Goal: Task Accomplishment & Management: Complete application form

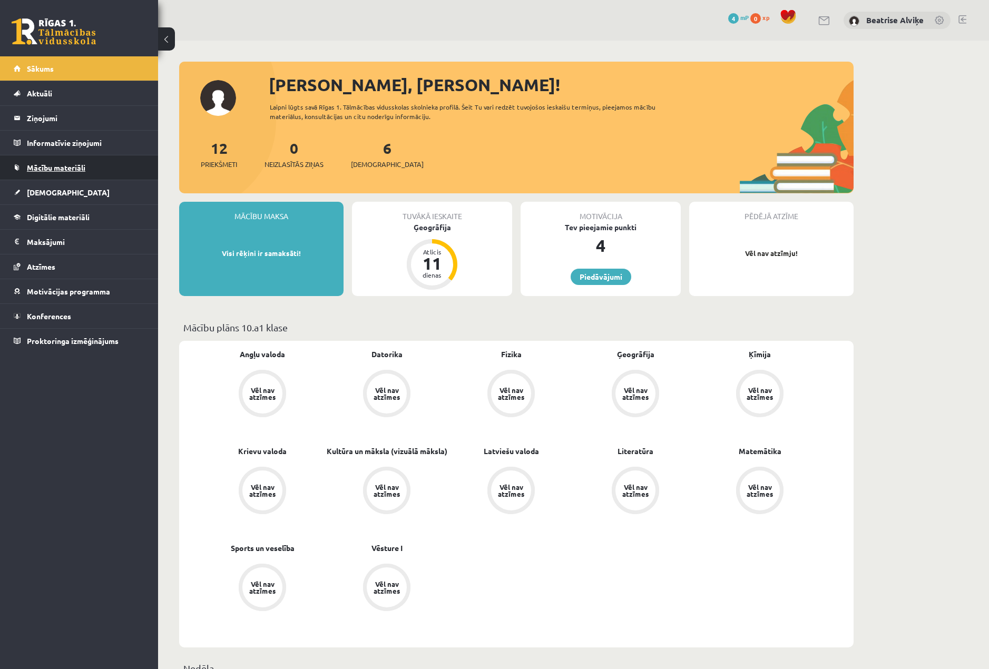
click at [85, 177] on link "Mācību materiāli" at bounding box center [79, 167] width 131 height 24
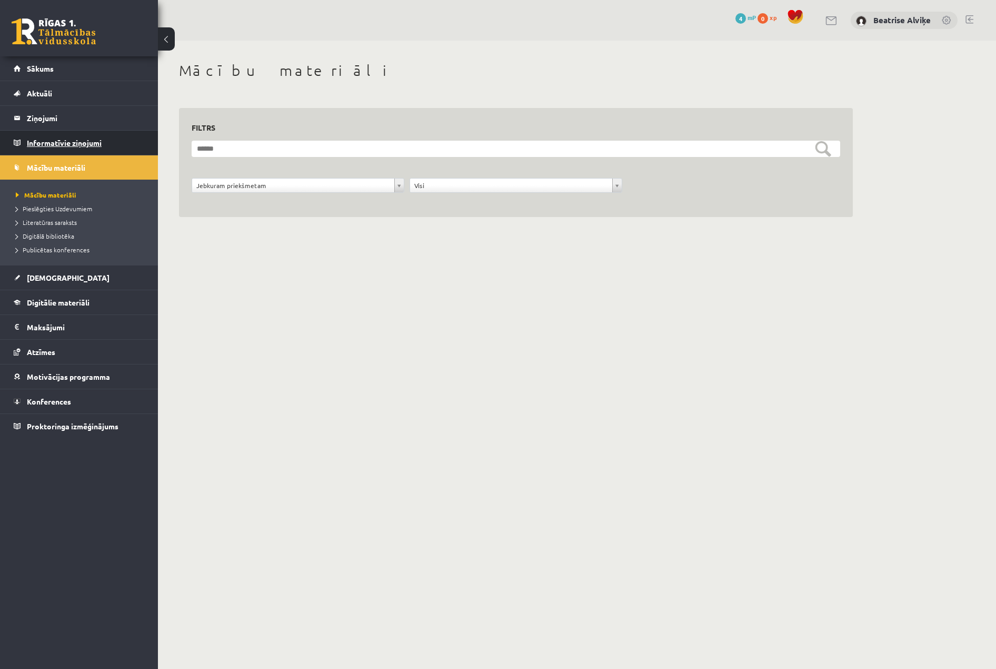
click at [66, 141] on legend "Informatīvie ziņojumi 0" at bounding box center [86, 143] width 118 height 24
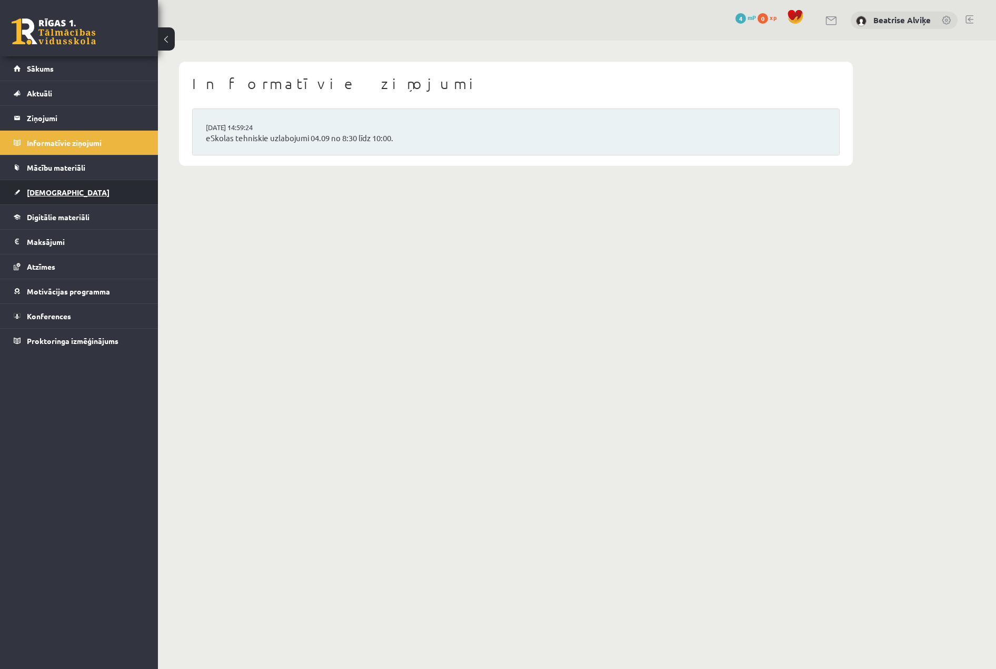
click at [55, 202] on link "[DEMOGRAPHIC_DATA]" at bounding box center [79, 192] width 131 height 24
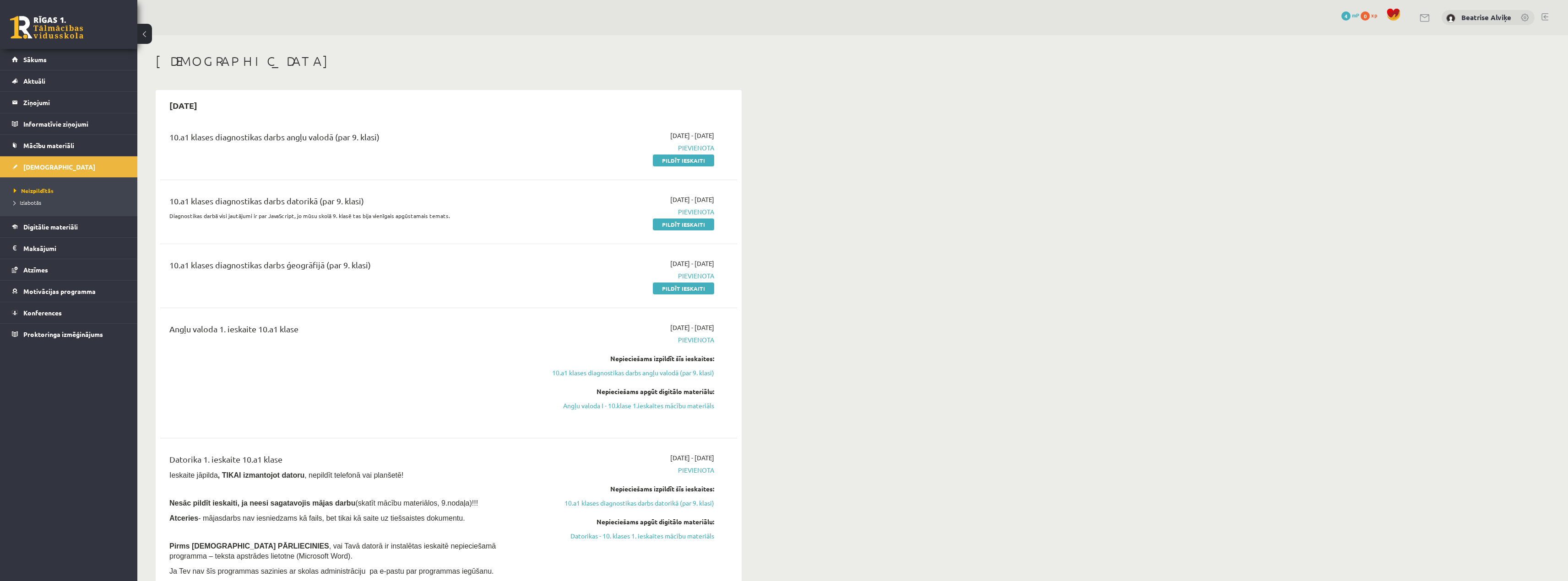
drag, startPoint x: 658, startPoint y: 159, endPoint x: 827, endPoint y: 33, distance: 210.8
click at [658, 159] on link "Pildīt ieskaiti" at bounding box center [683, 161] width 62 height 12
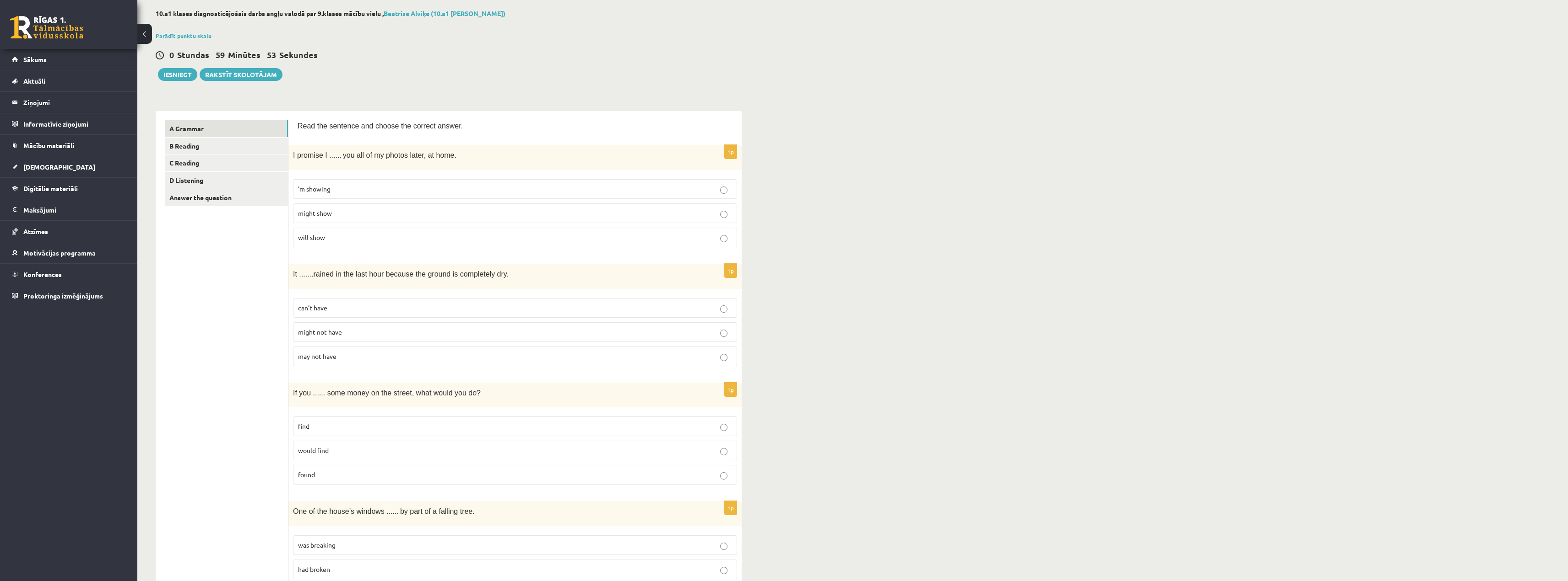
scroll to position [46, 0]
click at [612, 229] on label "will show" at bounding box center [515, 235] width 444 height 20
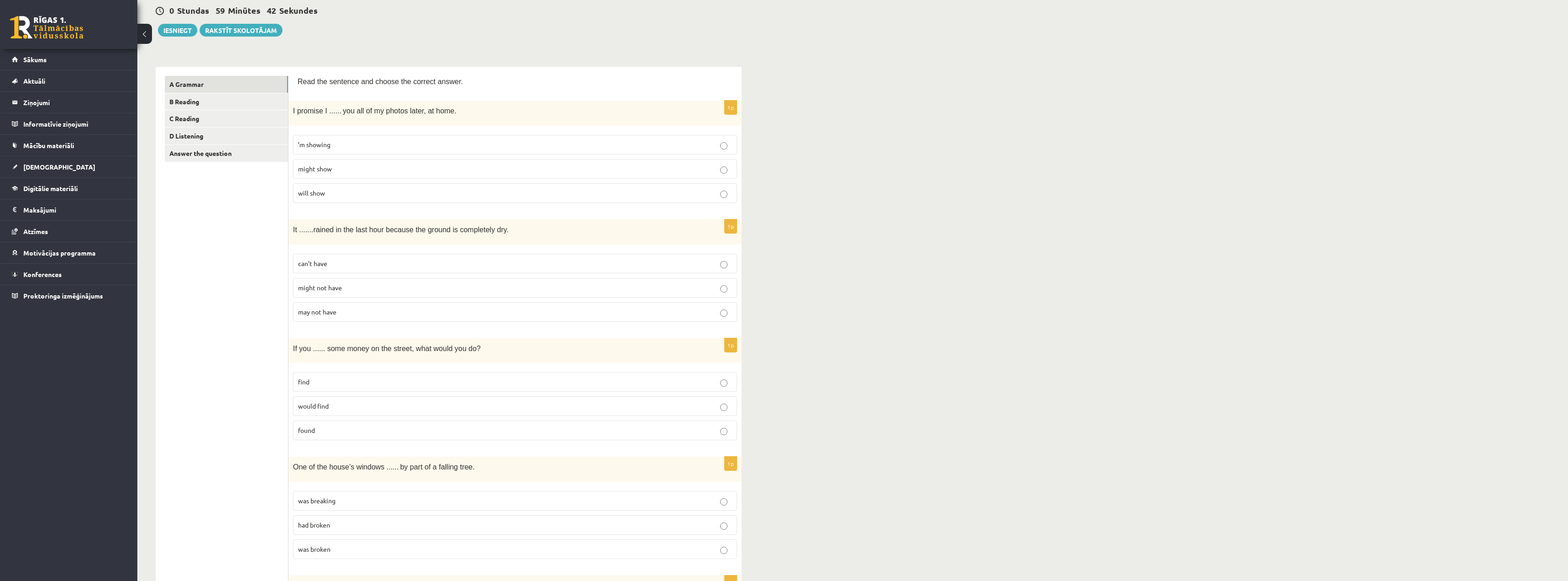
scroll to position [91, 0]
click at [323, 284] on span "might not have" at bounding box center [320, 284] width 44 height 8
click at [314, 309] on span "may not have" at bounding box center [317, 308] width 38 height 8
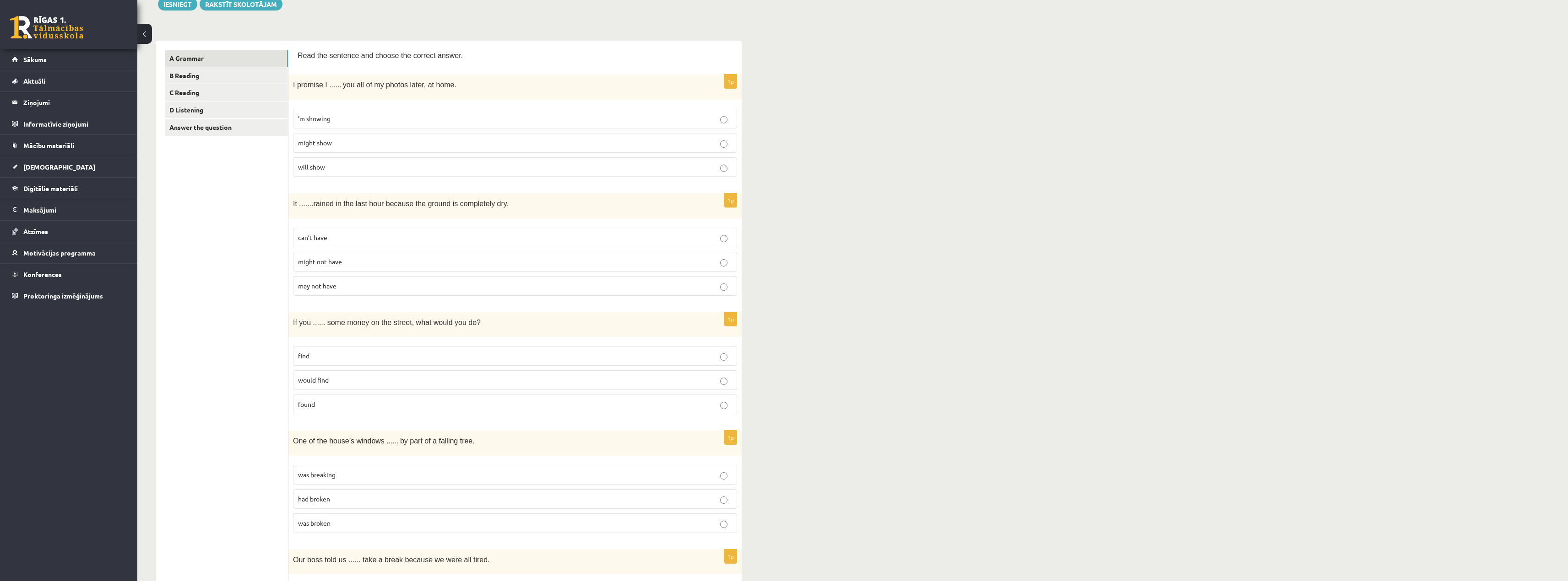
scroll to position [137, 0]
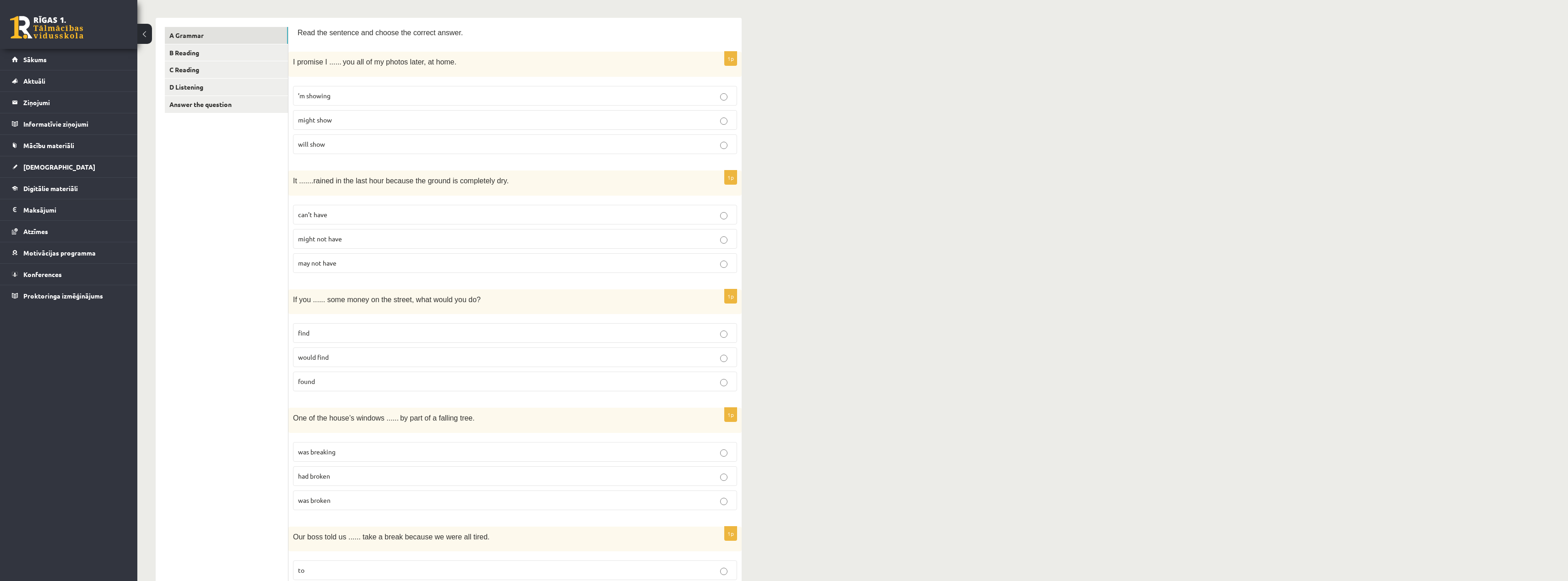
click at [340, 375] on label "found" at bounding box center [515, 381] width 444 height 20
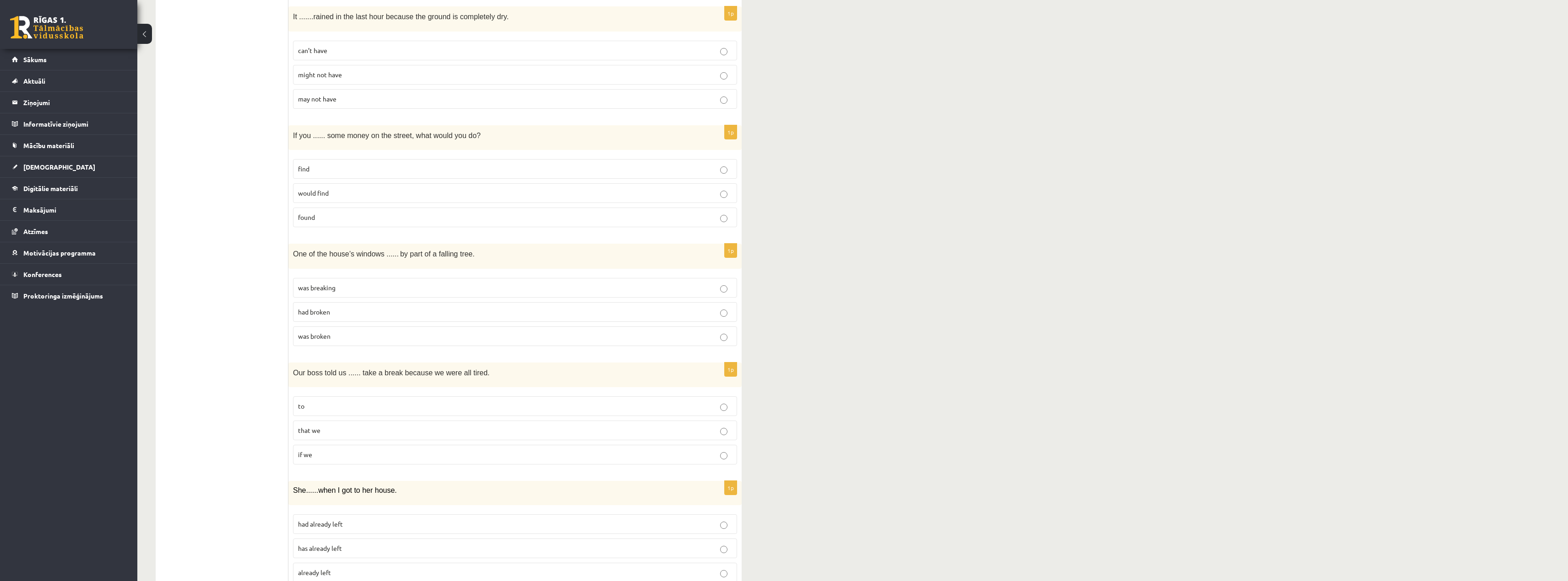
scroll to position [320, 0]
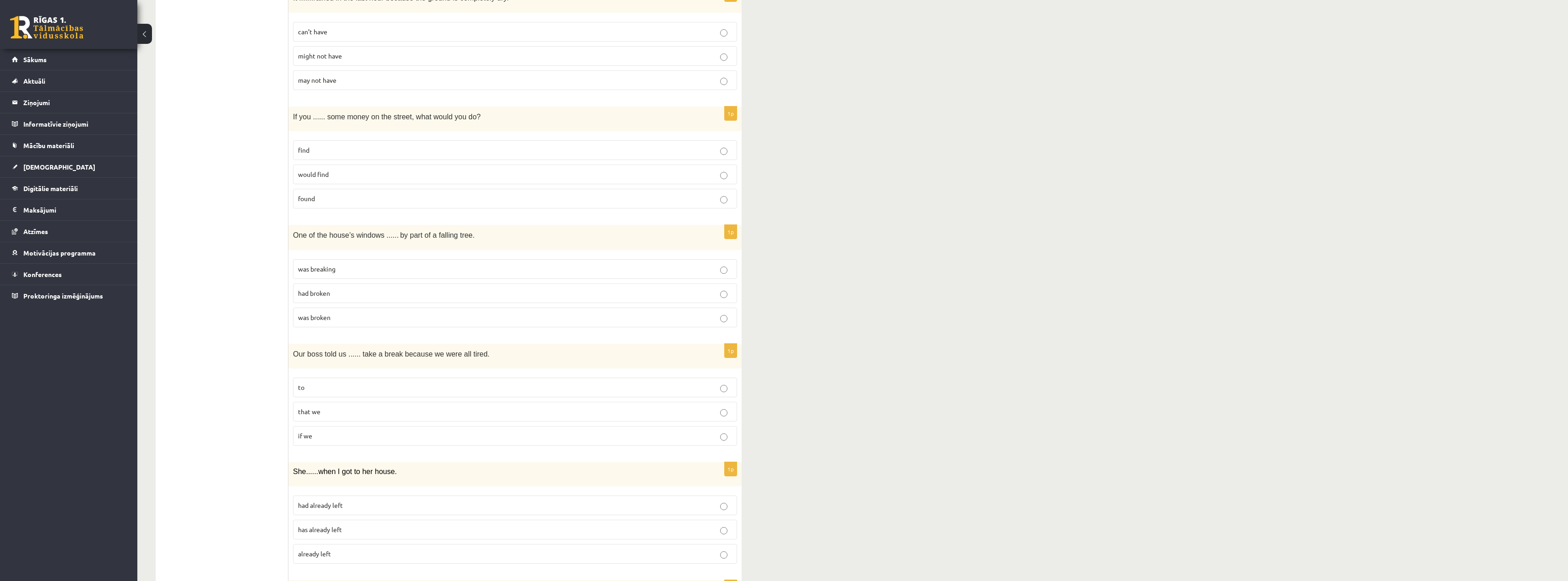
click at [322, 310] on label "was broken" at bounding box center [515, 317] width 444 height 20
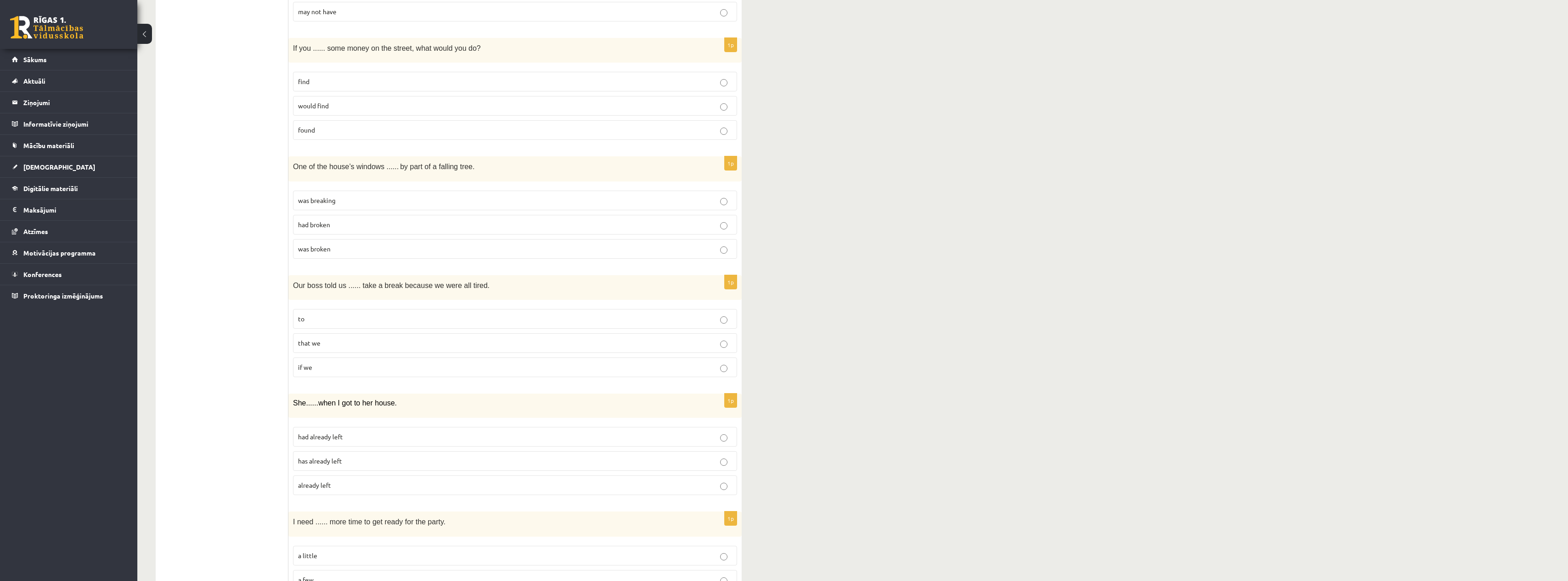
scroll to position [412, 0]
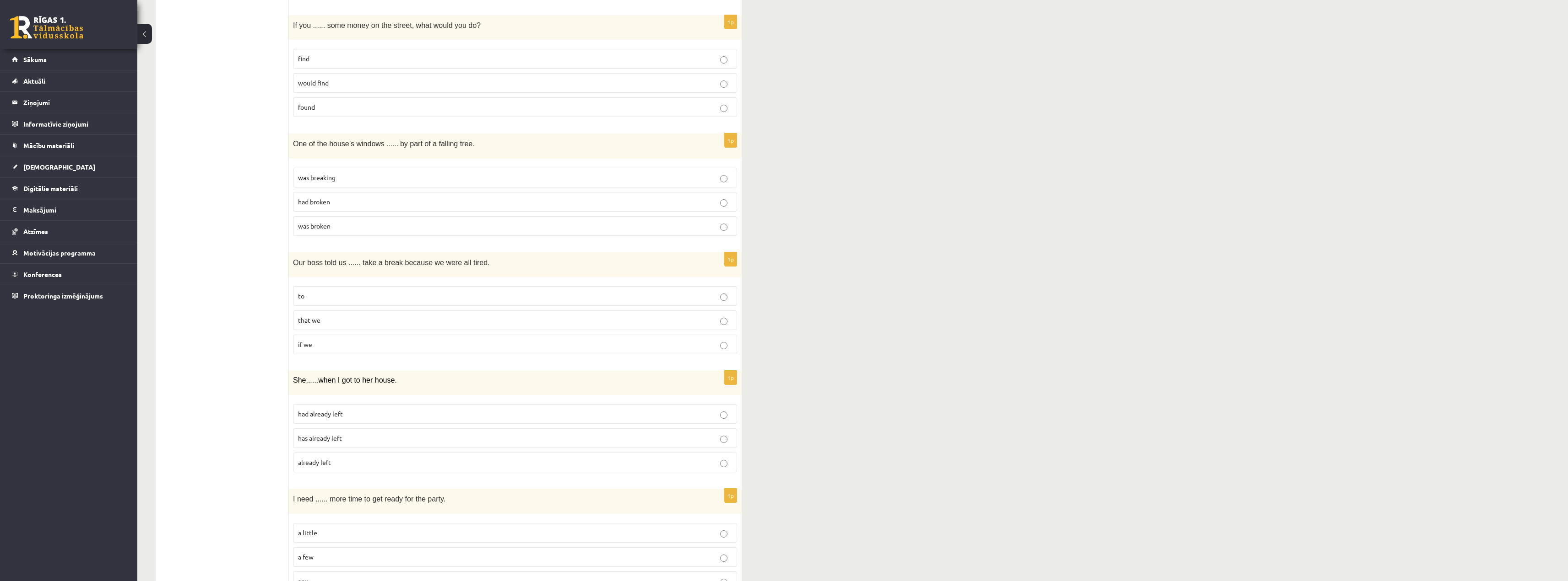
click at [320, 292] on p "to" at bounding box center [515, 295] width 434 height 10
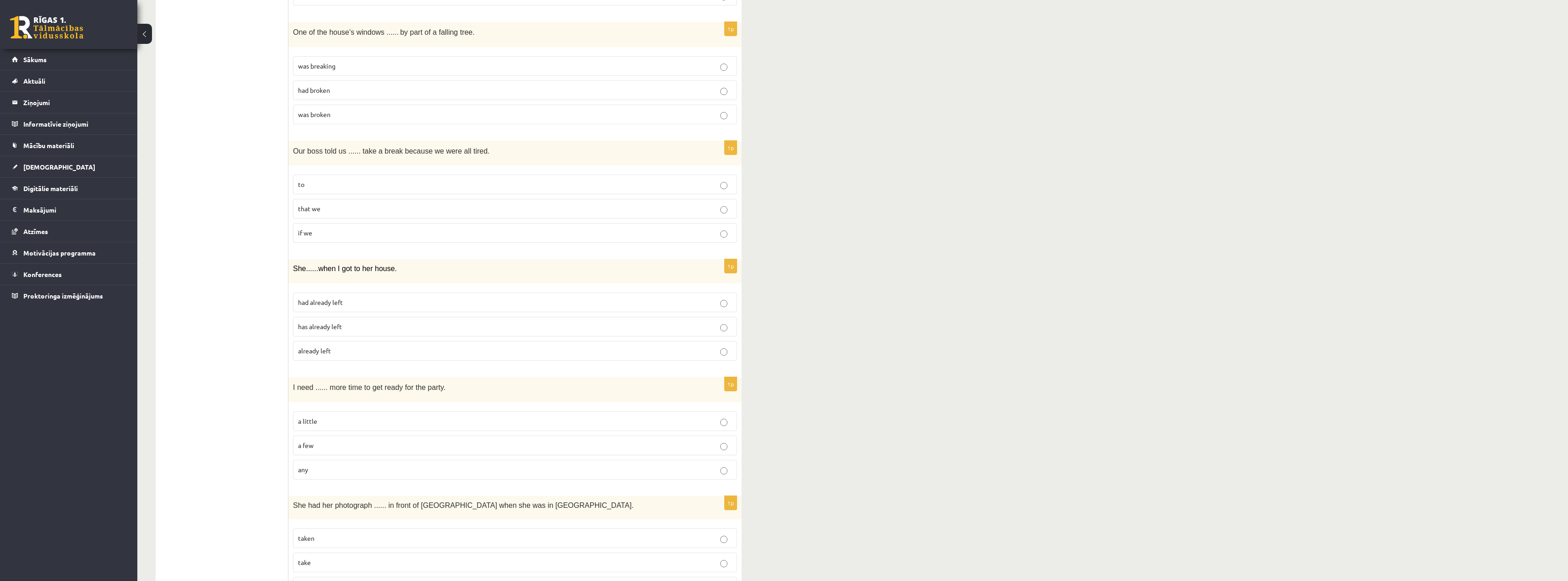
scroll to position [595, 0]
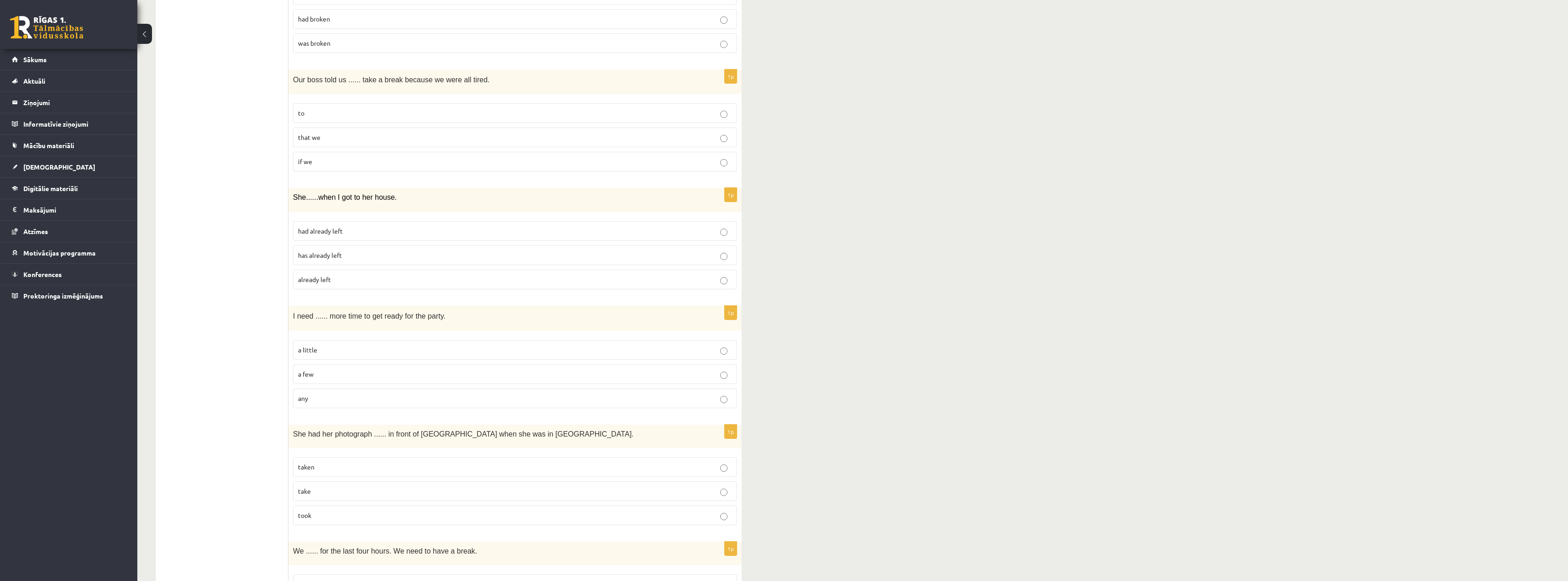
click at [356, 236] on p "had already left" at bounding box center [515, 231] width 434 height 10
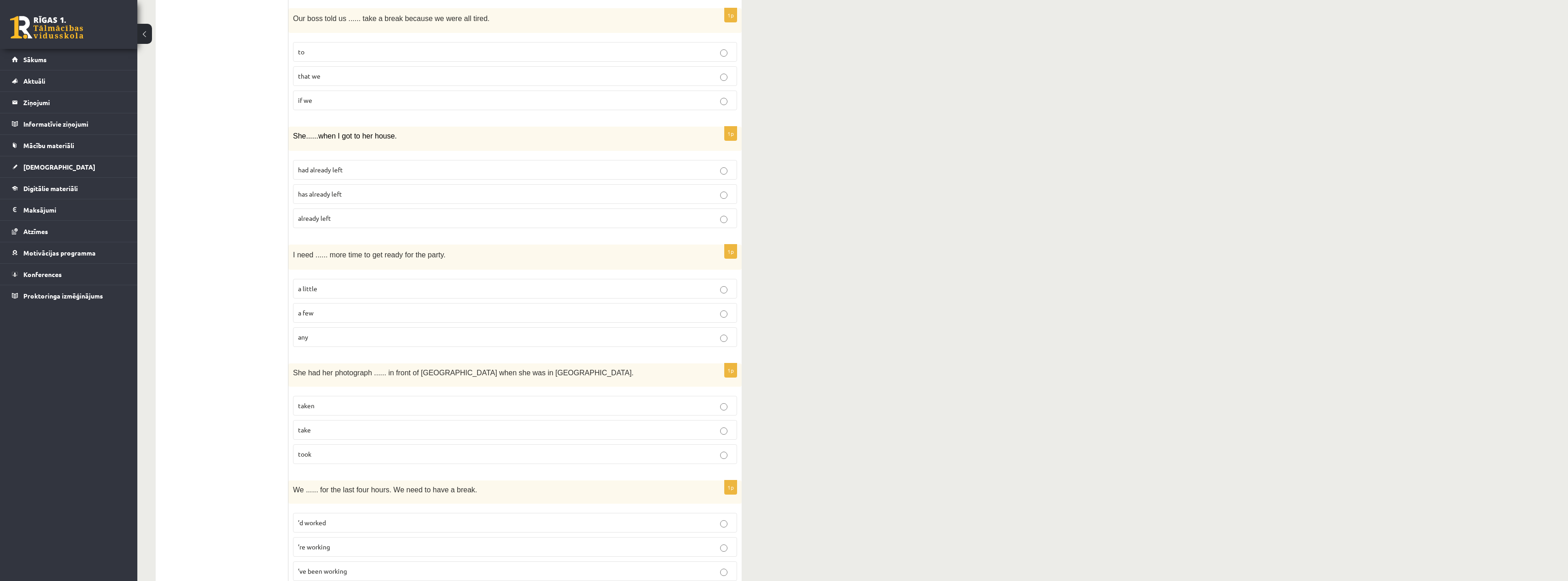
scroll to position [640, 0]
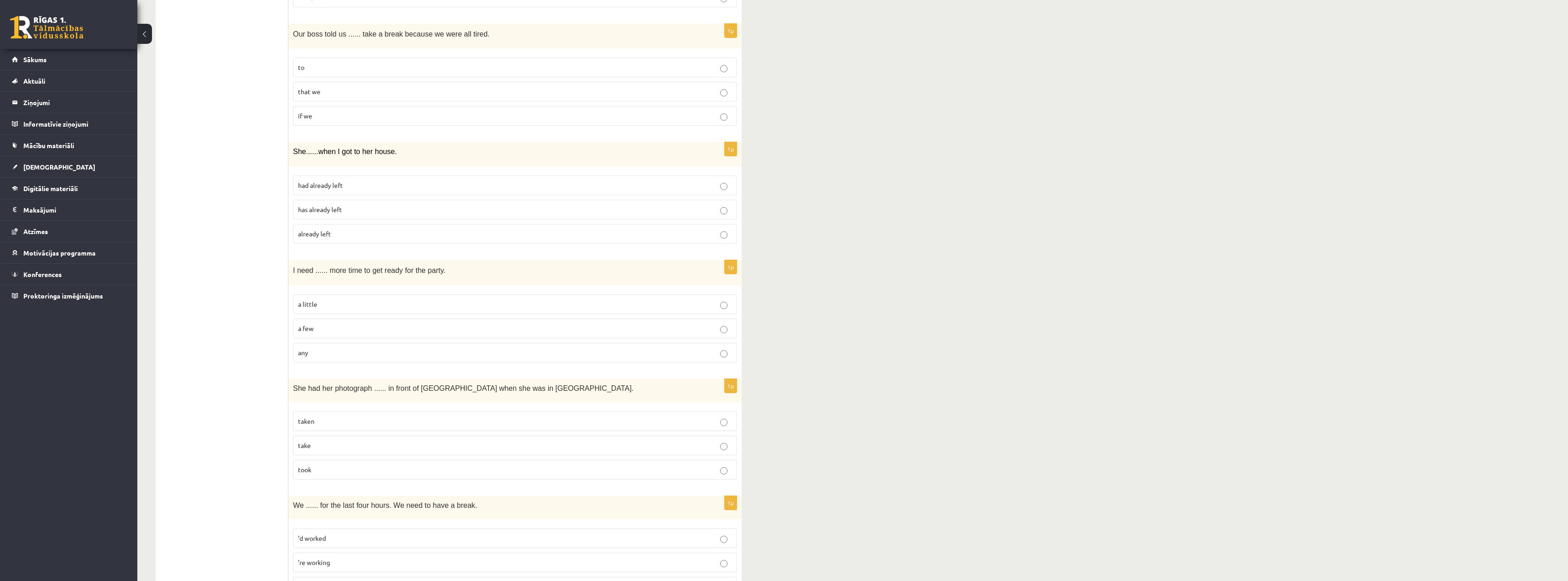
click at [324, 304] on p "a little" at bounding box center [515, 304] width 434 height 10
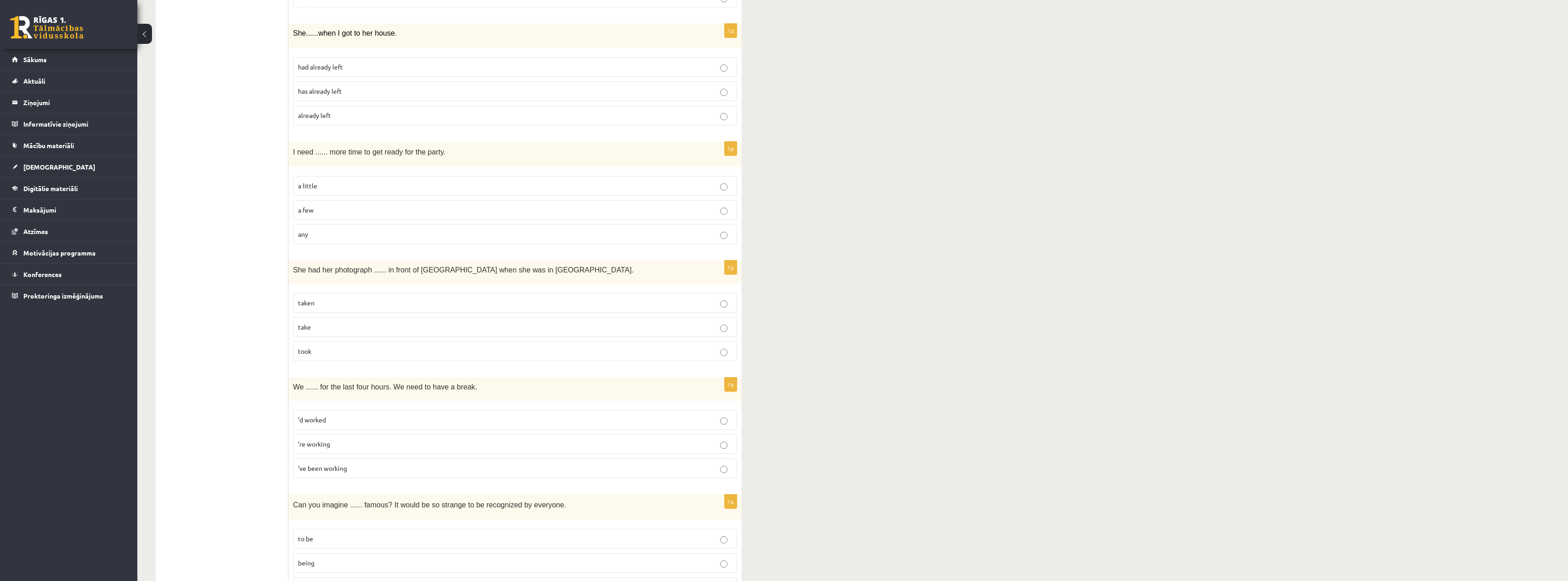
scroll to position [777, 0]
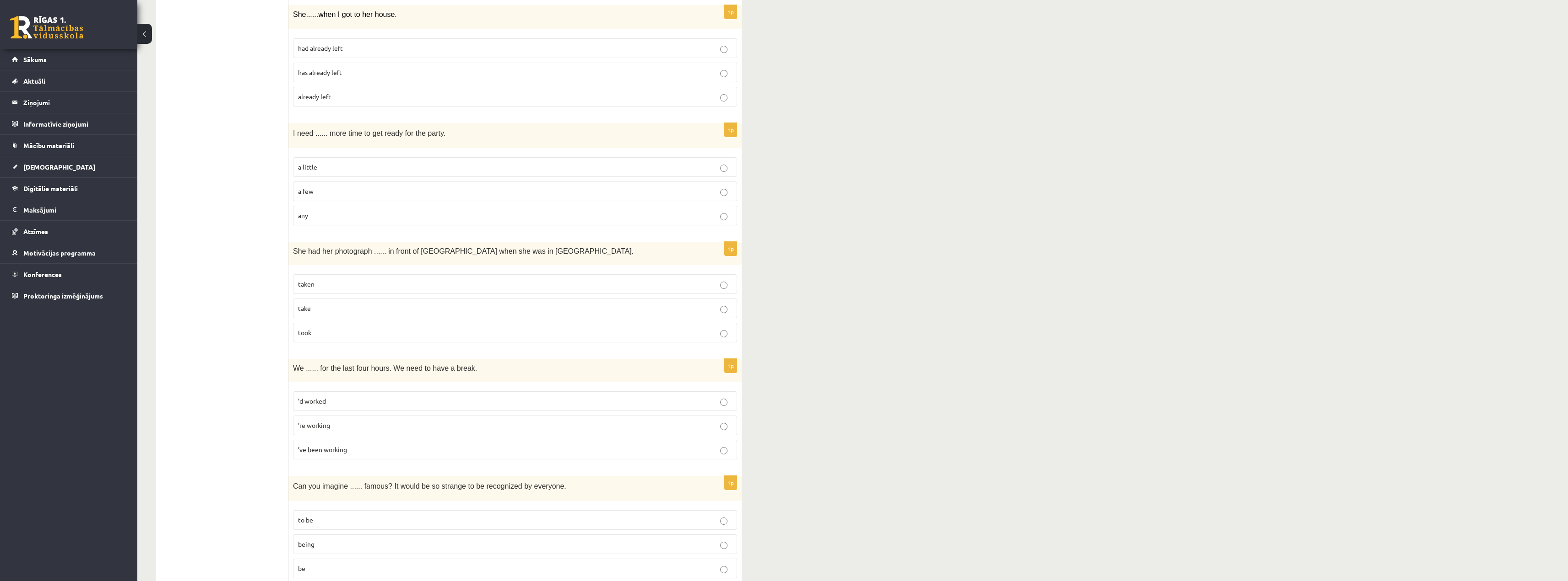
click at [313, 287] on span "taken" at bounding box center [306, 283] width 17 height 8
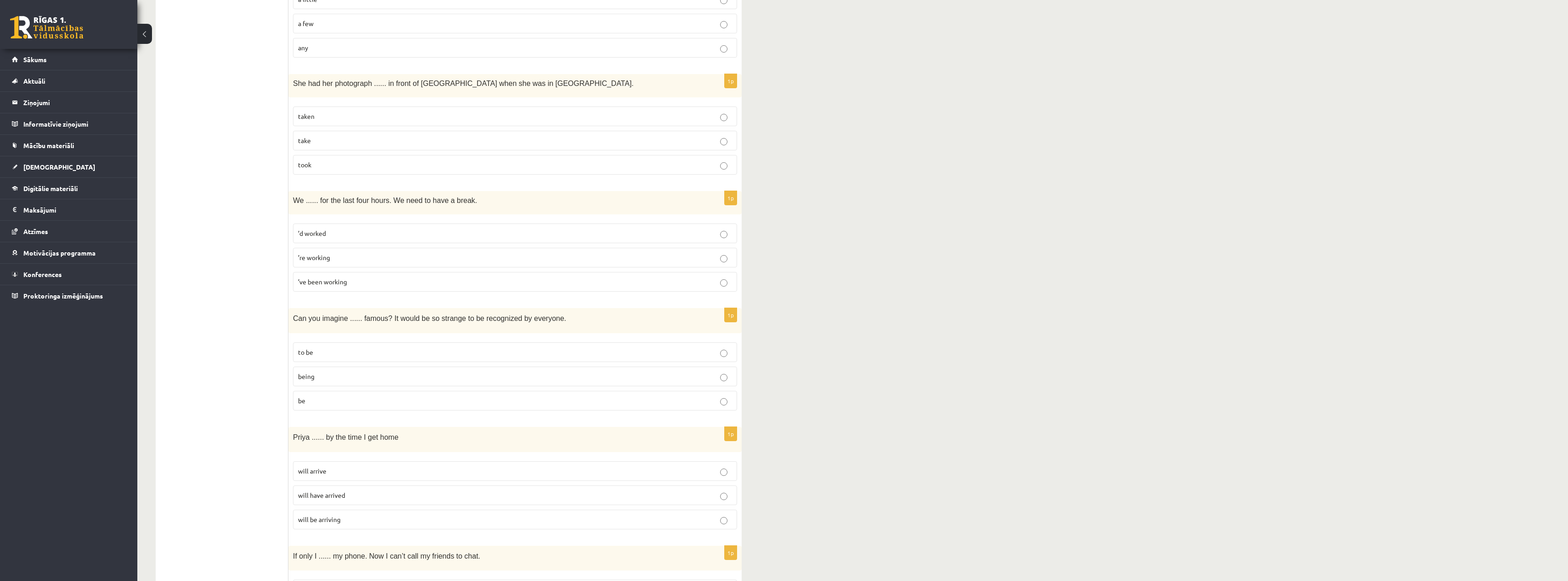
scroll to position [961, 0]
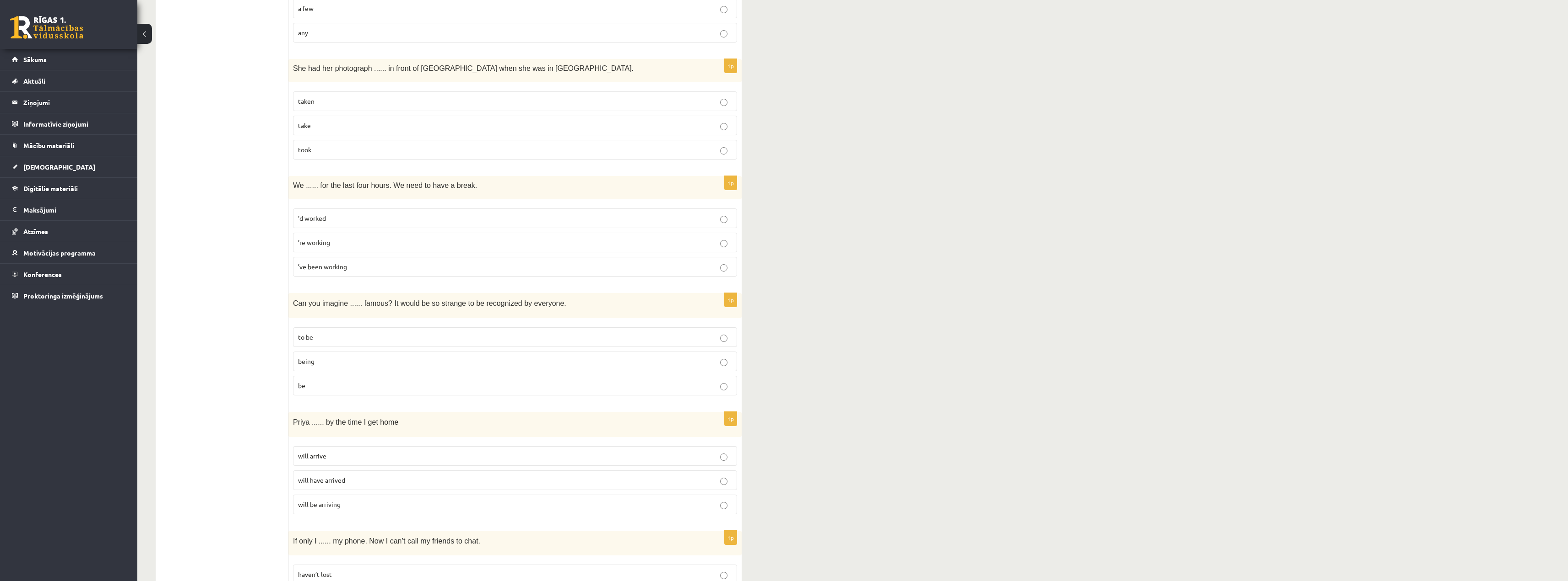
click at [309, 265] on span "’ve been working" at bounding box center [322, 266] width 49 height 8
click at [320, 359] on p "being" at bounding box center [515, 361] width 434 height 10
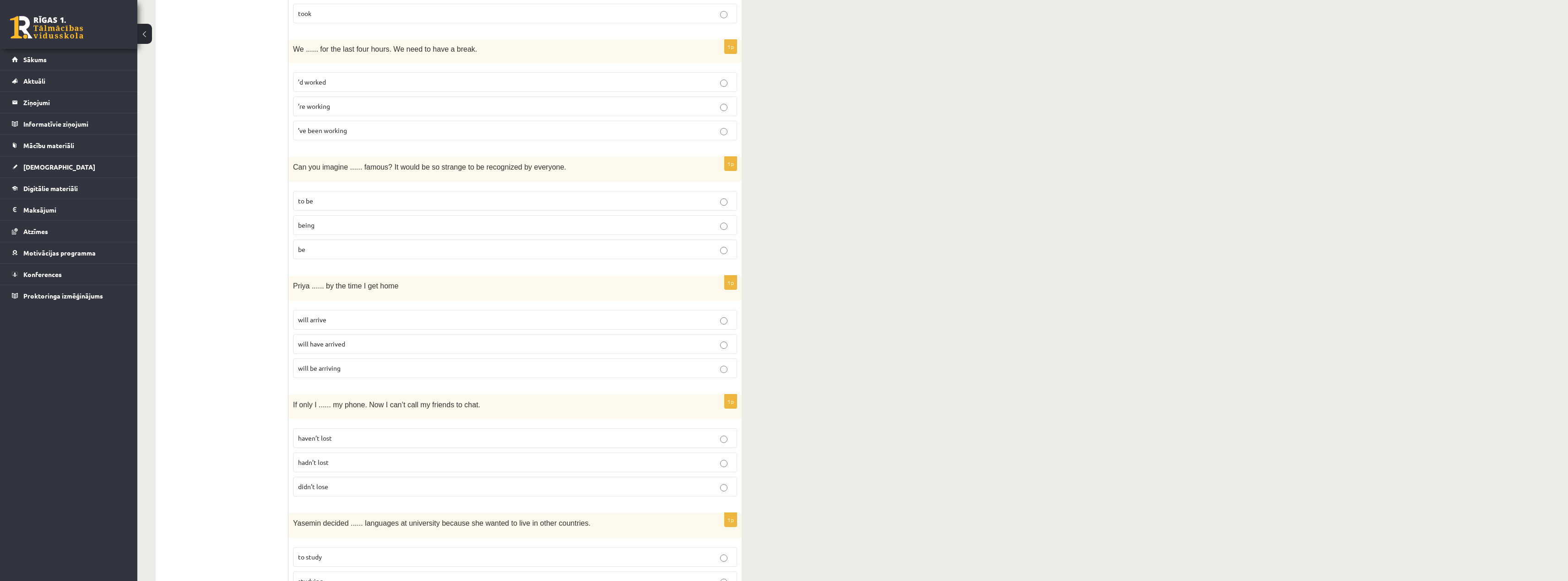
scroll to position [1098, 0]
click at [342, 340] on span "will have arrived" at bounding box center [322, 342] width 47 height 8
click at [309, 461] on span "hadn’t lost" at bounding box center [313, 461] width 30 height 8
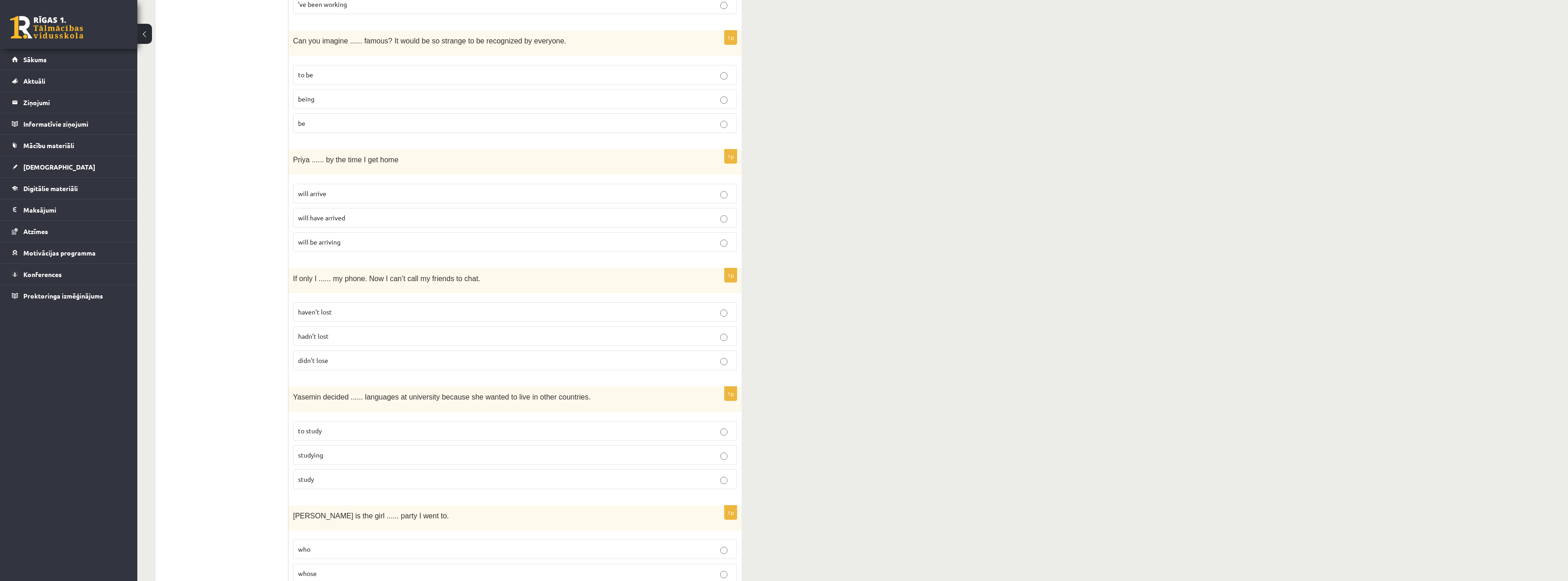
scroll to position [1235, 0]
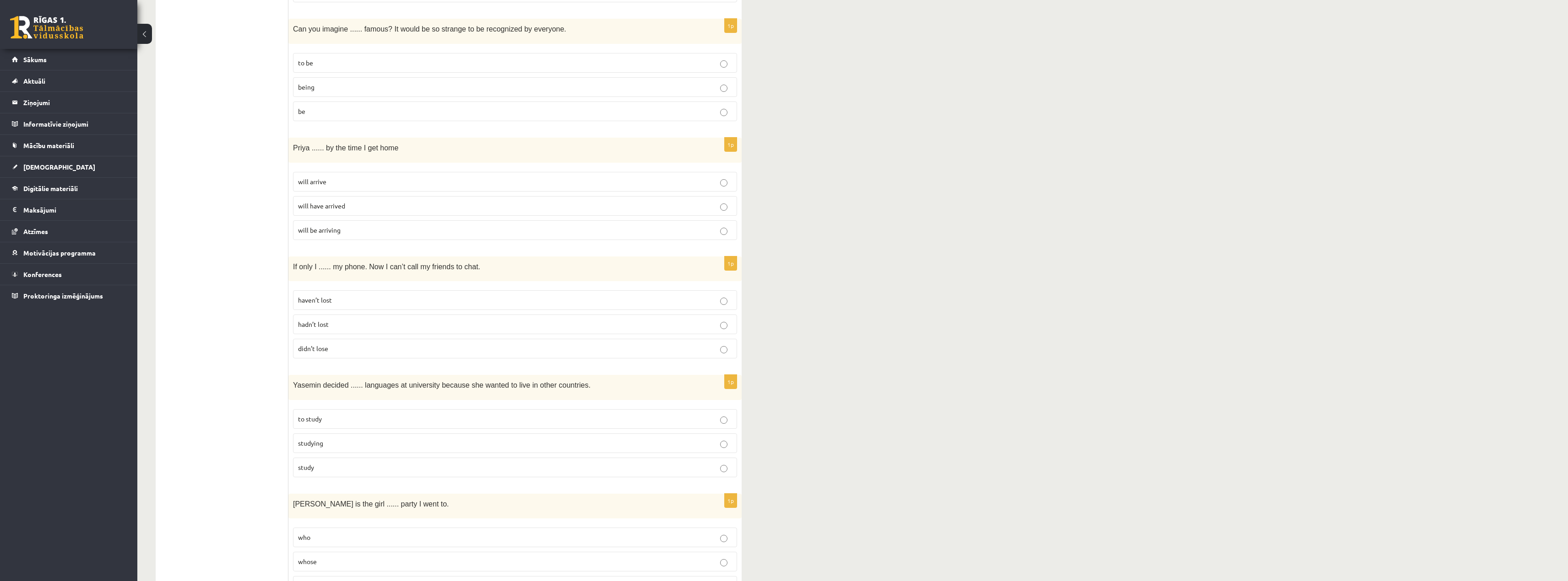
click at [323, 418] on p "to study" at bounding box center [515, 419] width 434 height 10
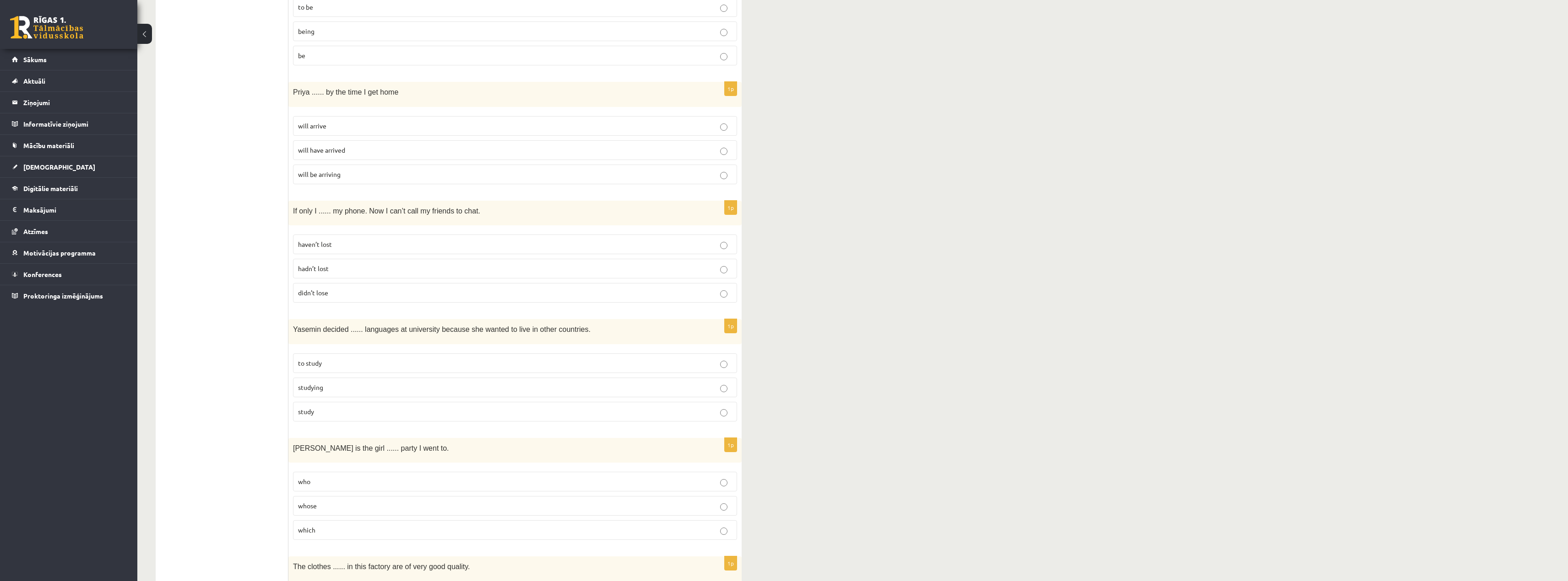
scroll to position [1372, 0]
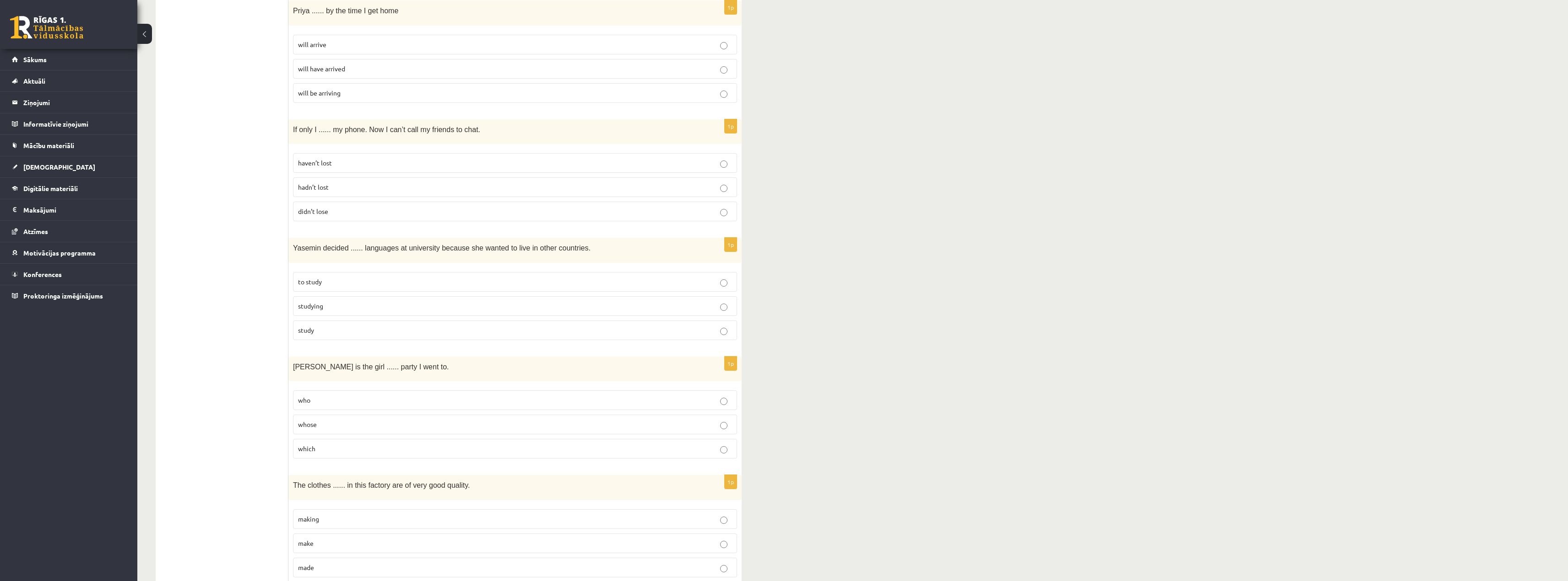
click at [316, 423] on span "whose" at bounding box center [308, 424] width 19 height 8
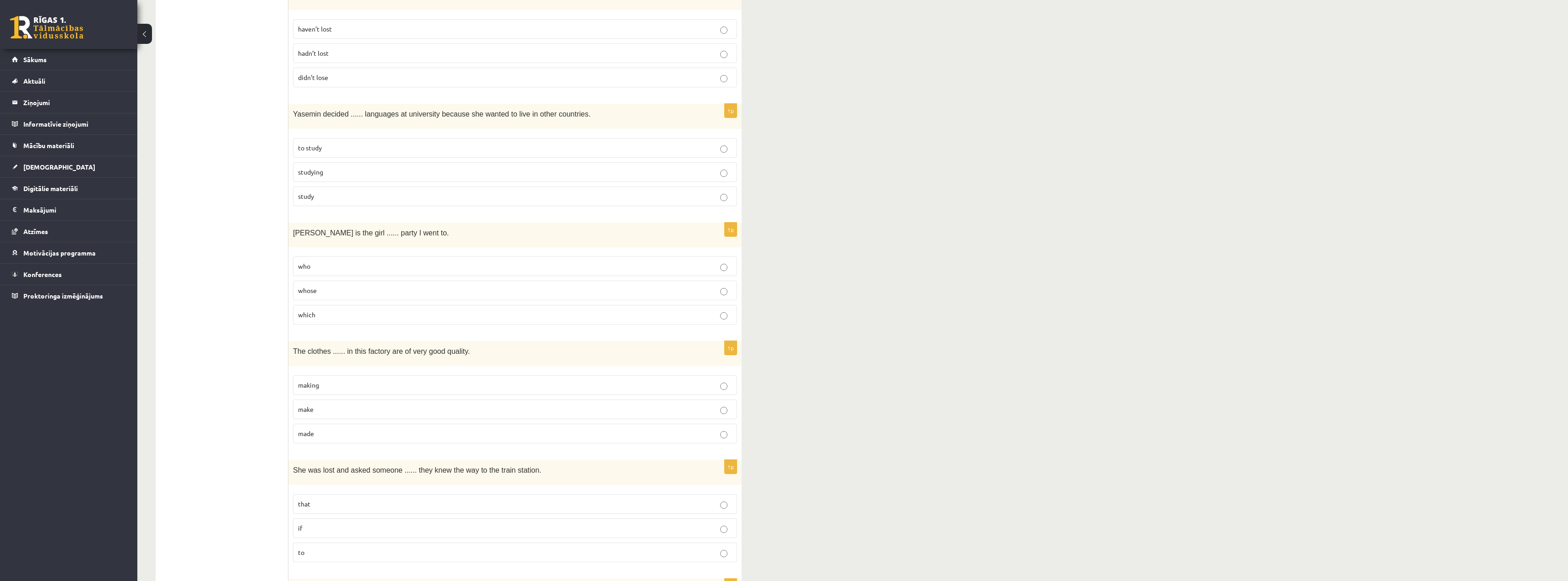
scroll to position [1509, 0]
click at [339, 428] on p "made" at bounding box center [515, 430] width 434 height 10
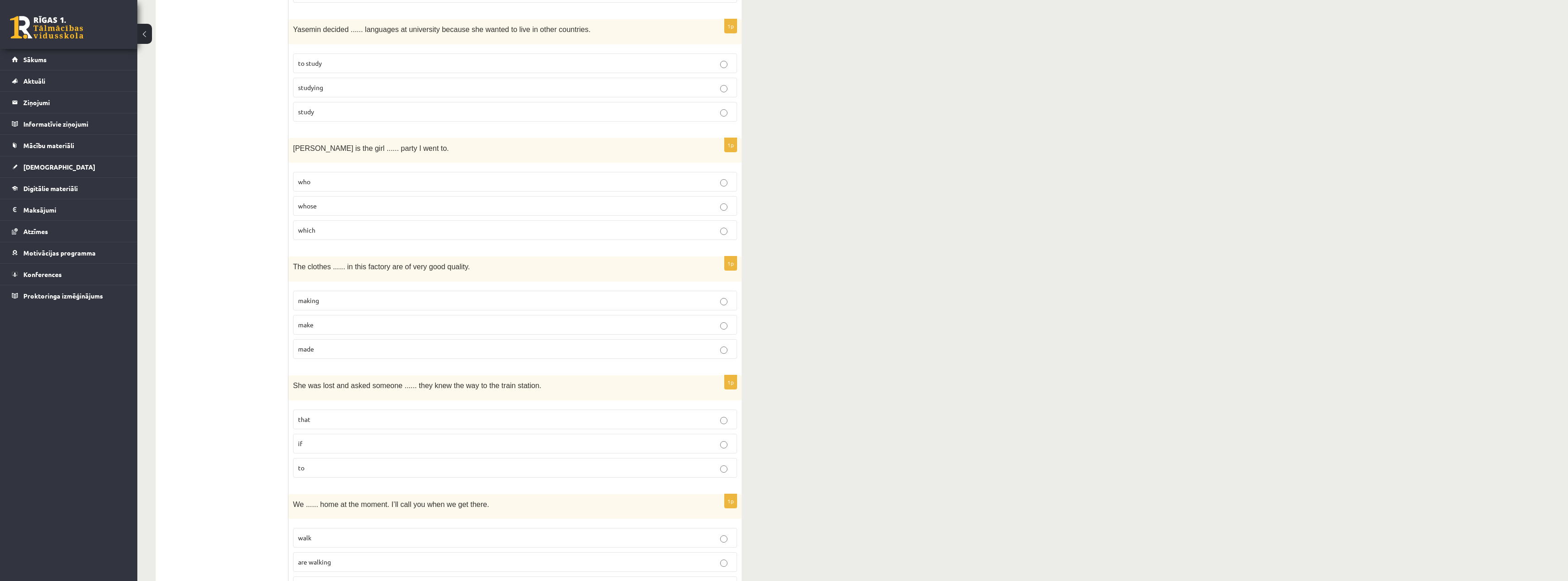
scroll to position [1738, 0]
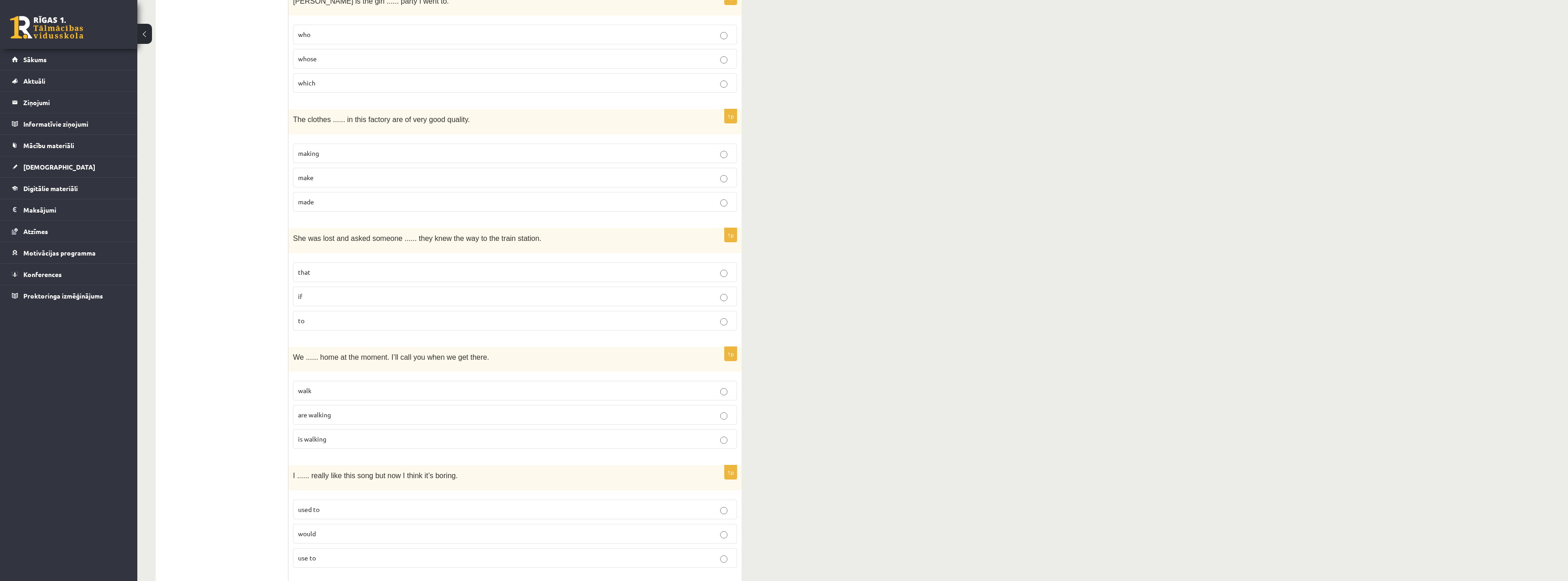
click at [336, 290] on label "if" at bounding box center [515, 296] width 444 height 20
click at [336, 412] on p "are walking" at bounding box center [515, 414] width 434 height 10
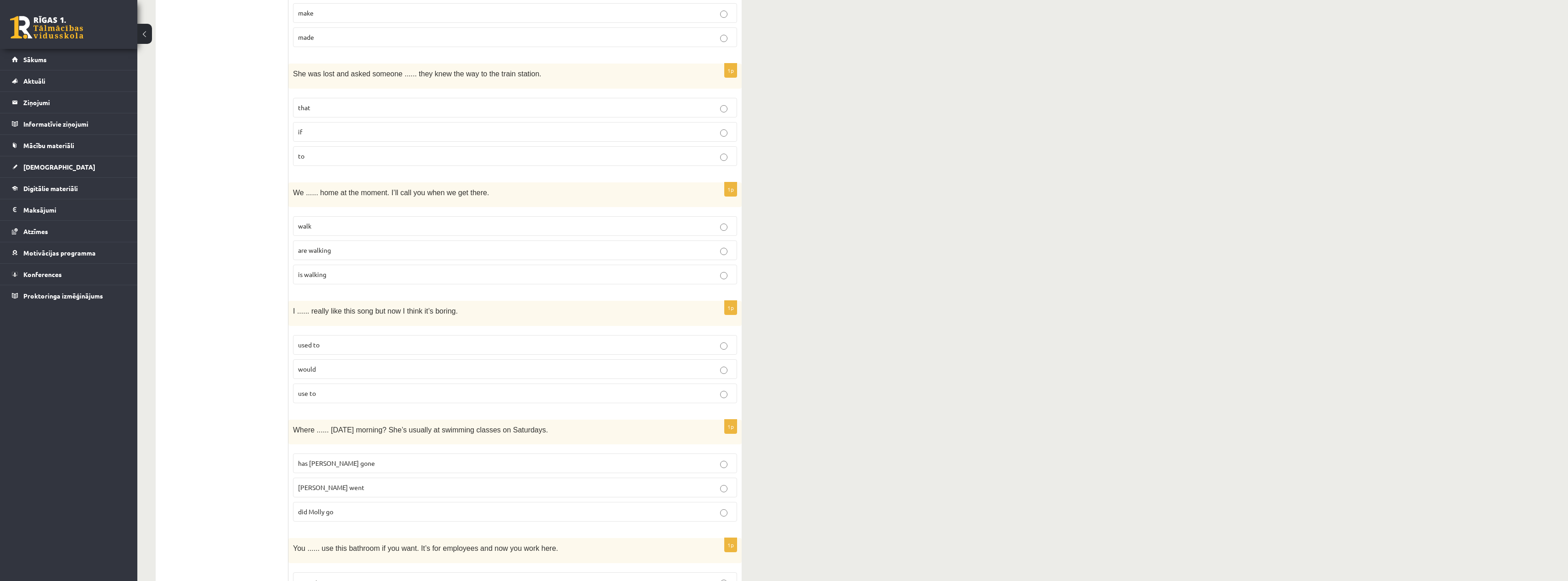
scroll to position [1921, 0]
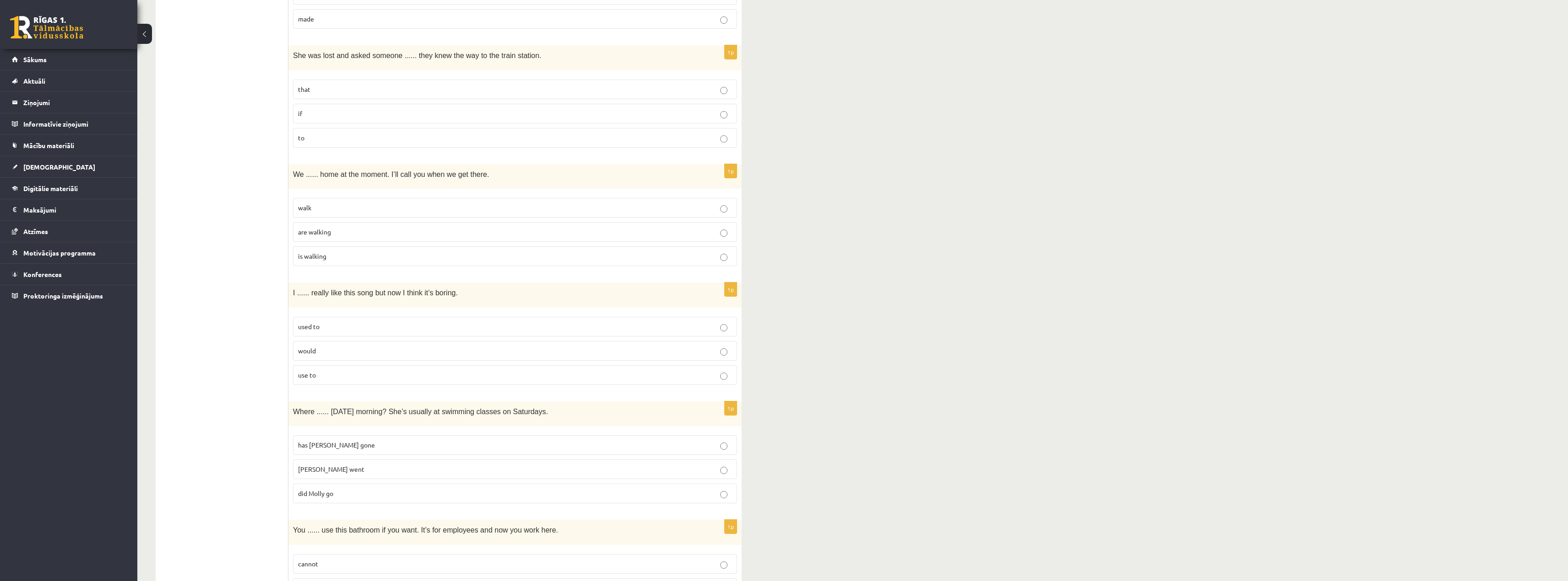
click at [354, 330] on p "used to" at bounding box center [515, 327] width 434 height 10
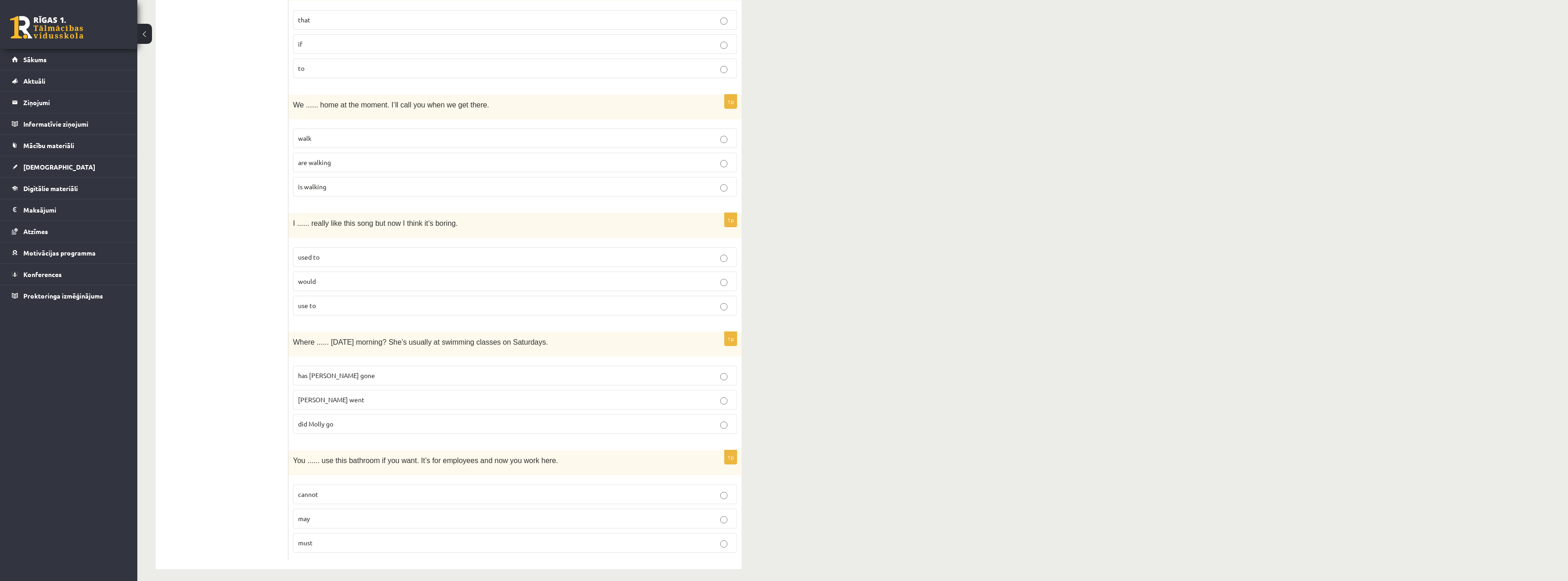
scroll to position [1997, 0]
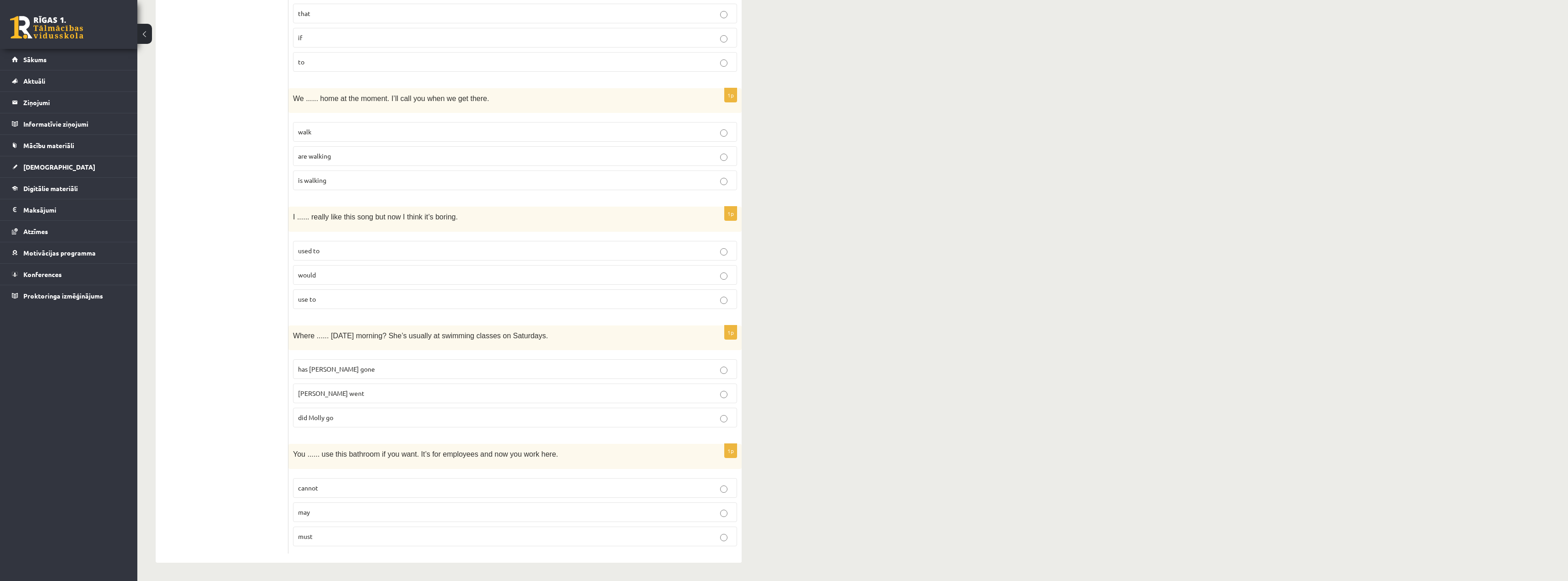
click at [331, 416] on span "did Molly go" at bounding box center [316, 417] width 36 height 8
click at [310, 484] on p "cannot" at bounding box center [515, 488] width 434 height 10
click at [321, 513] on p "may" at bounding box center [515, 512] width 434 height 10
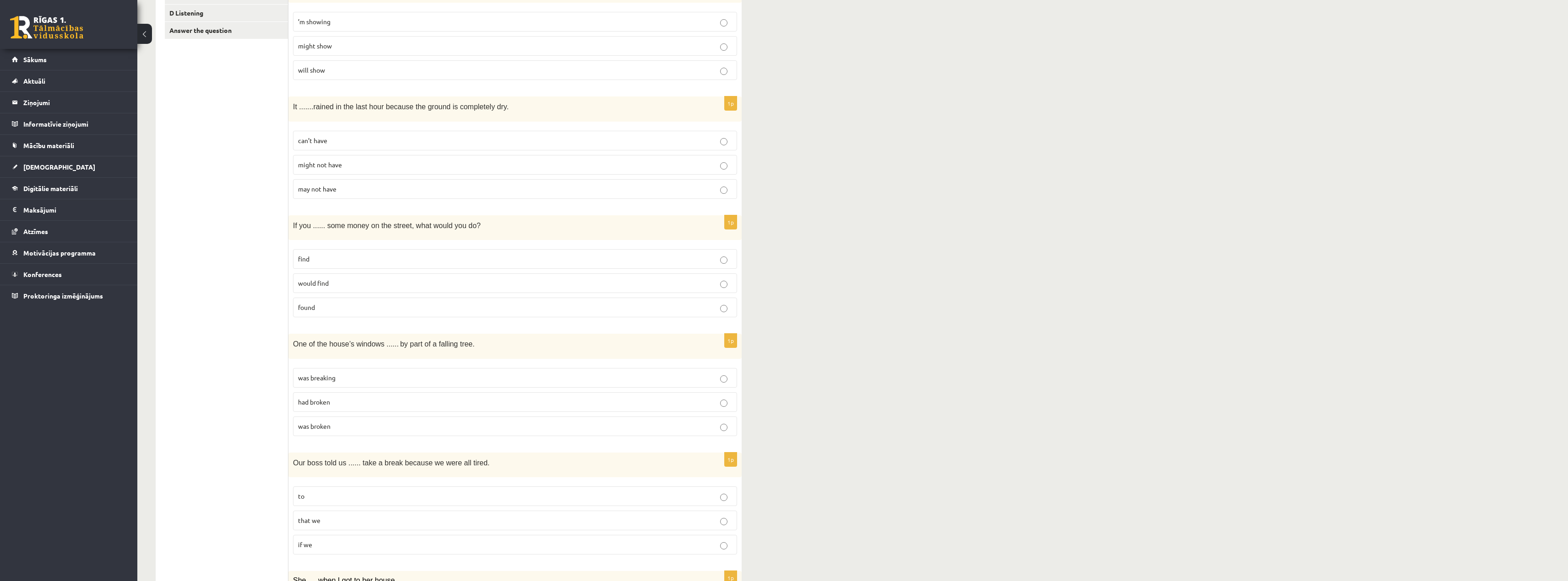
scroll to position [0, 0]
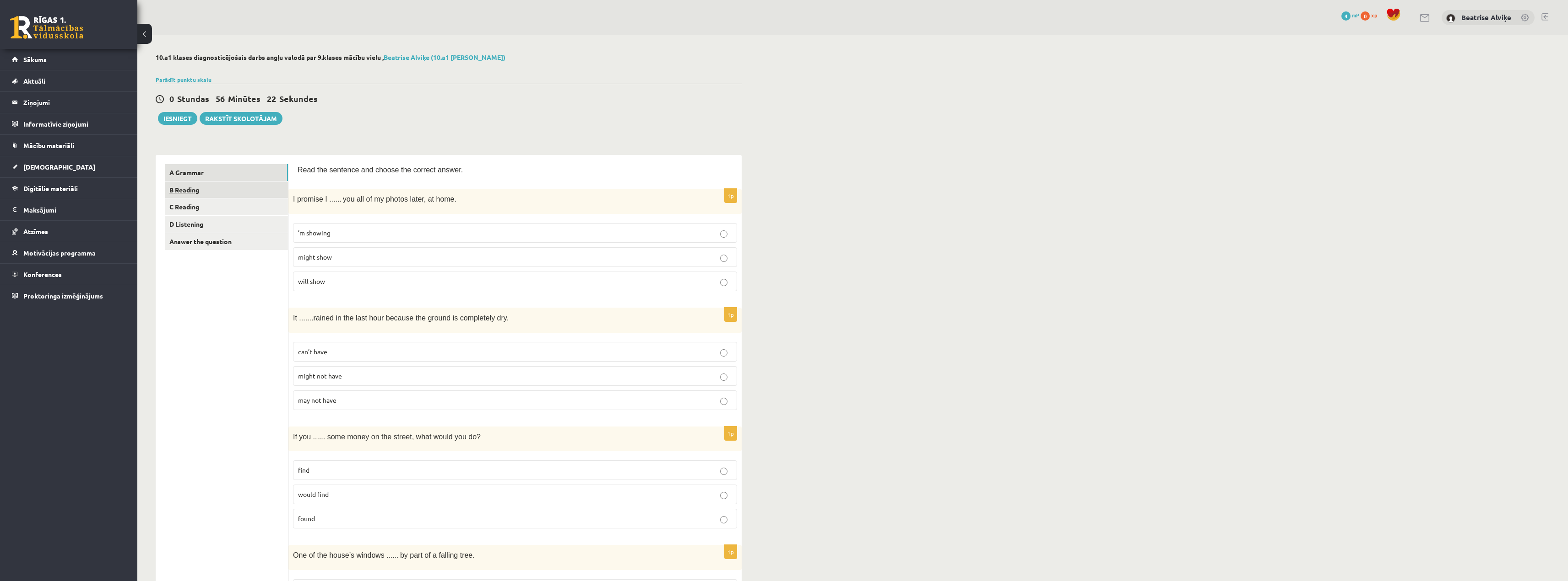
click at [211, 192] on link "B Reading" at bounding box center [227, 189] width 123 height 17
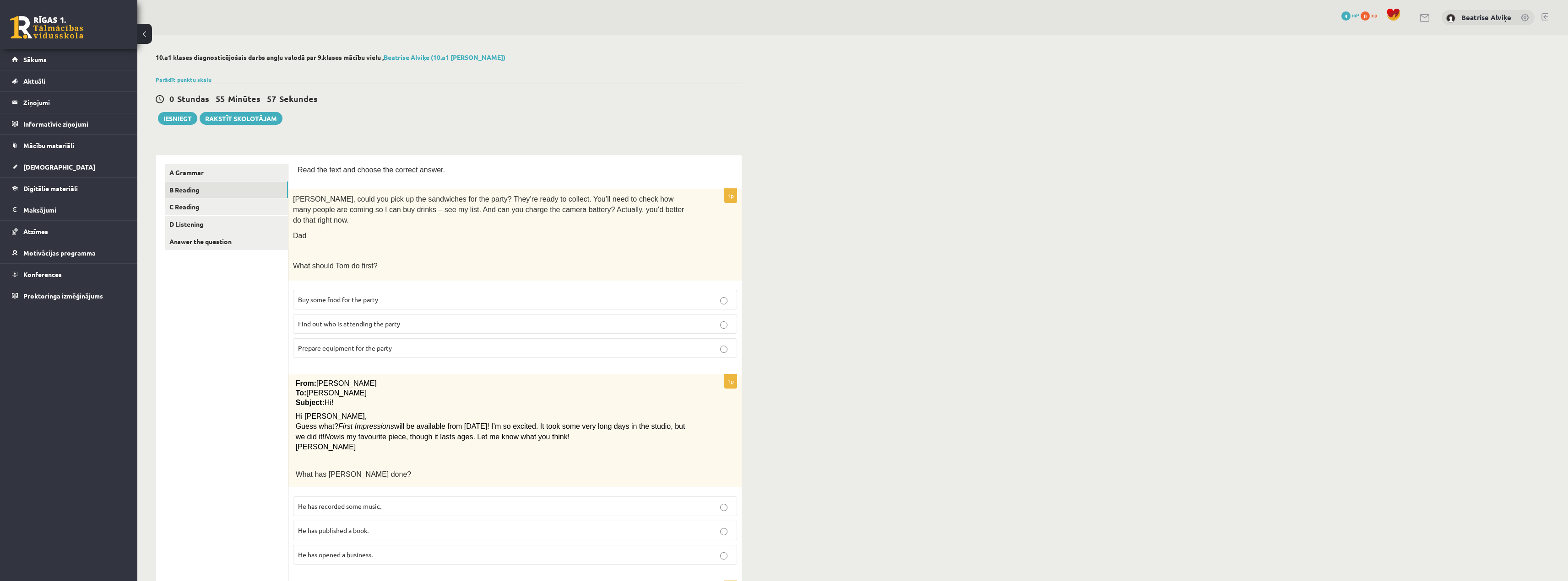
click at [369, 344] on span "Prepare equipment for the party" at bounding box center [345, 347] width 94 height 8
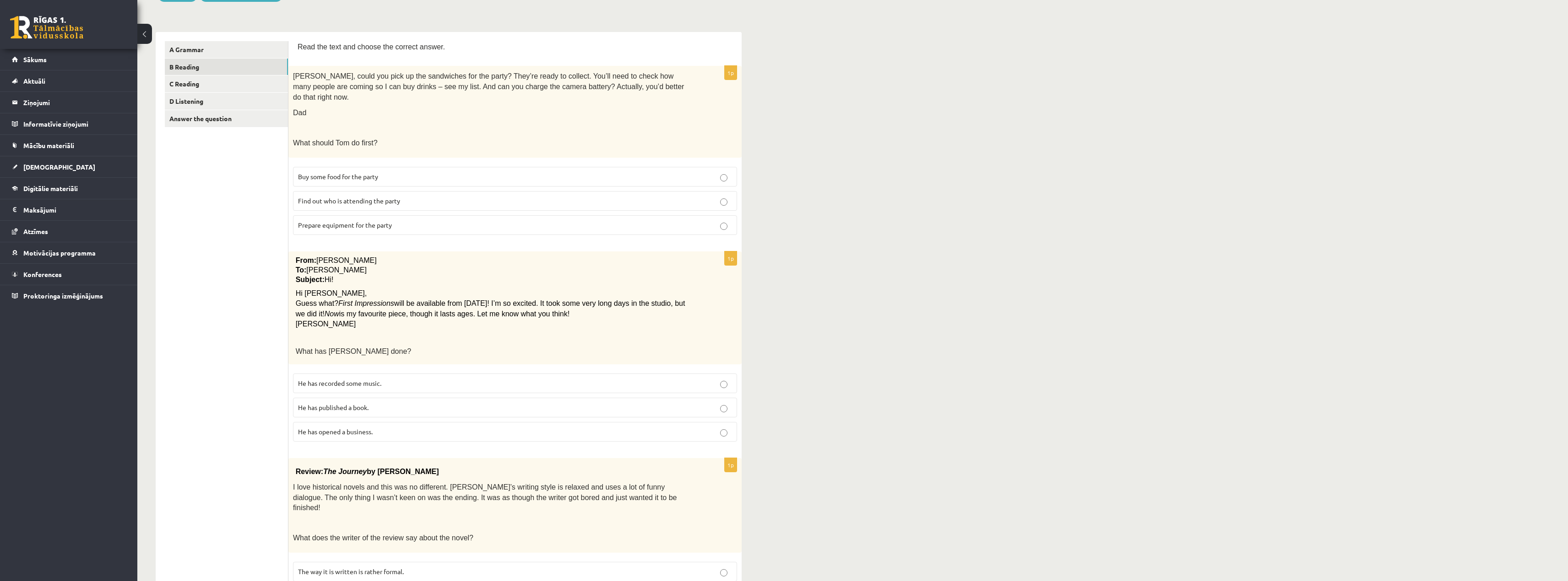
scroll to position [137, 0]
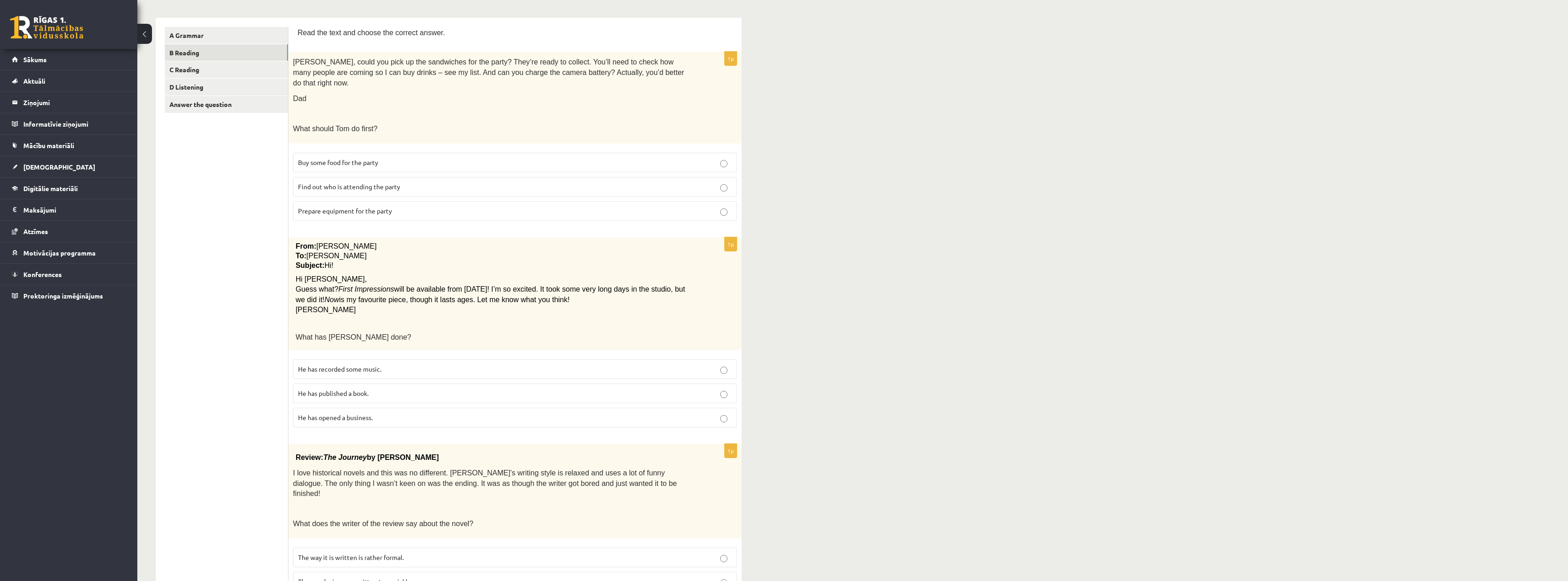
click at [310, 365] on span "He has recorded some music." at bounding box center [340, 368] width 83 height 8
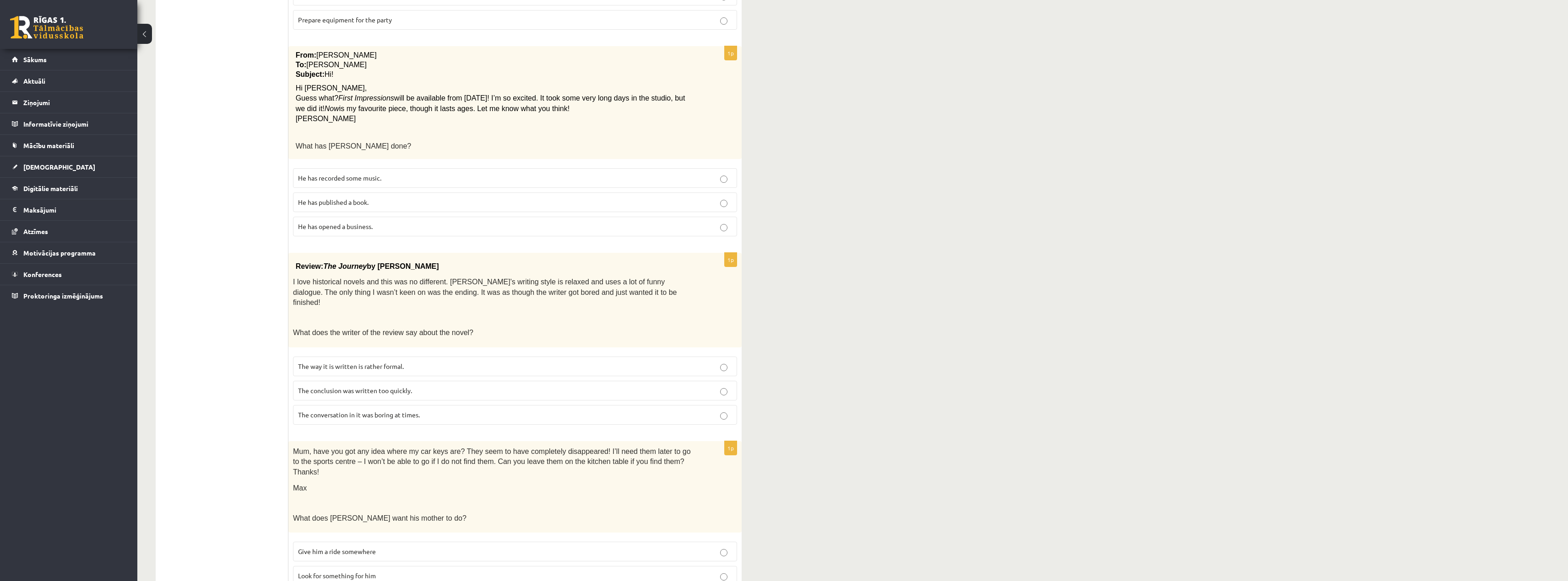
scroll to position [366, 0]
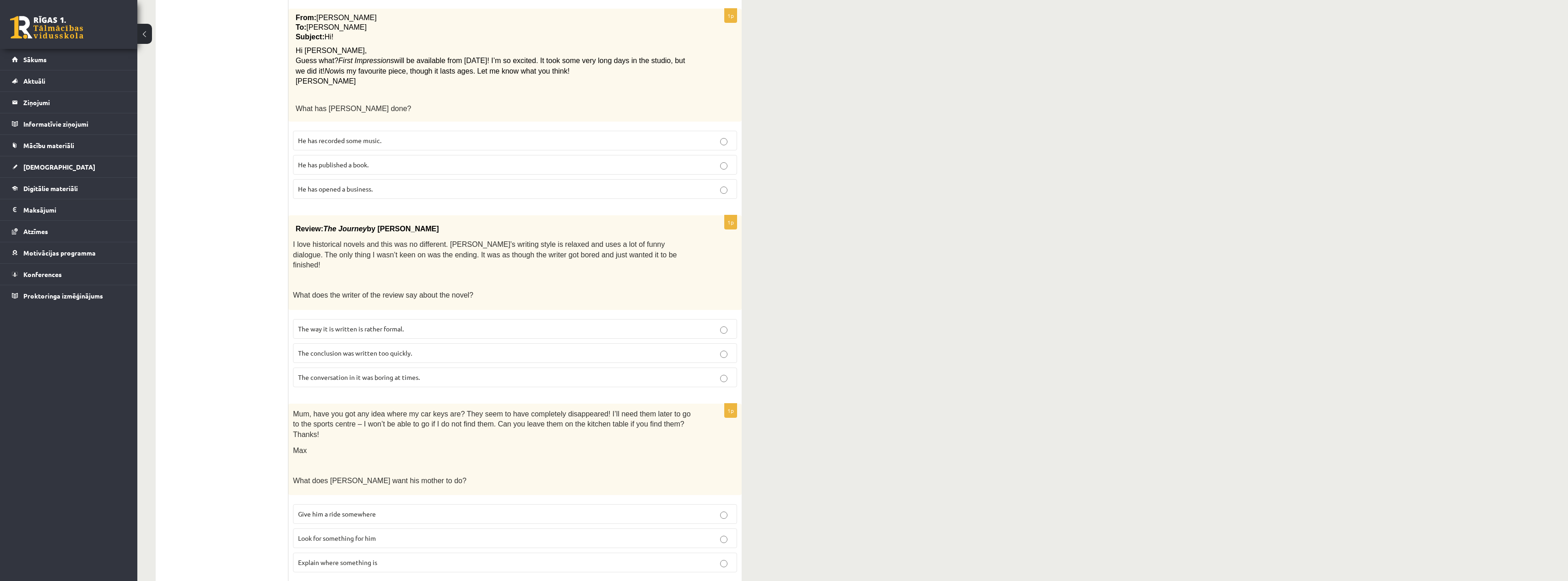
click at [391, 325] on span "The way it is written is rather formal." at bounding box center [351, 328] width 106 height 8
click at [367, 373] on span "The conversation in it was boring at times." at bounding box center [359, 377] width 122 height 8
click at [345, 349] on span "The conclusion was written too quickly." at bounding box center [355, 353] width 114 height 8
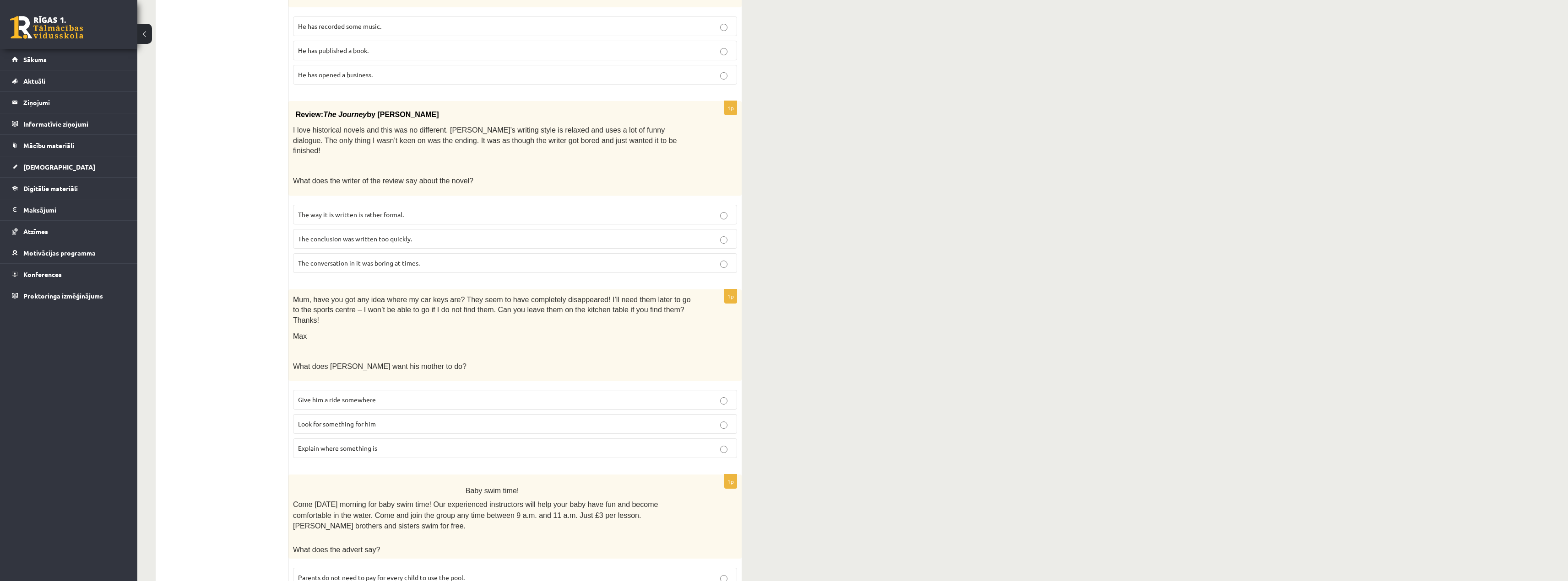
scroll to position [503, 0]
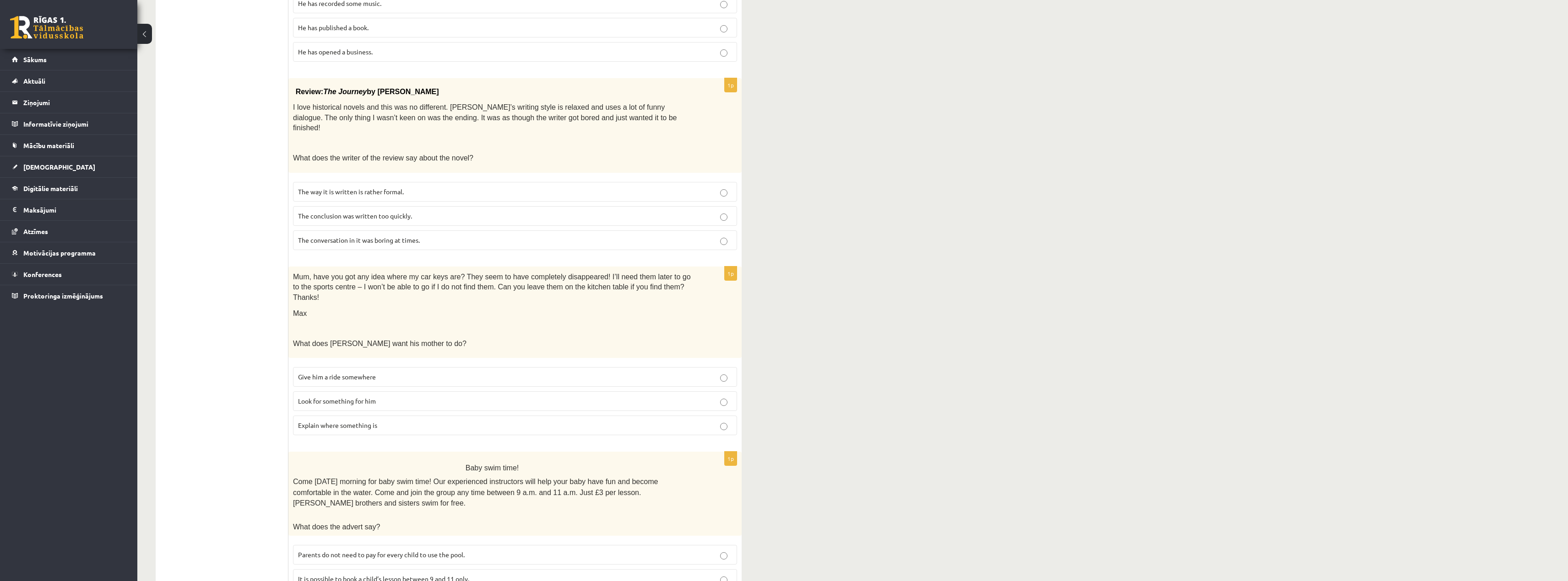
click at [340, 397] on span "Look for something for him" at bounding box center [337, 400] width 78 height 8
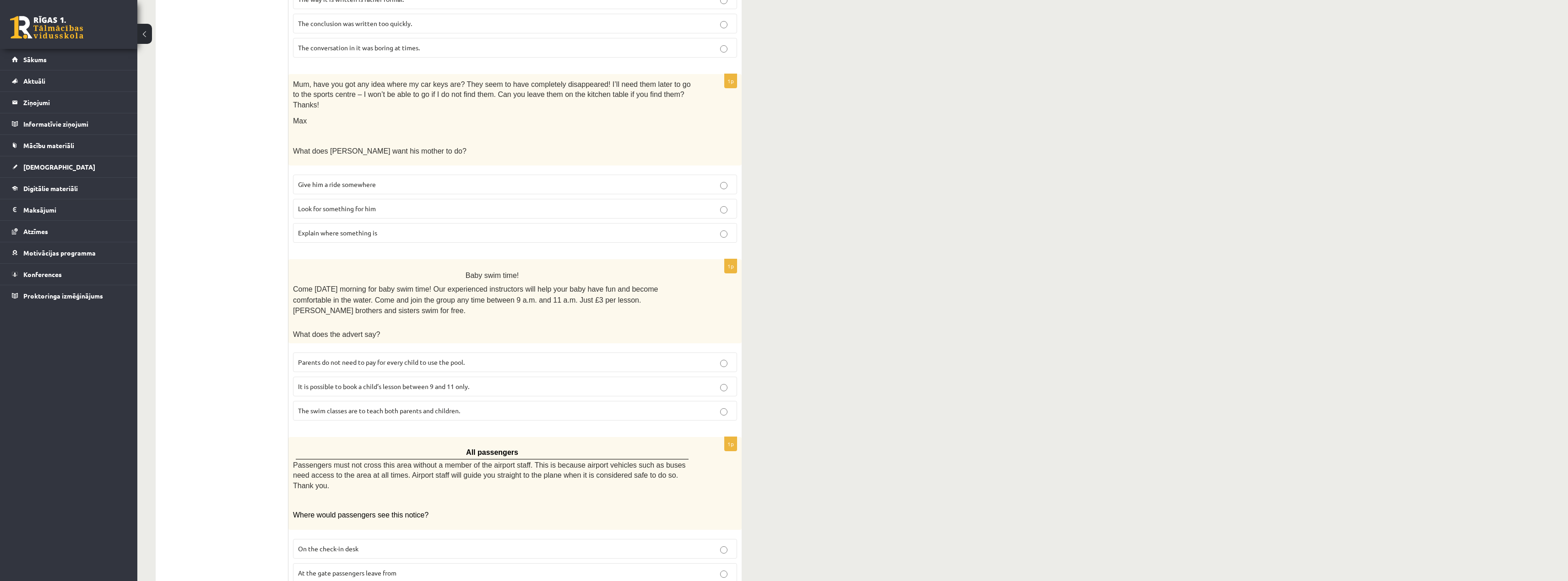
scroll to position [702, 0]
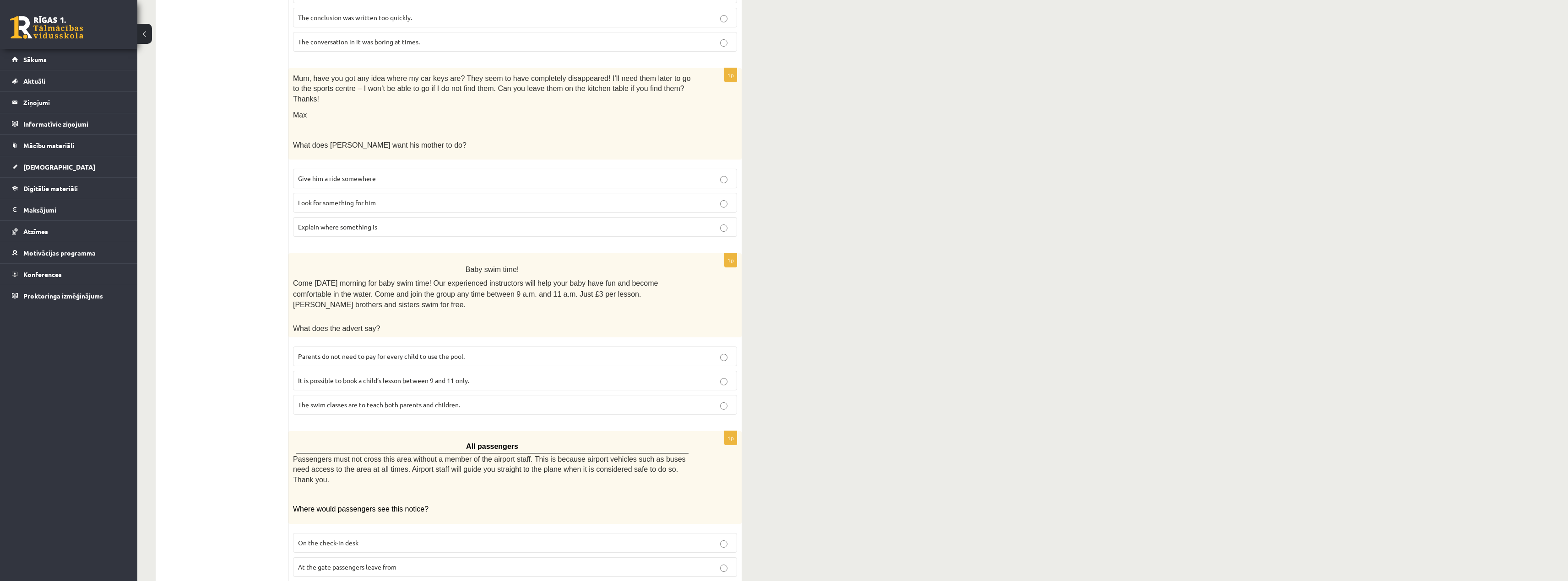
click at [333, 353] on span "Parents do not need to pay for every child to use the pool." at bounding box center [382, 356] width 167 height 8
click at [381, 563] on span "At the gate passengers leave from" at bounding box center [347, 566] width 98 height 8
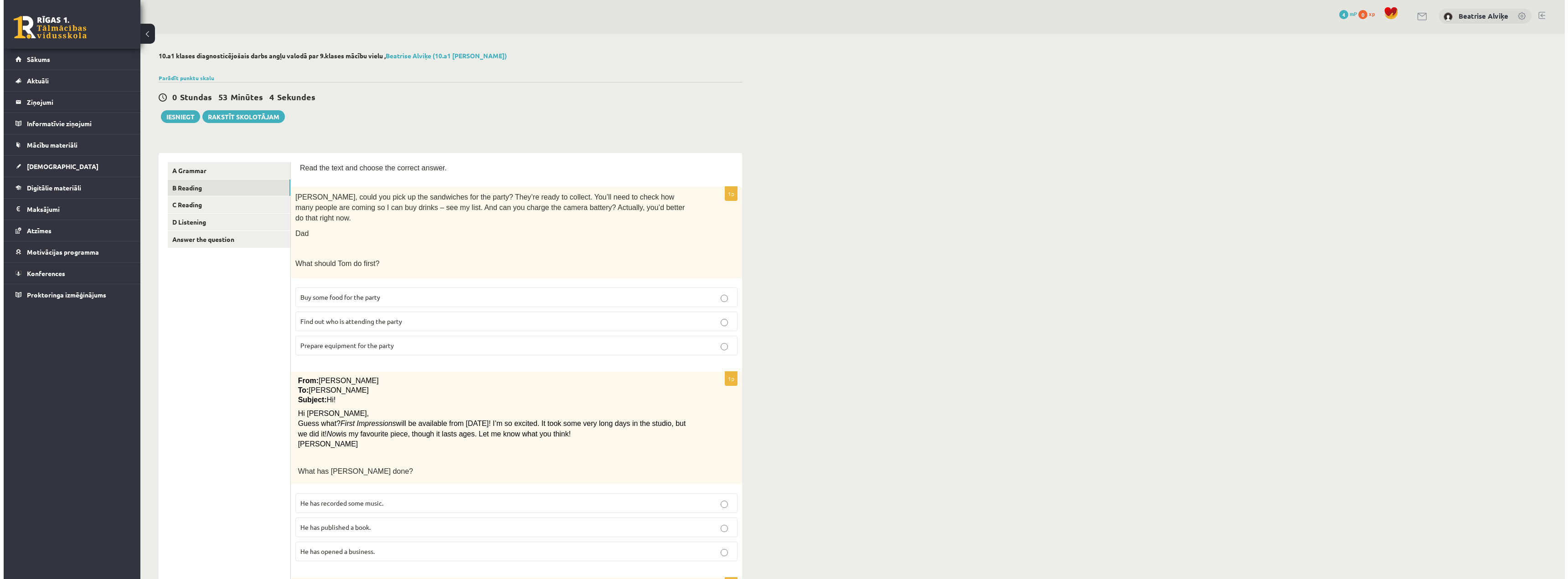
scroll to position [0, 0]
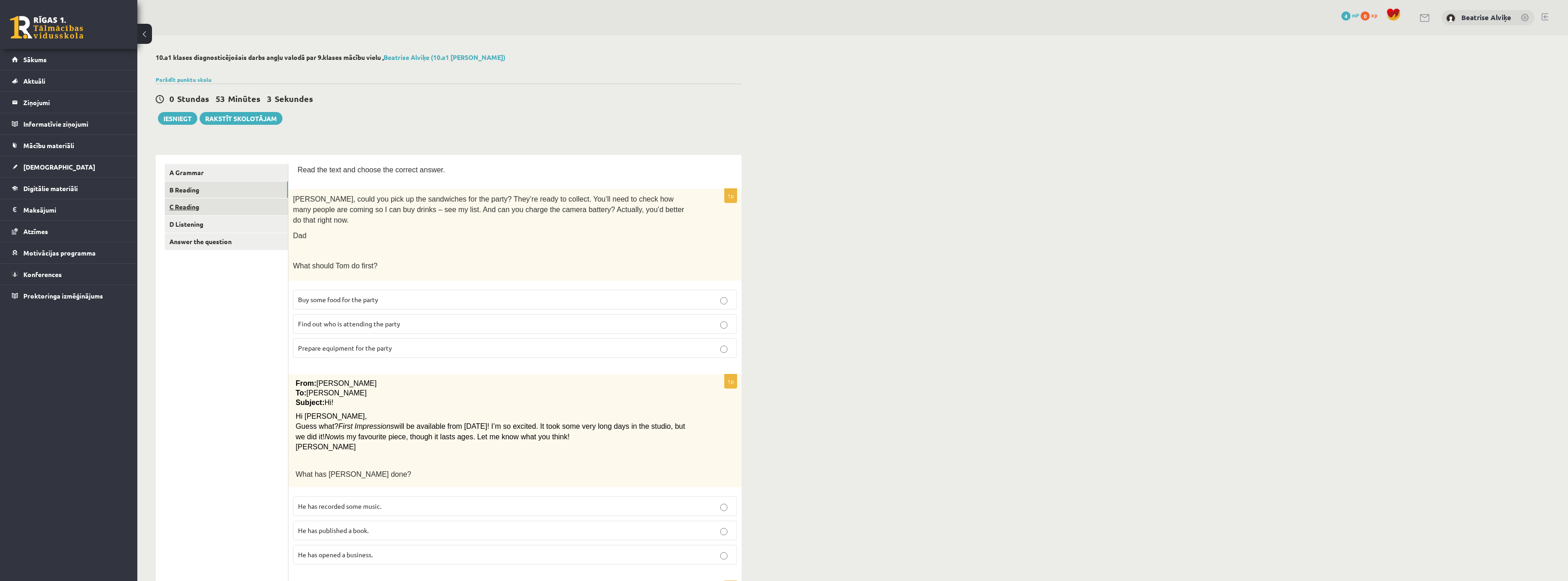
click at [209, 208] on link "C Reading" at bounding box center [227, 207] width 123 height 17
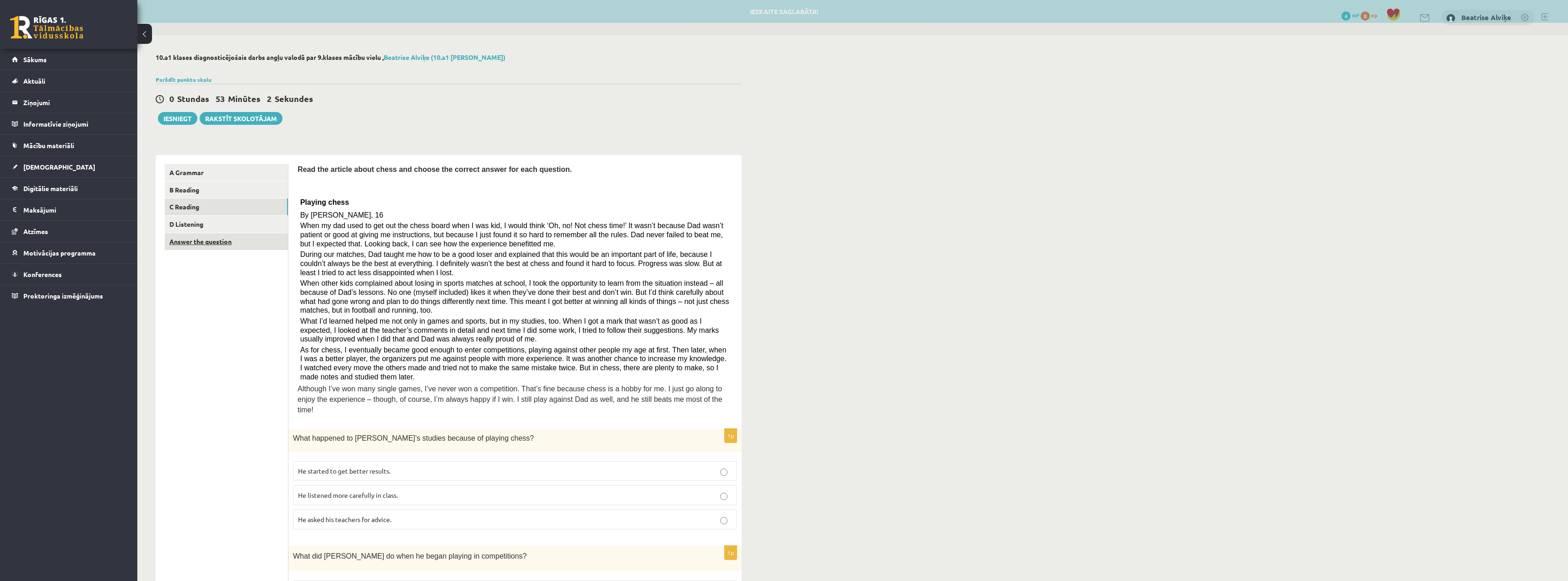
click at [199, 247] on link "Answer the question" at bounding box center [227, 241] width 123 height 17
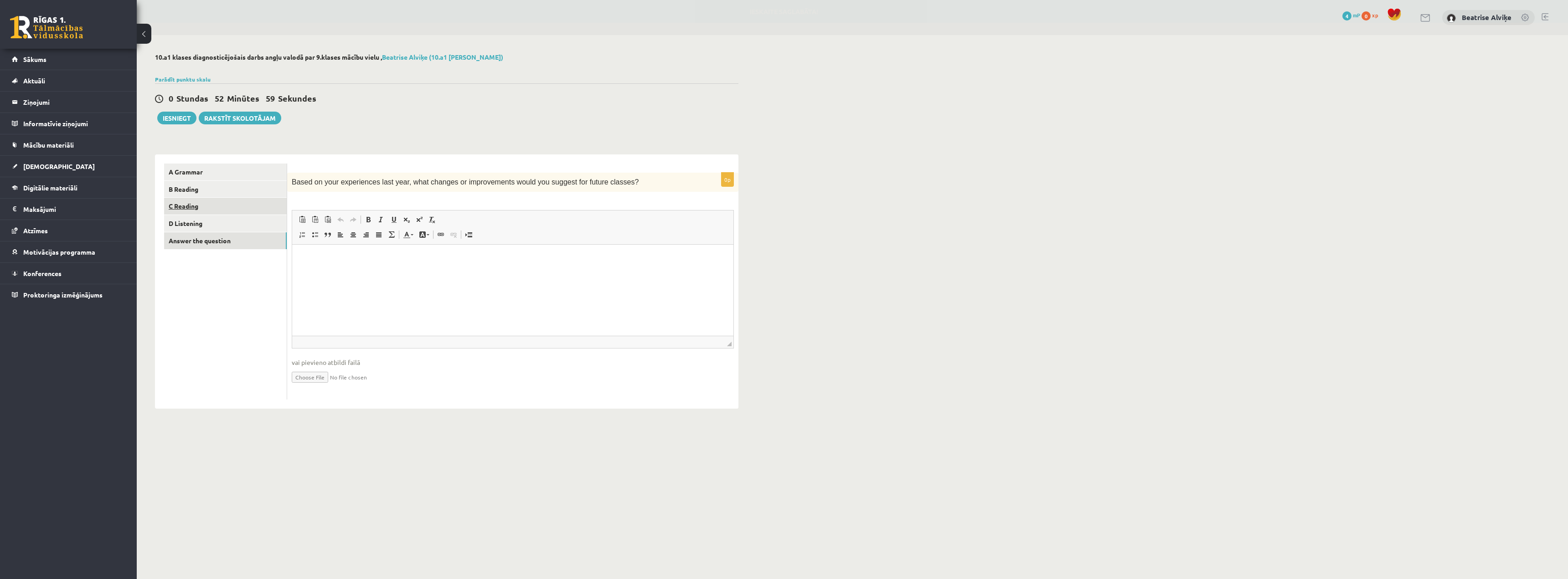
click at [196, 209] on link "C Reading" at bounding box center [226, 206] width 123 height 16
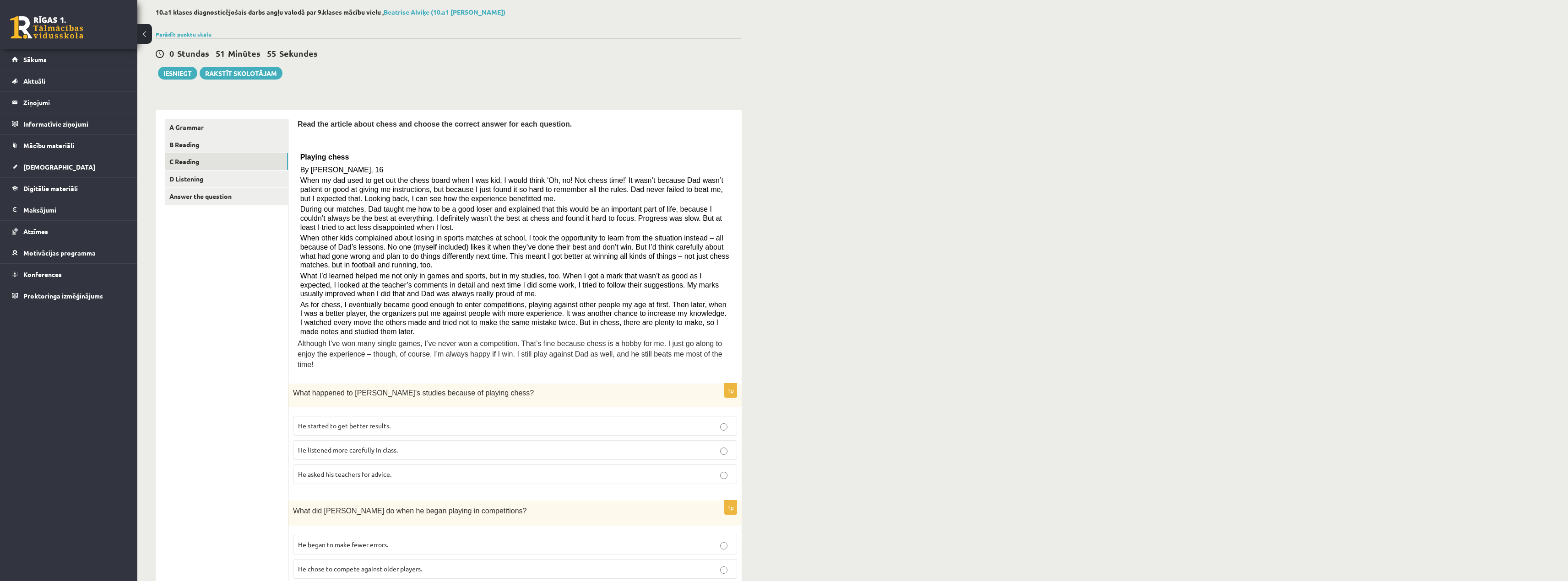
scroll to position [46, 0]
click at [385, 421] on span "He started to get better results." at bounding box center [344, 425] width 92 height 8
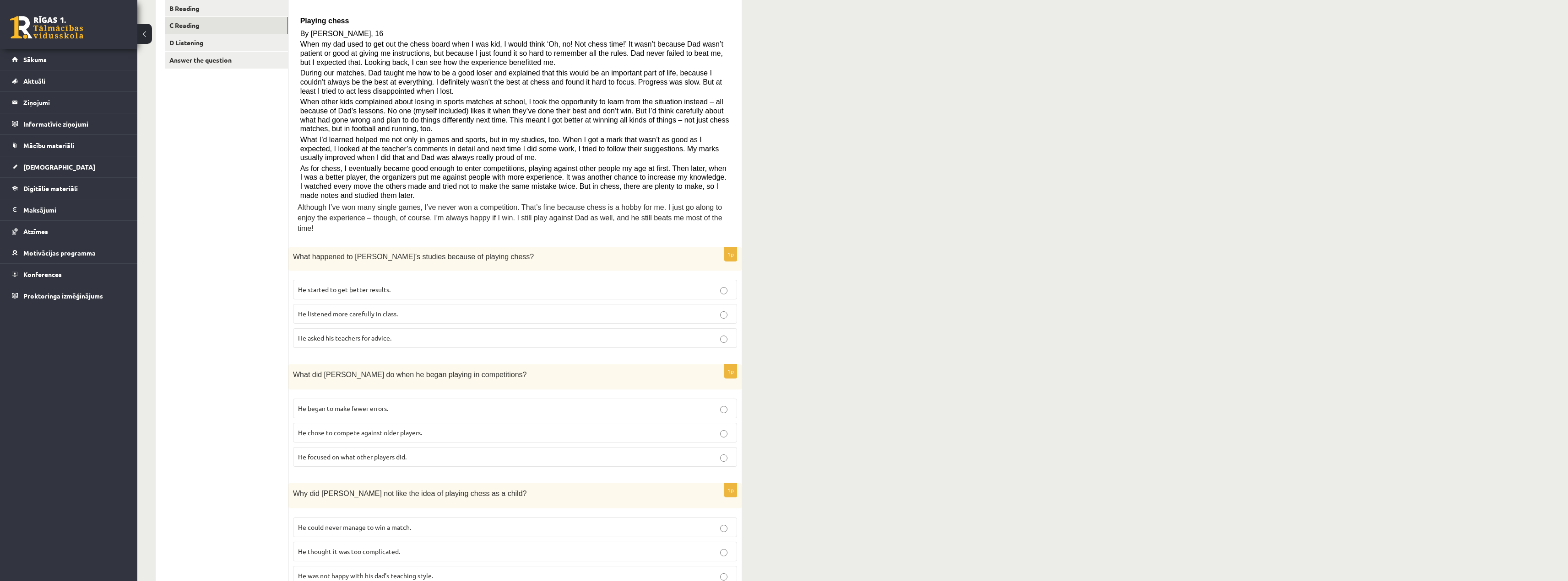
scroll to position [183, 0]
click at [452, 451] on p "He focused on what other players did." at bounding box center [515, 455] width 434 height 10
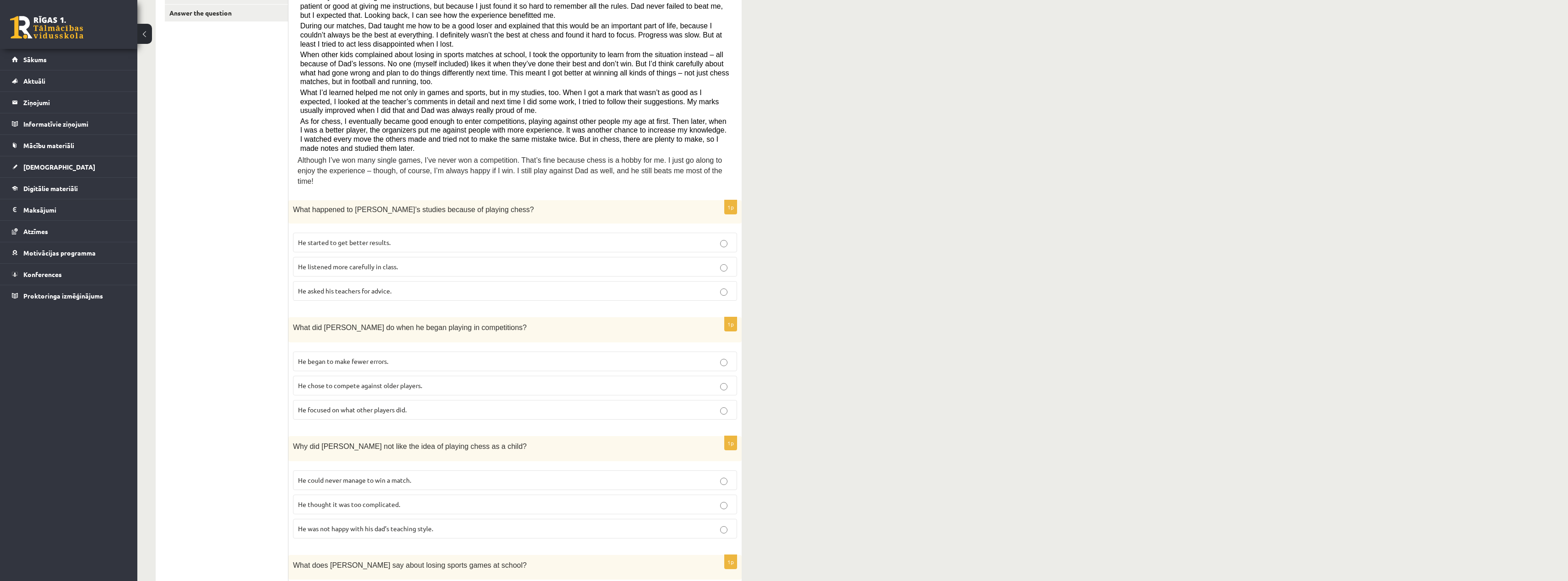
scroll to position [274, 0]
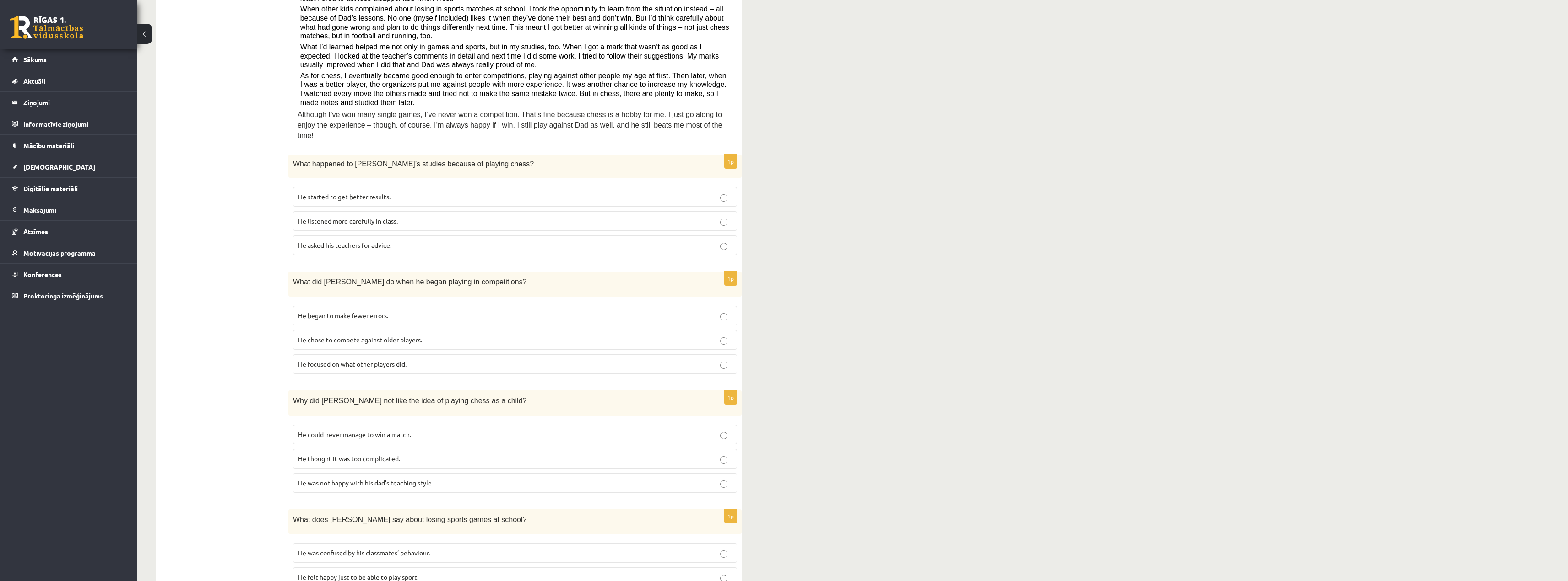
click at [418, 430] on p "He could never manage to win a match." at bounding box center [515, 434] width 434 height 10
click at [412, 455] on label "He thought it was too complicated." at bounding box center [515, 459] width 444 height 20
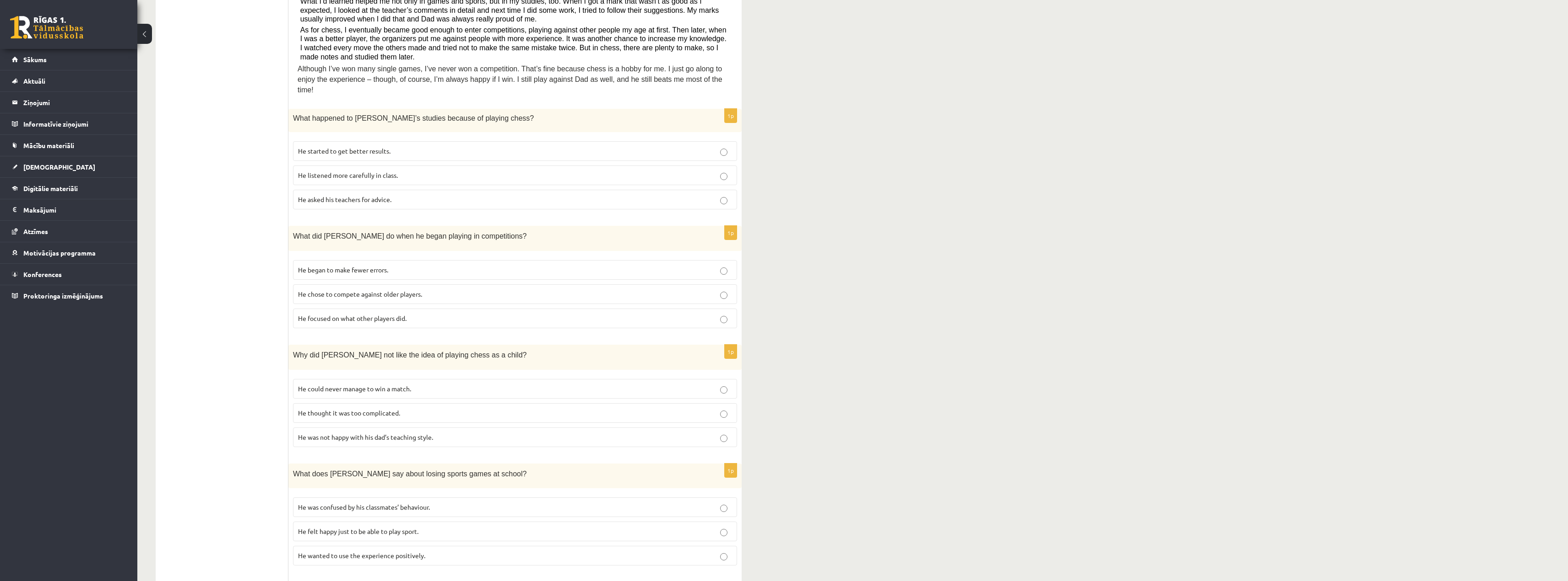
scroll to position [366, 0]
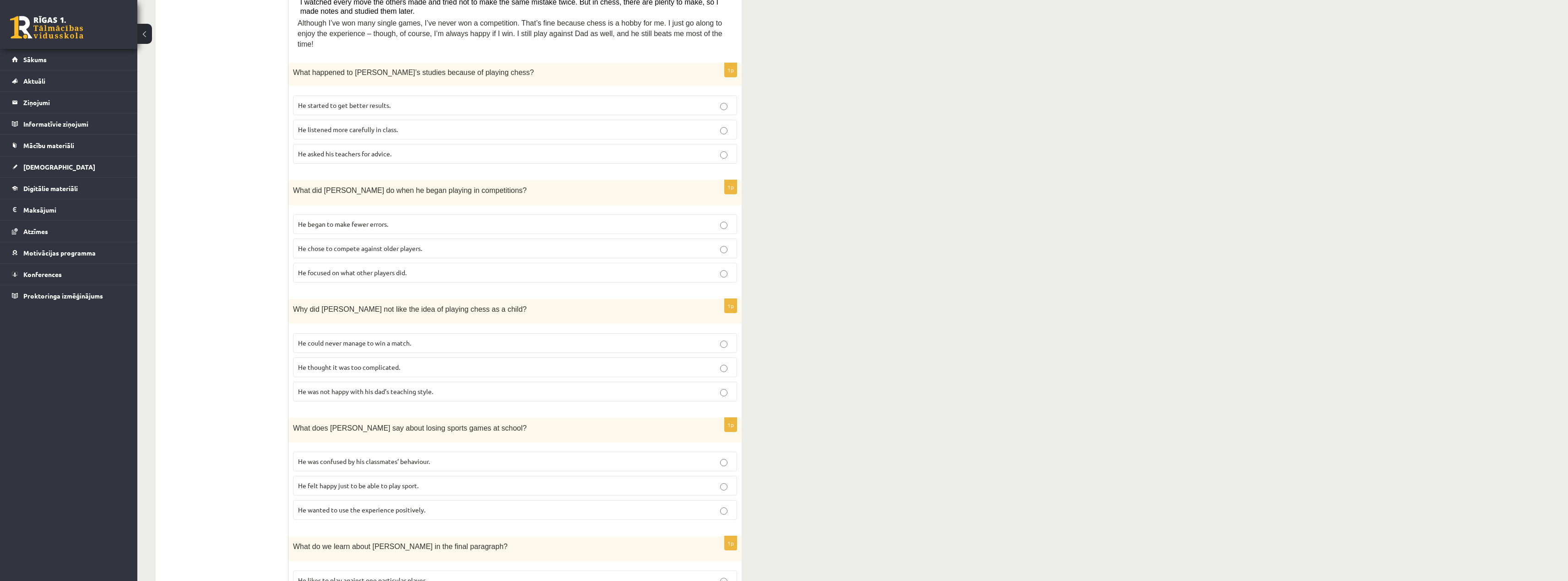
click at [415, 505] on span "He wanted to use the experience positively." at bounding box center [362, 509] width 127 height 8
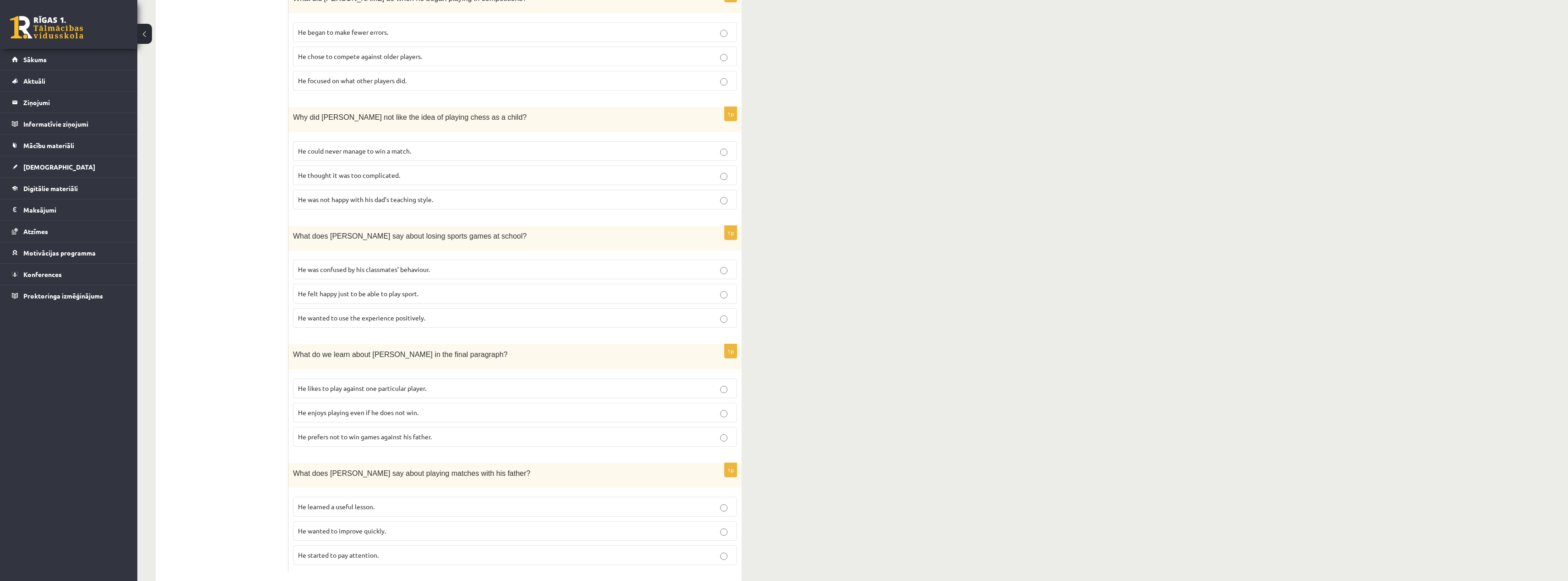
scroll to position [567, 0]
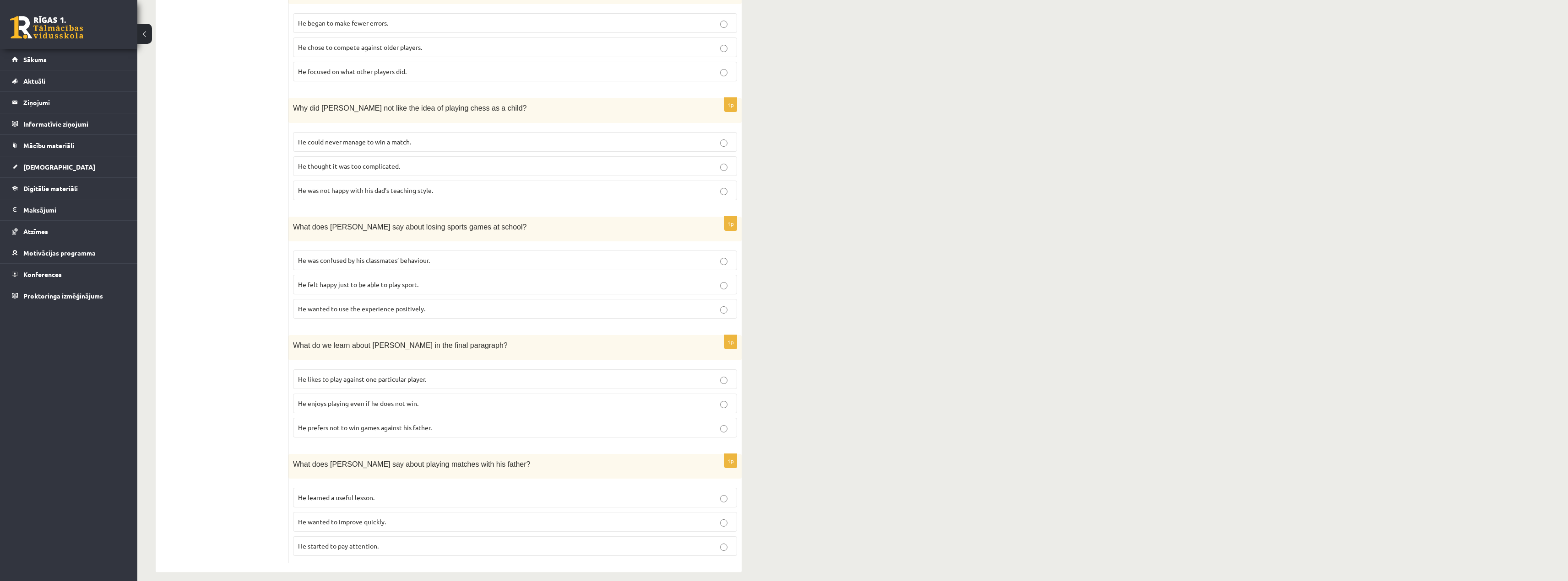
click at [376, 399] on label "He enjoys playing even if he does not win." at bounding box center [515, 403] width 444 height 20
click at [342, 488] on label "He learned a useful lesson." at bounding box center [515, 498] width 444 height 20
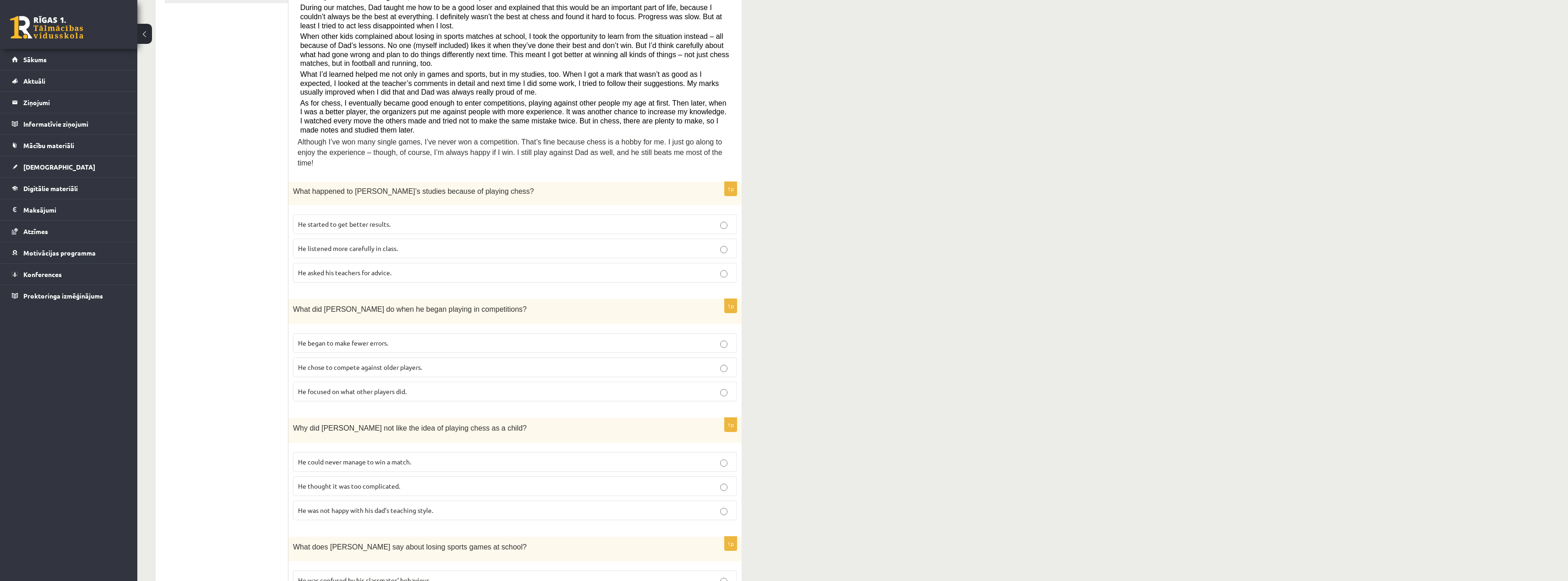
scroll to position [18, 0]
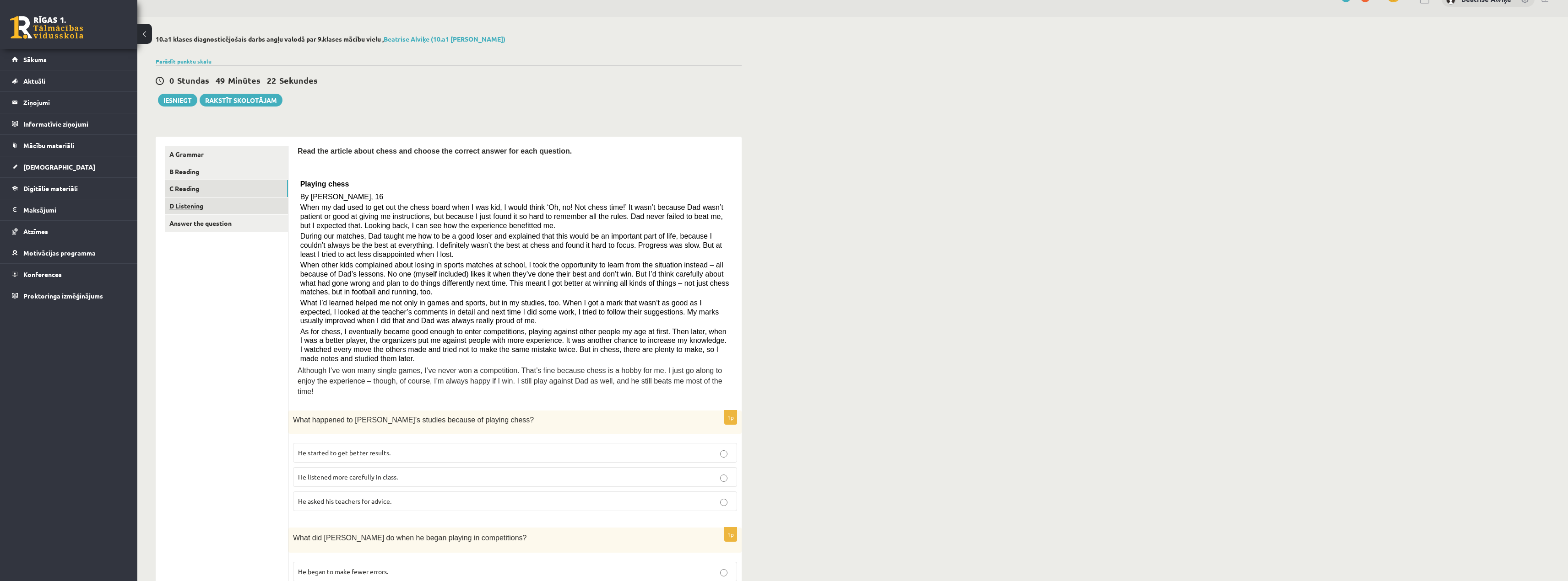
click at [247, 209] on link "D Listening" at bounding box center [227, 206] width 123 height 17
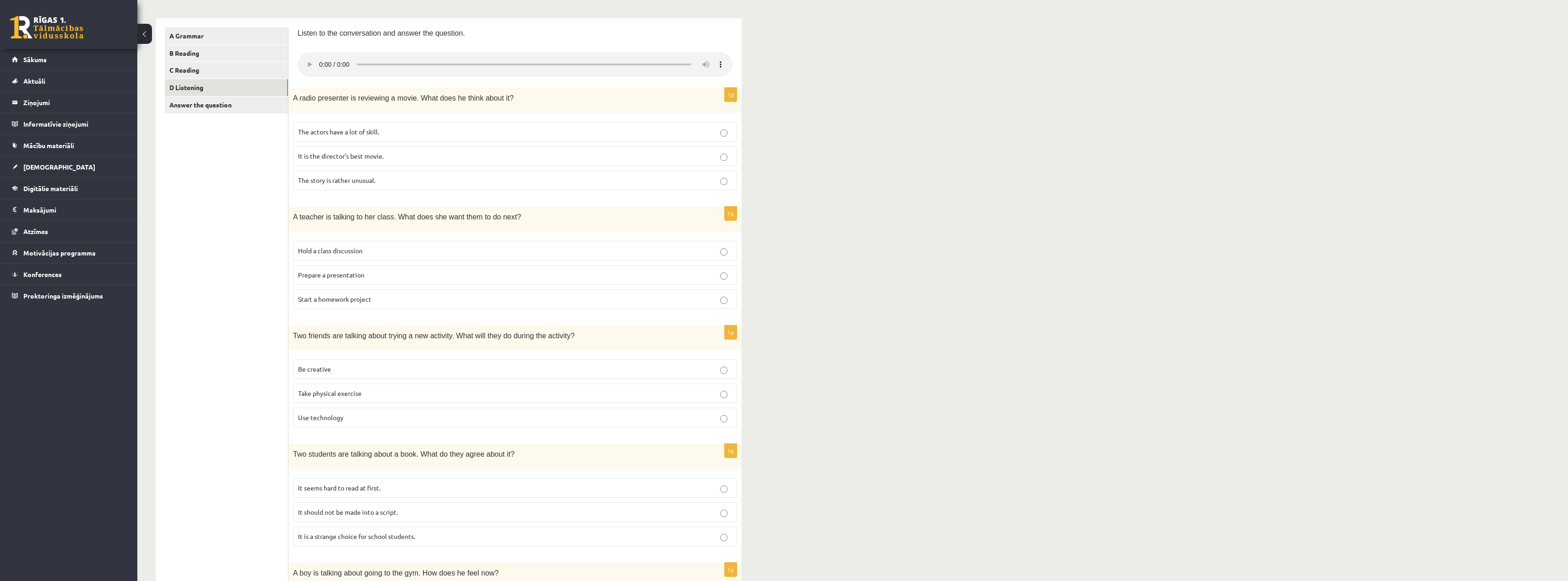
scroll to position [56, 0]
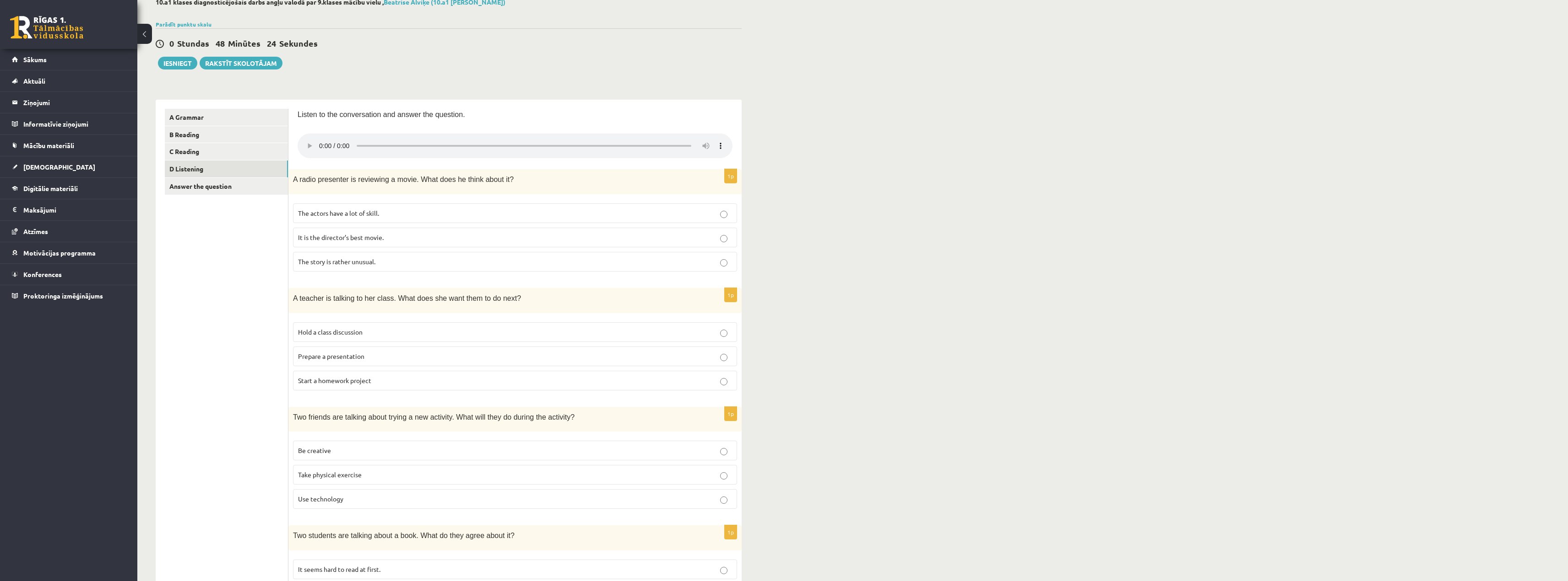
click at [331, 450] on p "Be creative" at bounding box center [515, 450] width 434 height 10
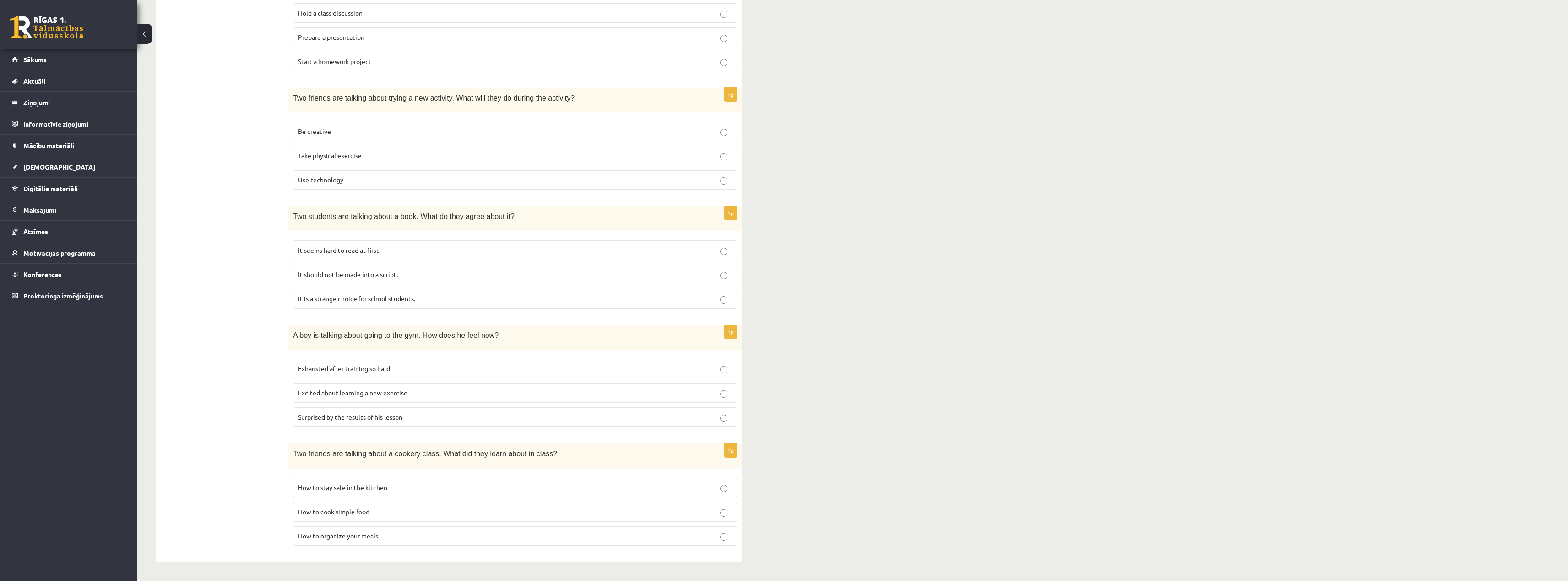
scroll to position [375, 0]
click at [364, 485] on span "How to stay safe in the kitchen" at bounding box center [342, 487] width 90 height 8
click at [370, 534] on span "How to organize your meals" at bounding box center [338, 535] width 80 height 8
click at [576, 393] on p "Excited about learning a new exercise" at bounding box center [515, 393] width 434 height 10
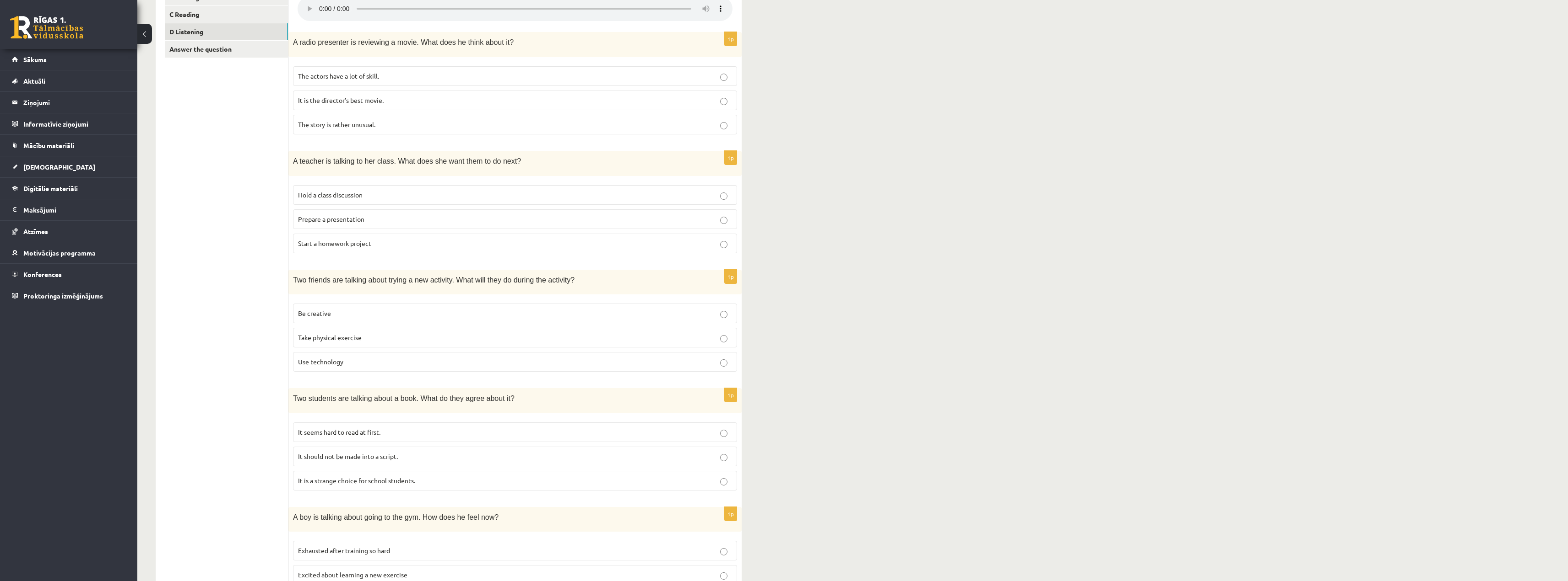
scroll to position [0, 0]
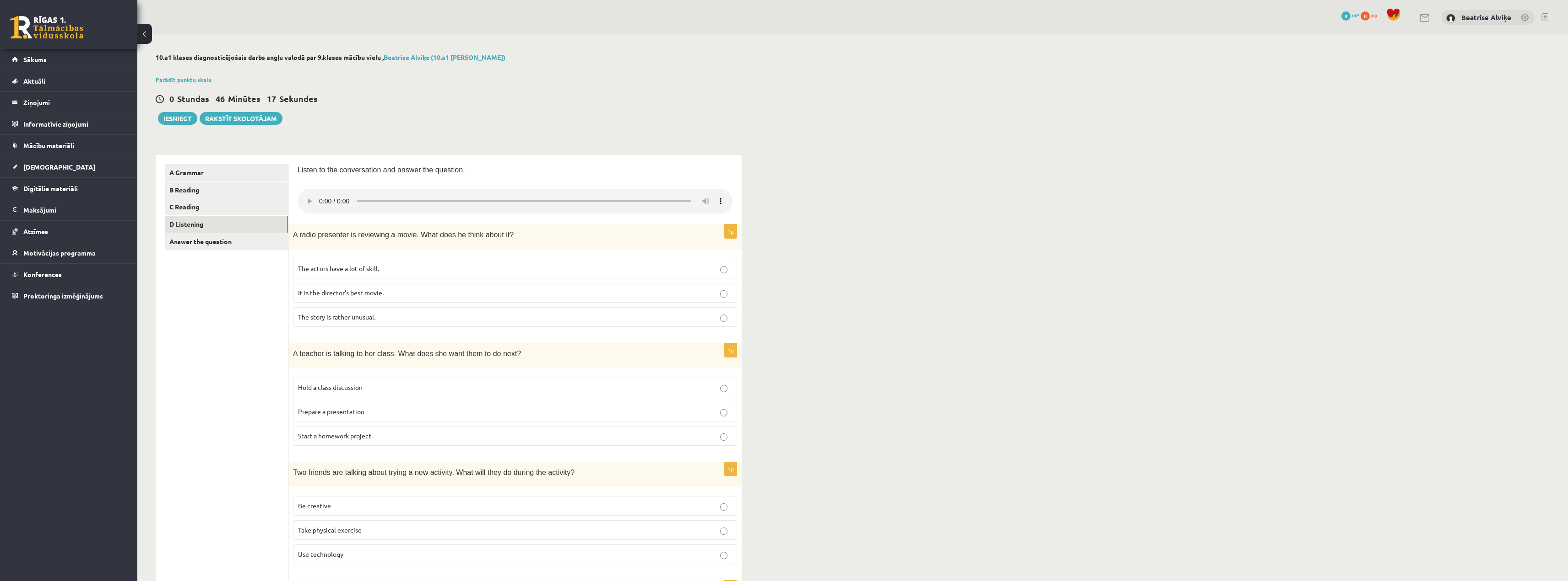
click at [390, 320] on p "The story is rather unusual." at bounding box center [515, 317] width 434 height 10
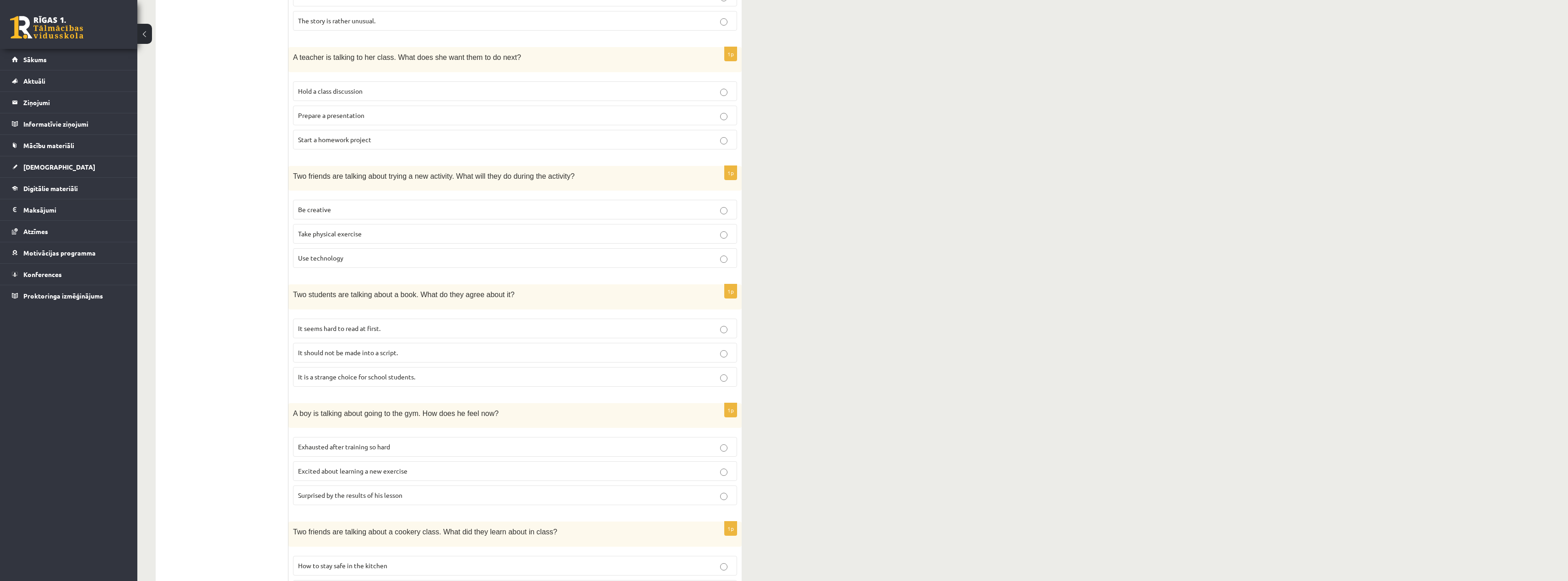
scroll to position [284, 0]
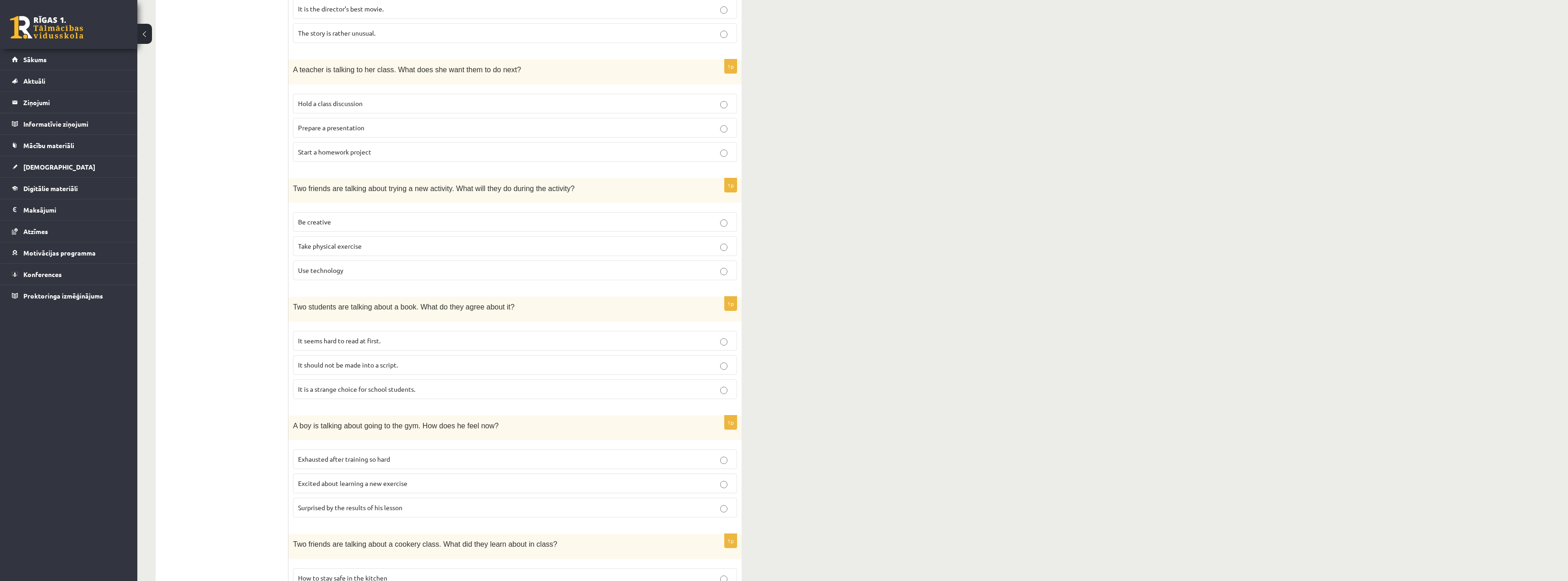
click at [356, 344] on span "It seems hard to read at first." at bounding box center [339, 340] width 83 height 8
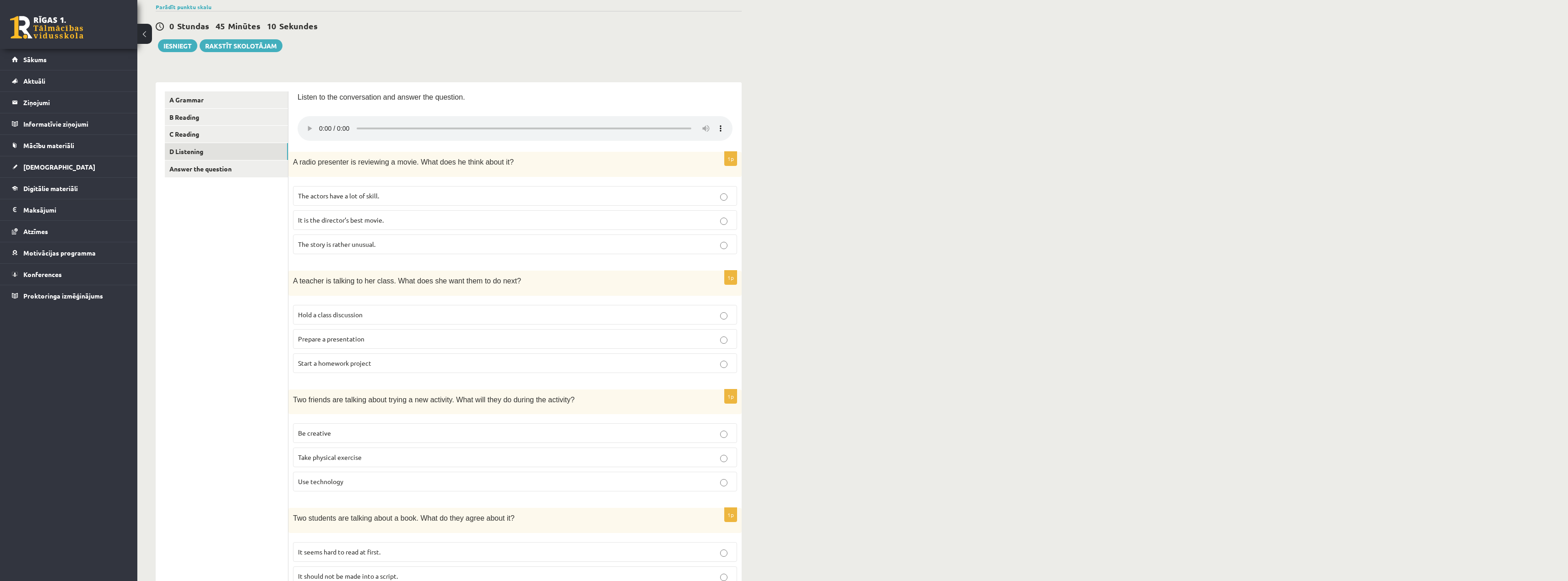
scroll to position [56, 0]
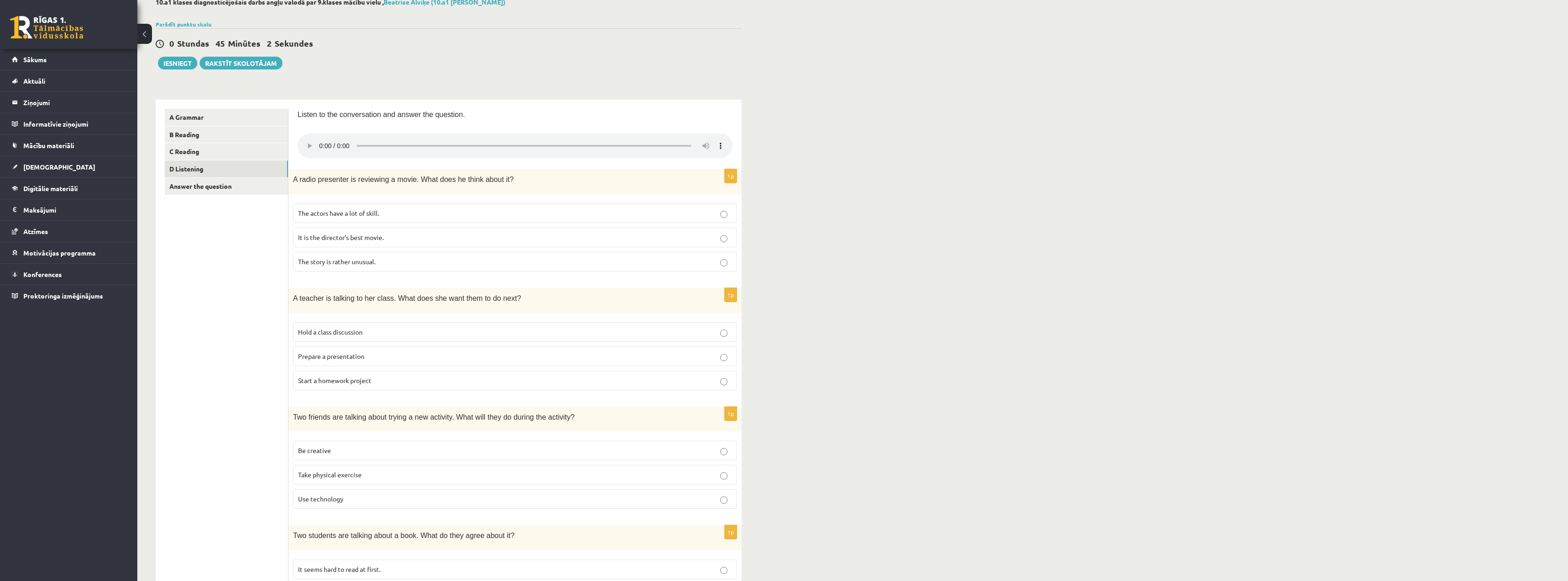
click at [344, 361] on p "Prepare a presentation" at bounding box center [515, 356] width 434 height 10
click at [225, 188] on link "Answer the question" at bounding box center [227, 186] width 123 height 17
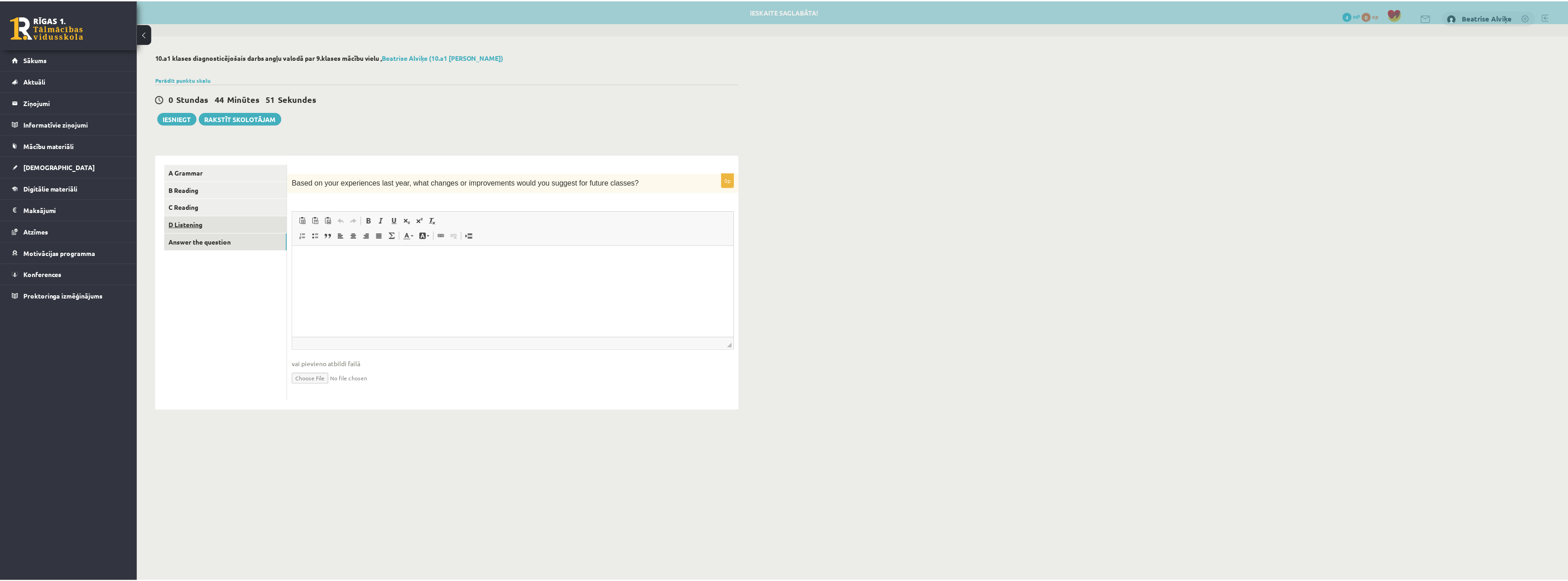
scroll to position [0, 0]
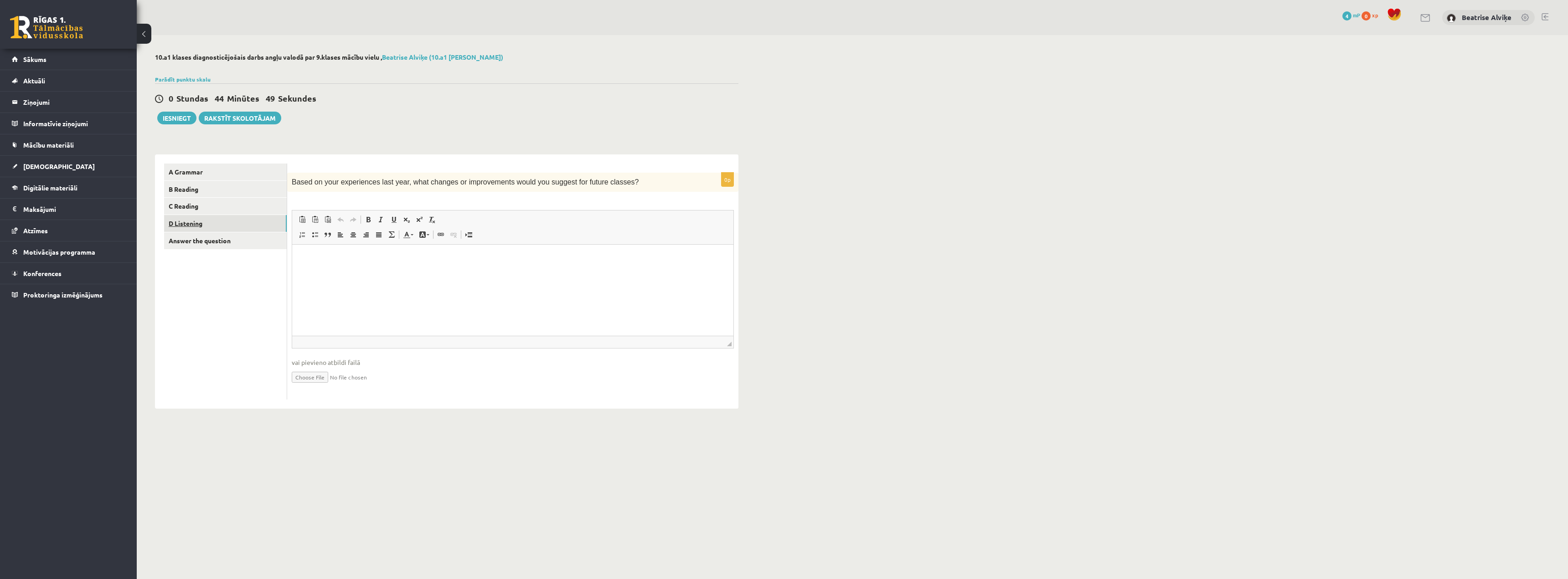
click at [218, 228] on link "D Listening" at bounding box center [226, 223] width 123 height 16
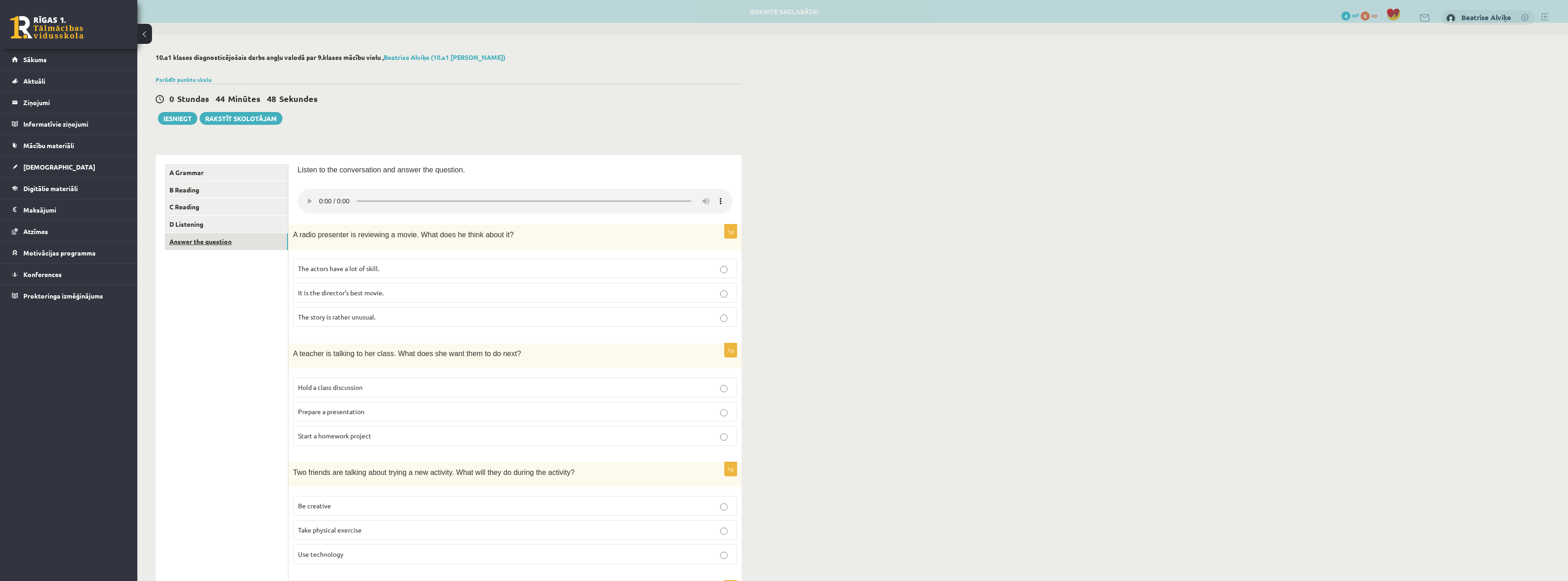
click at [219, 237] on link "Answer the question" at bounding box center [227, 241] width 123 height 17
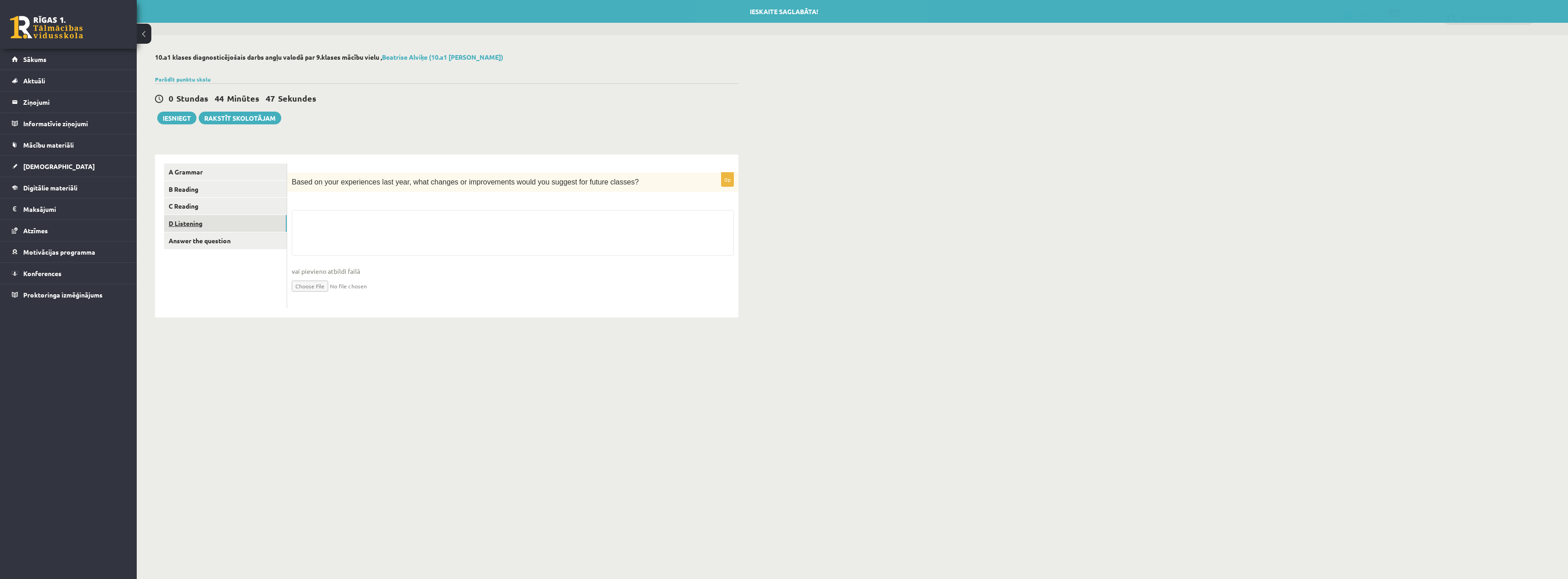
click at [212, 224] on link "D Listening" at bounding box center [226, 223] width 123 height 16
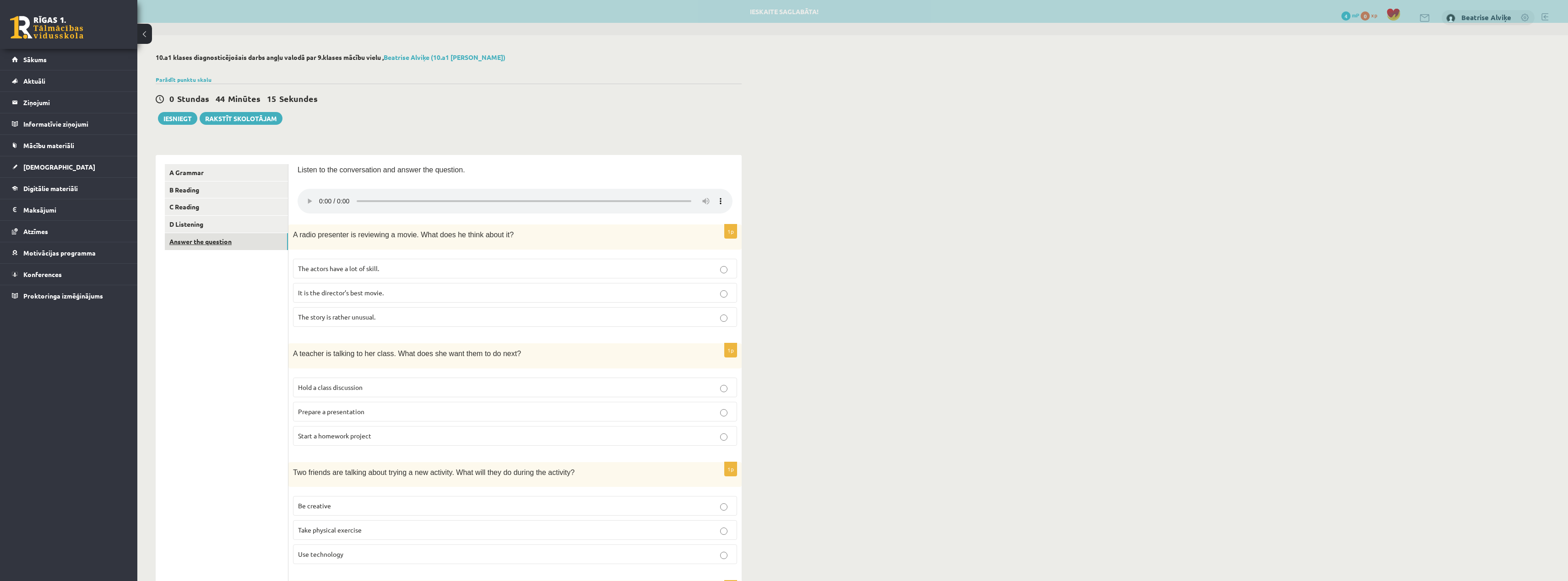
click at [206, 248] on link "Answer the question" at bounding box center [227, 241] width 123 height 17
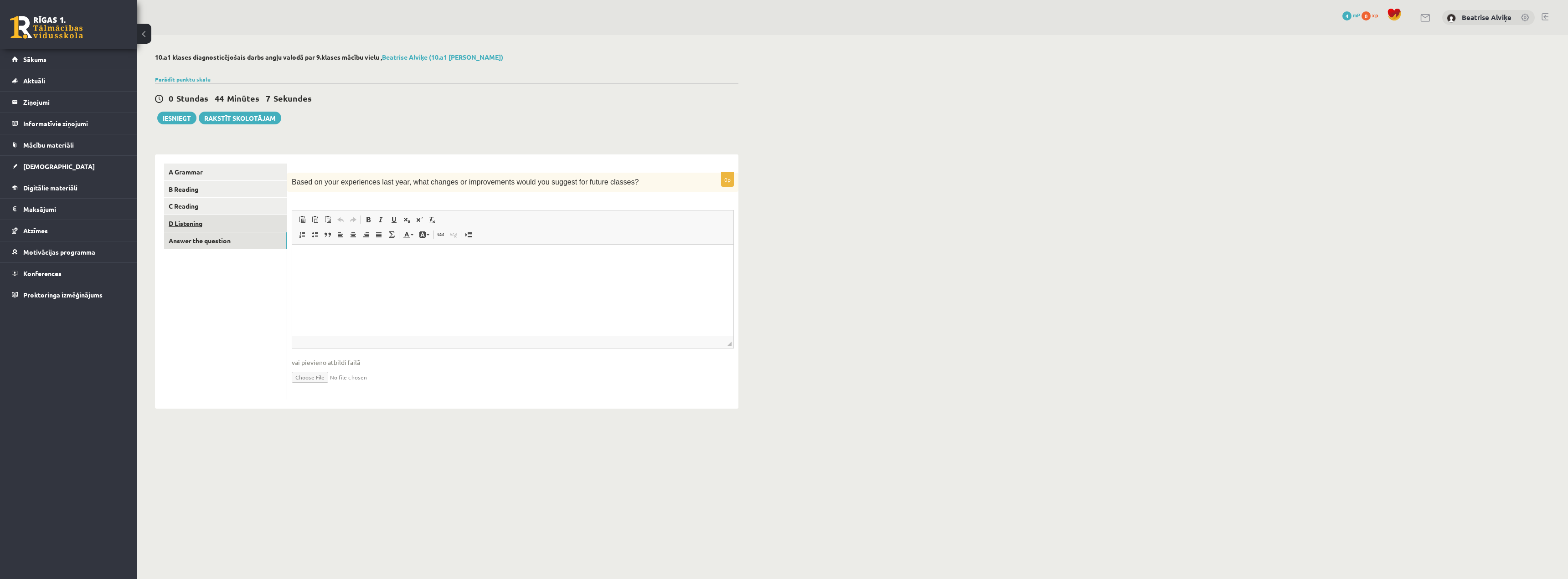
click at [175, 221] on link "D Listening" at bounding box center [226, 223] width 123 height 16
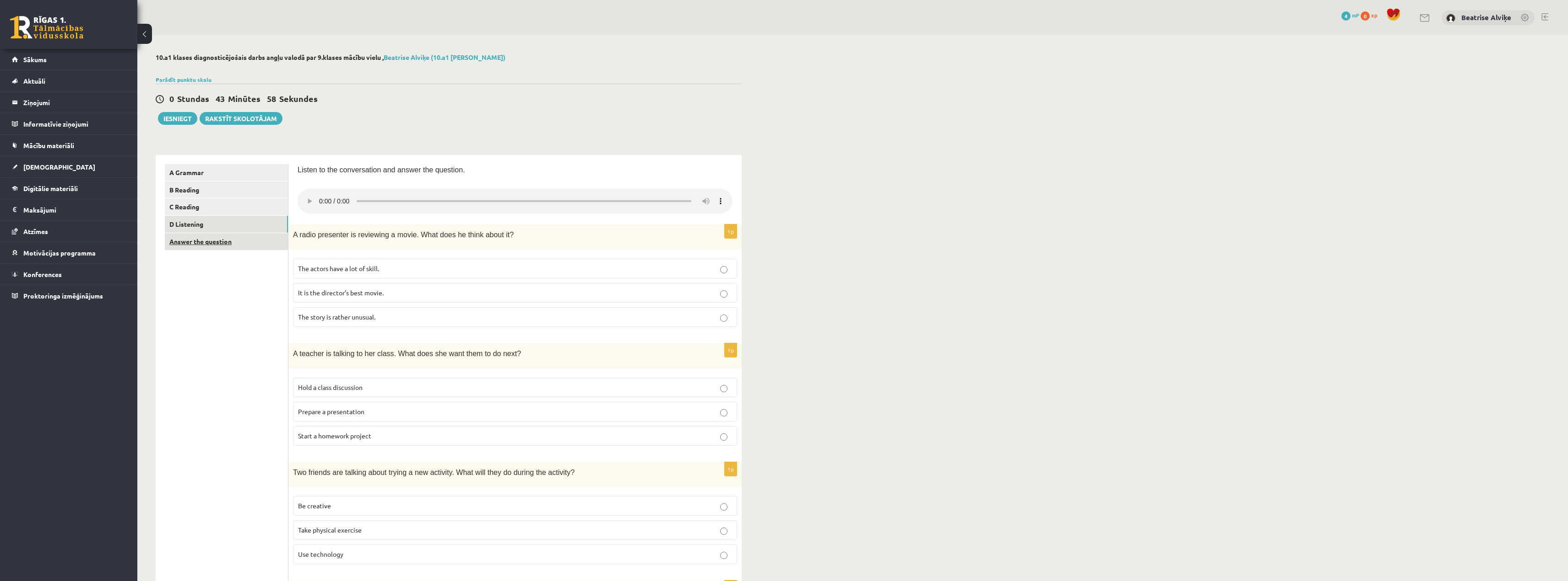
click at [223, 241] on link "Answer the question" at bounding box center [227, 241] width 123 height 17
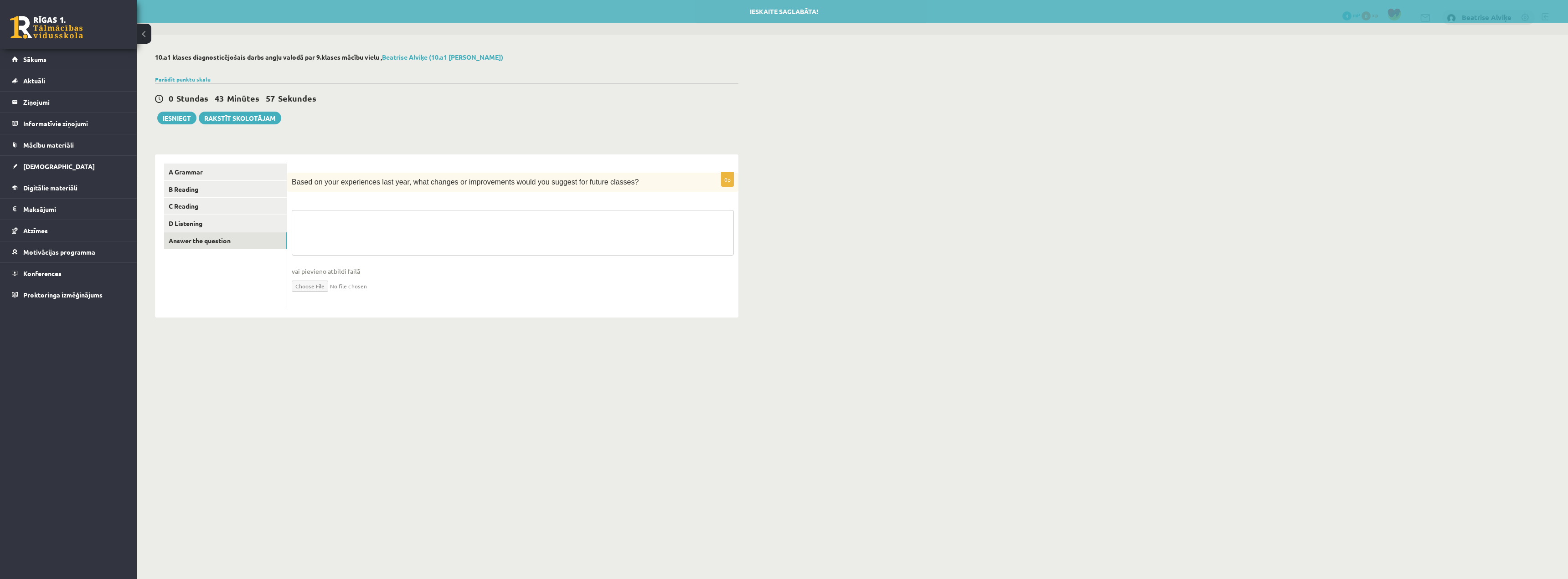
click at [335, 216] on textarea at bounding box center [512, 233] width 442 height 46
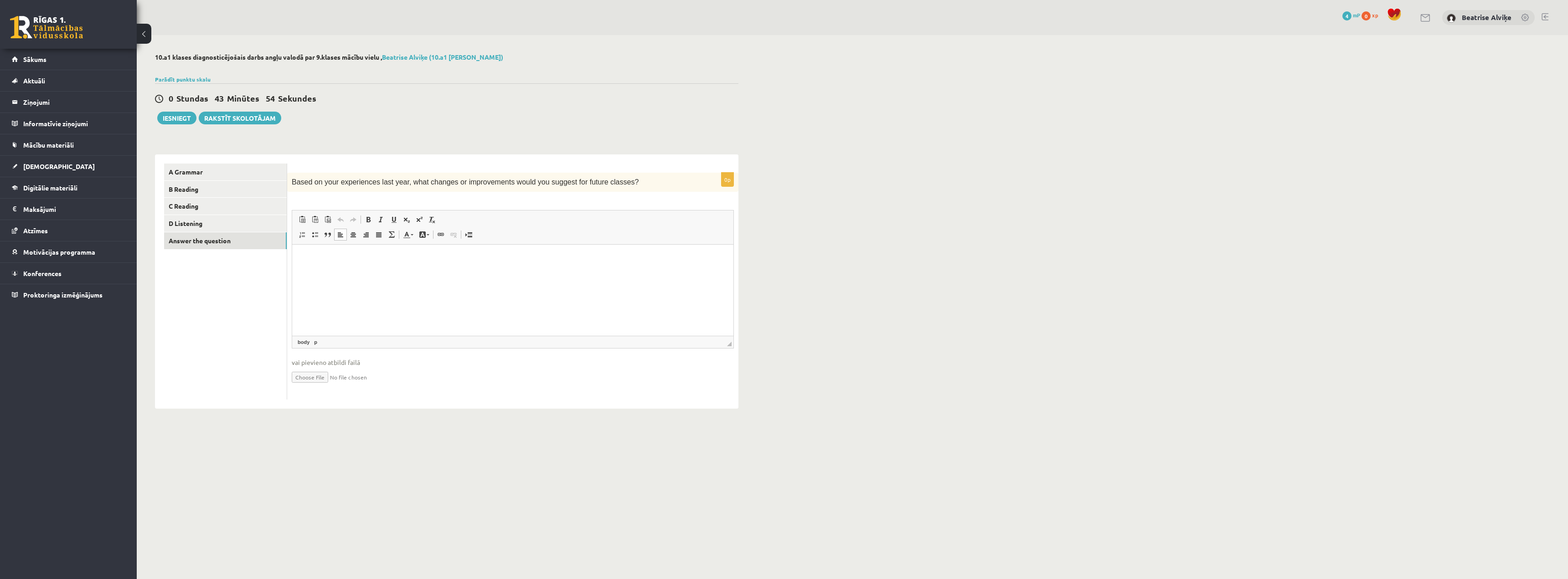
click at [369, 273] on html at bounding box center [513, 259] width 441 height 28
click at [186, 124] on button "Iesniegt" at bounding box center [177, 118] width 39 height 13
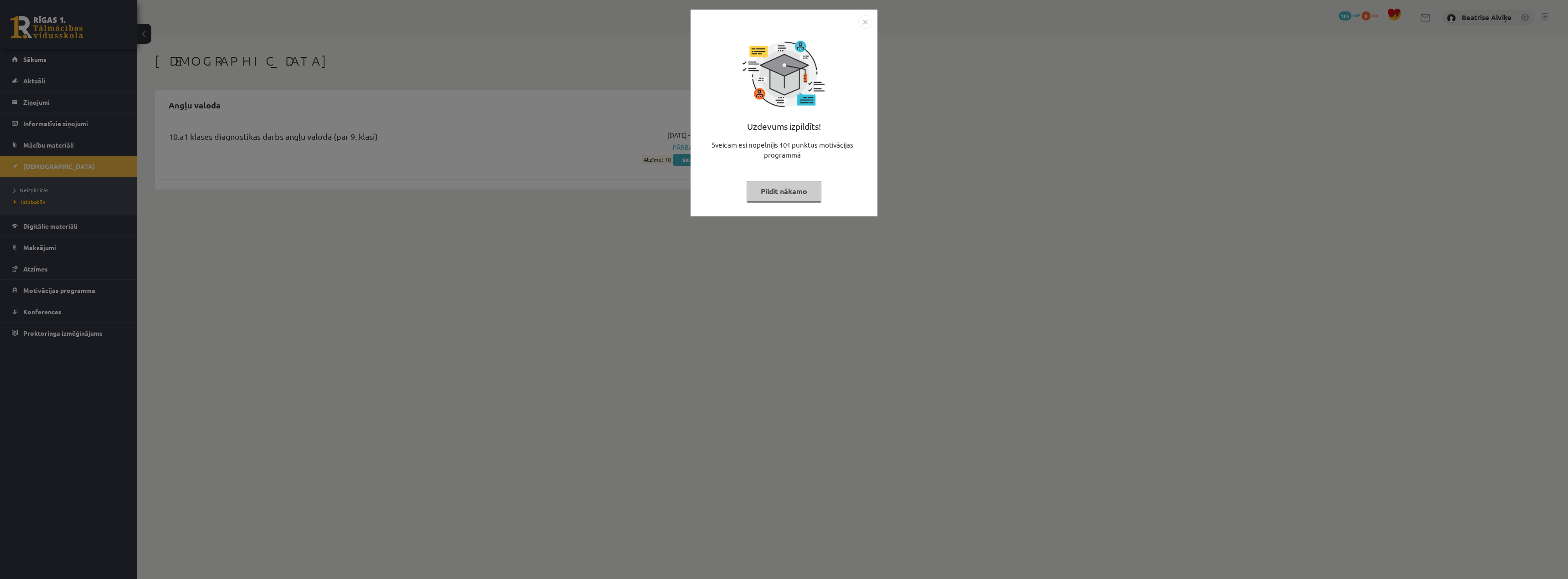
click at [862, 20] on img "Close" at bounding box center [865, 22] width 14 height 14
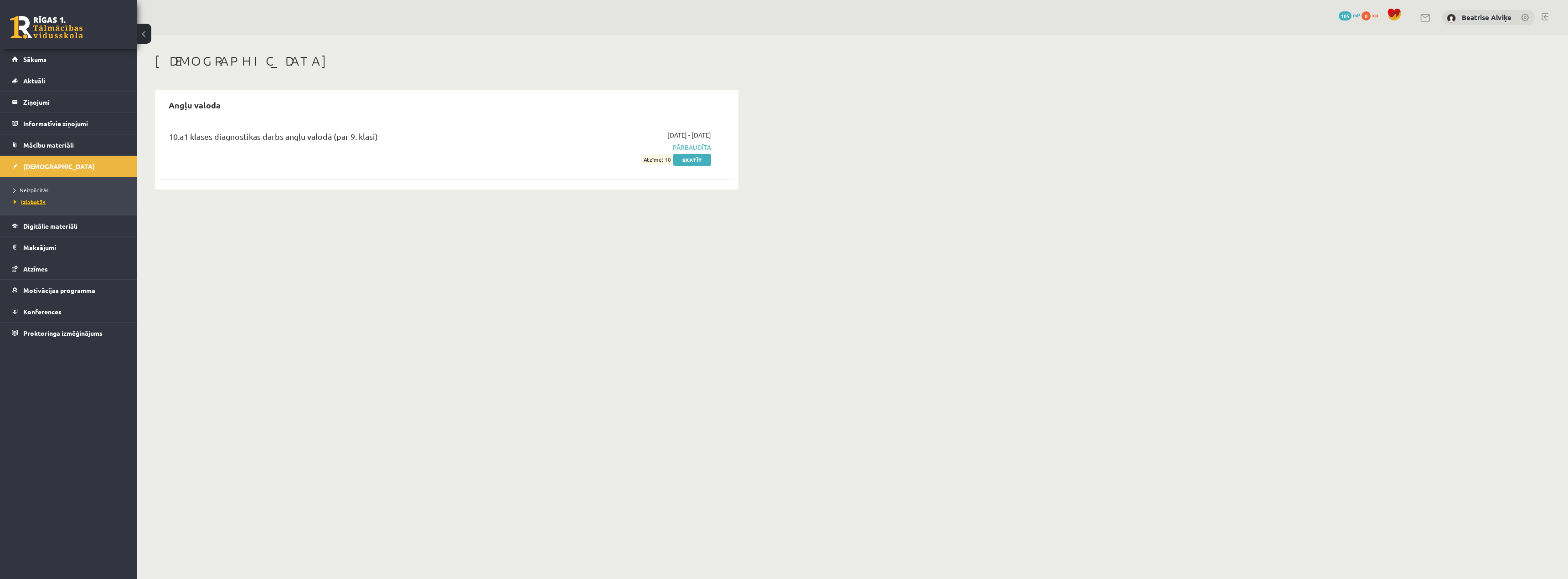
click at [34, 202] on span "Izlabotās" at bounding box center [29, 202] width 32 height 7
click at [685, 156] on link "Skatīt" at bounding box center [692, 160] width 38 height 12
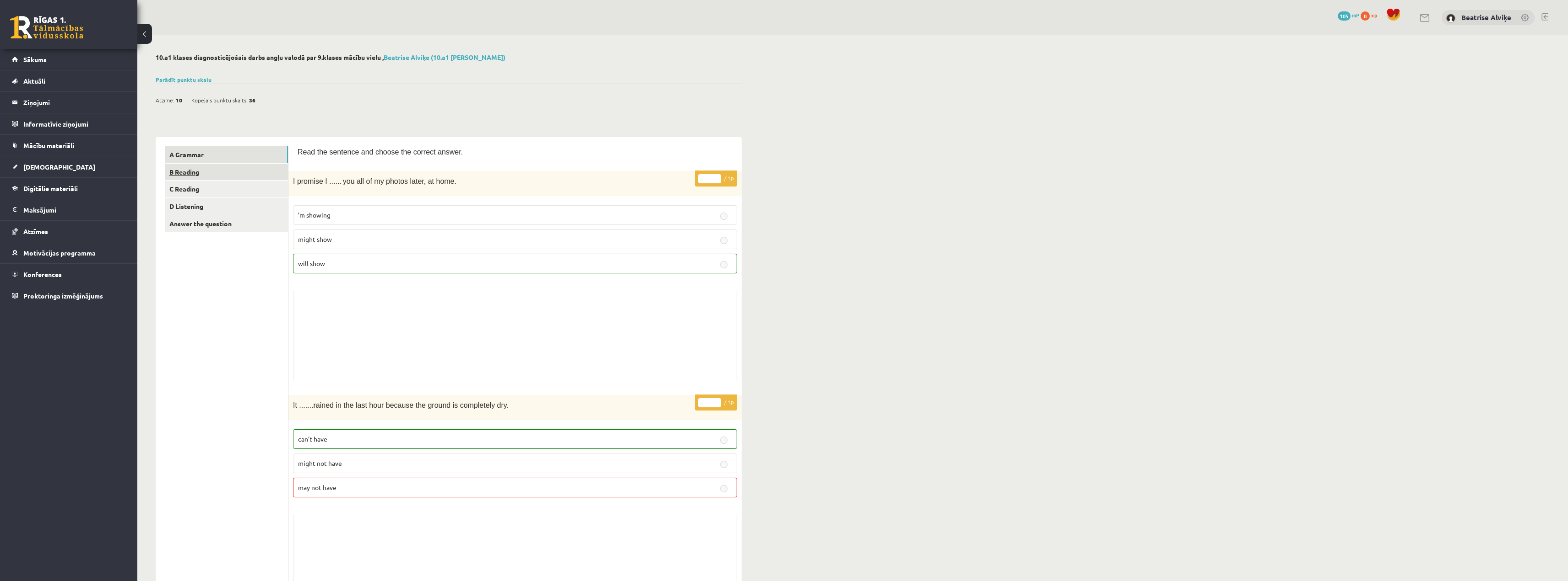
click at [237, 169] on link "B Reading" at bounding box center [227, 172] width 123 height 17
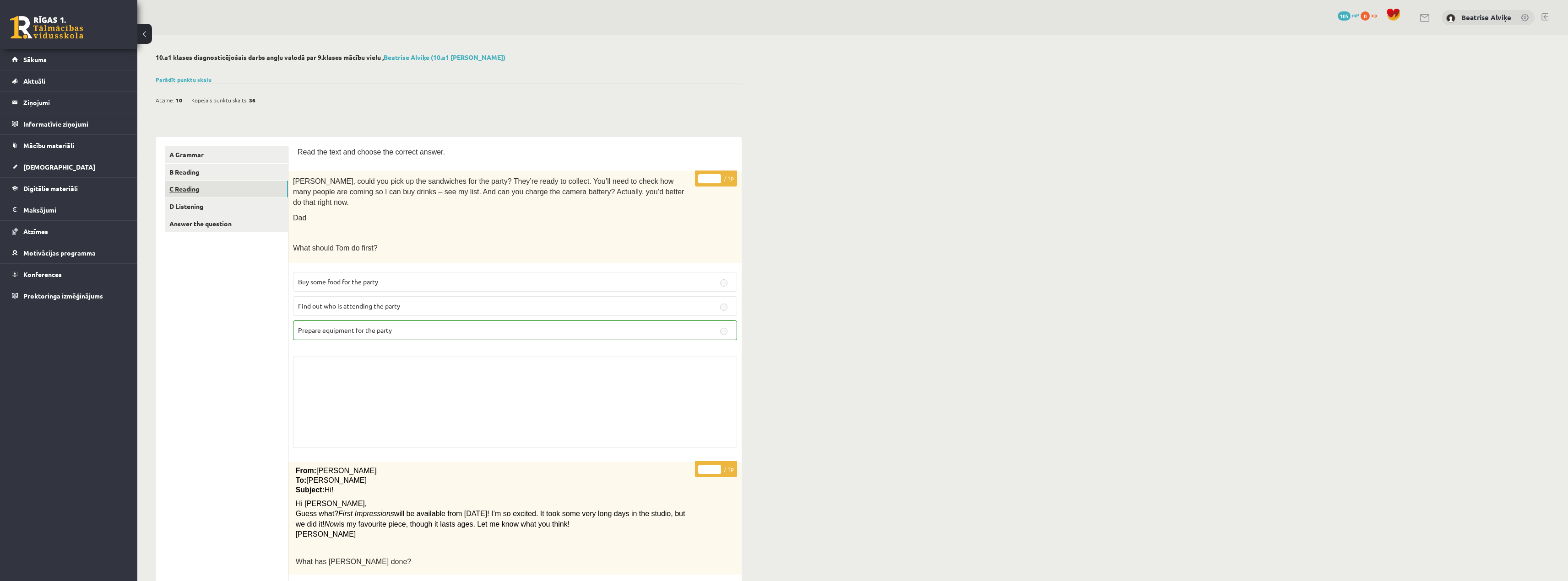
click at [263, 194] on link "C Reading" at bounding box center [227, 188] width 123 height 17
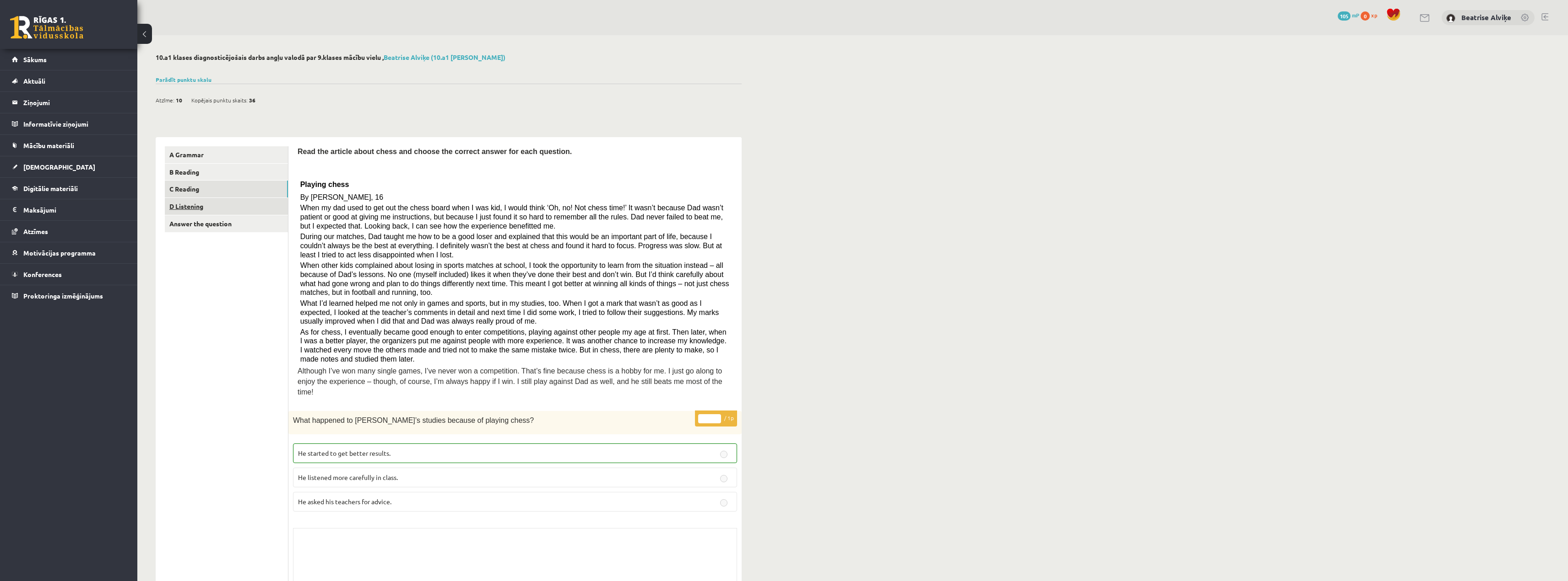
click at [244, 208] on link "D Listening" at bounding box center [227, 206] width 123 height 17
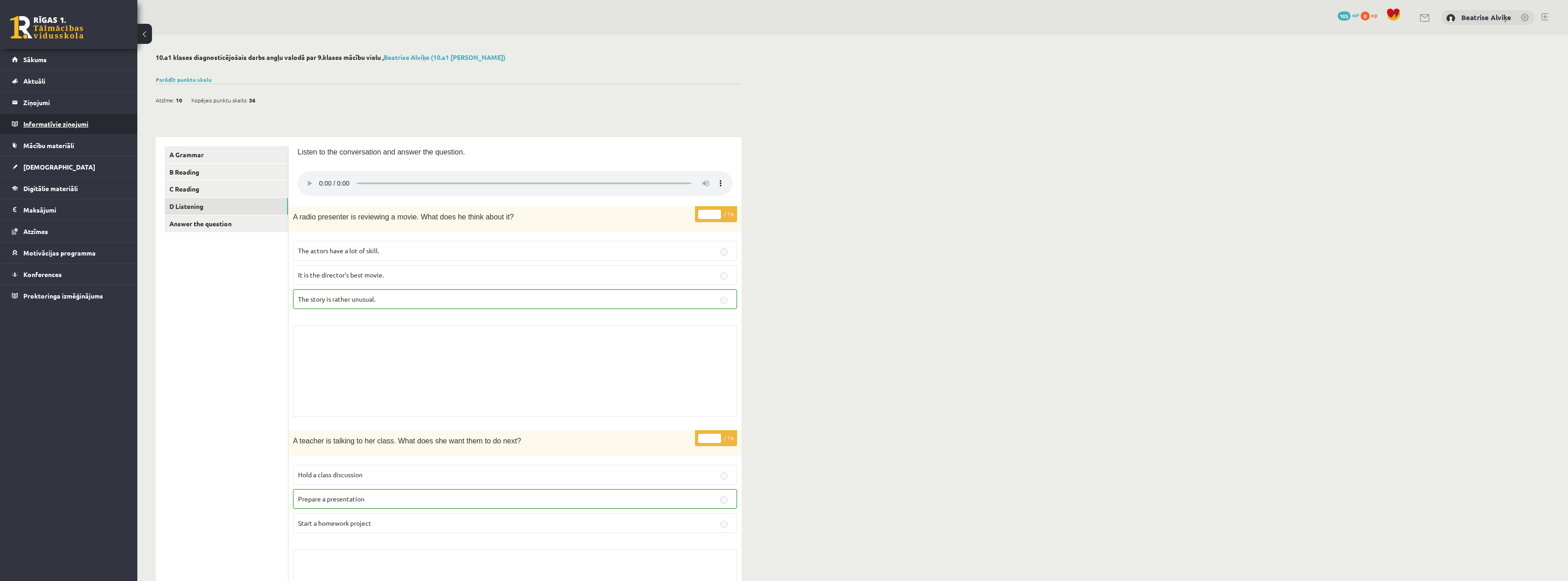
click at [56, 124] on legend "Informatīvie ziņojumi 0" at bounding box center [75, 124] width 103 height 21
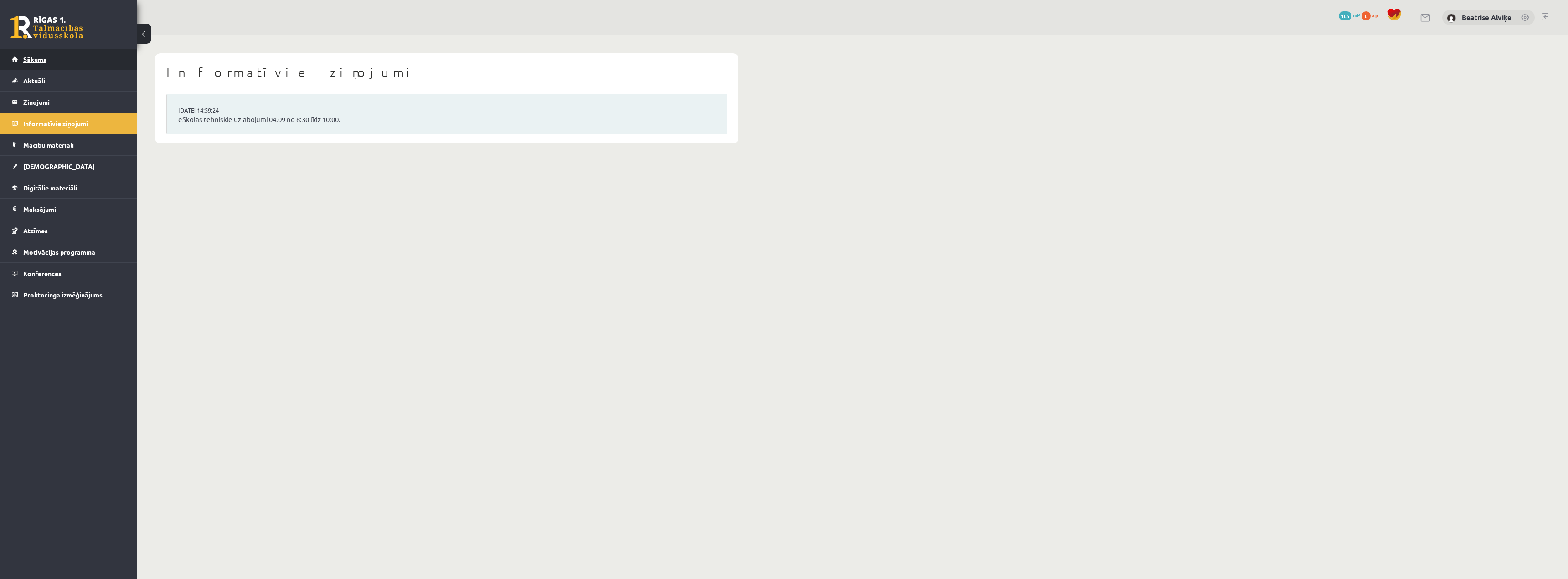
click at [53, 62] on link "Sākums" at bounding box center [68, 59] width 113 height 21
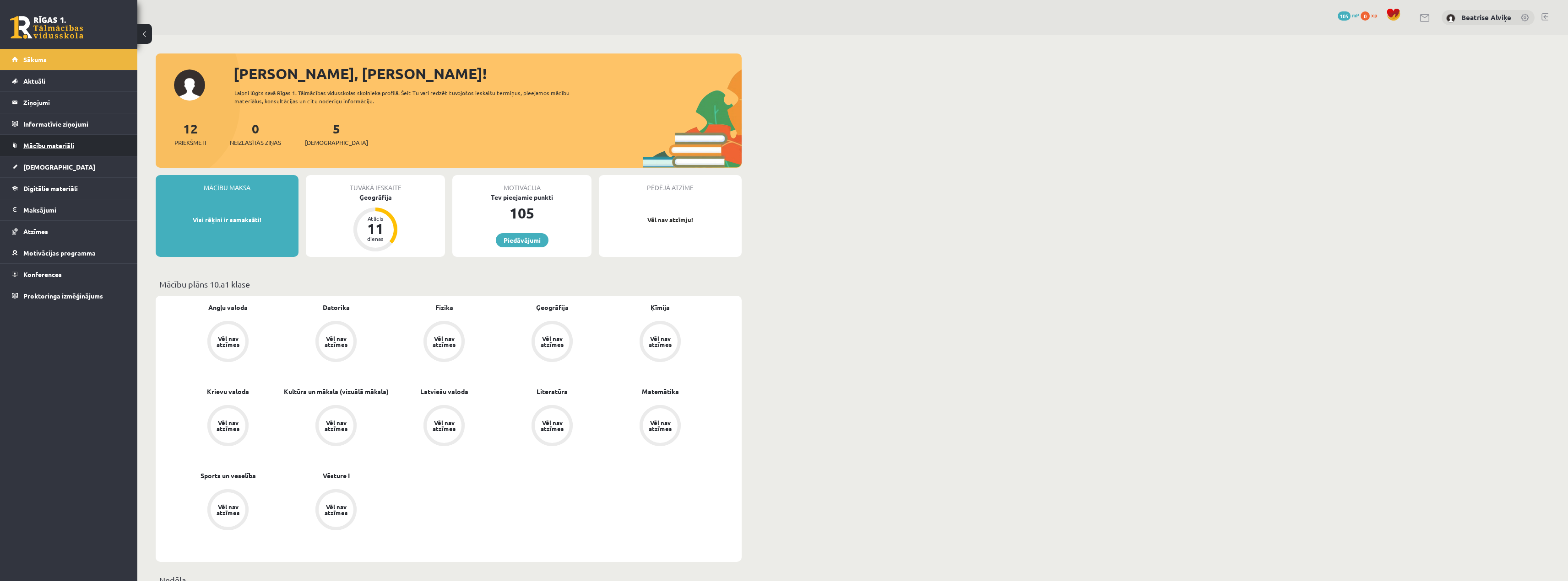
click at [82, 136] on link "Mācību materiāli" at bounding box center [69, 145] width 114 height 21
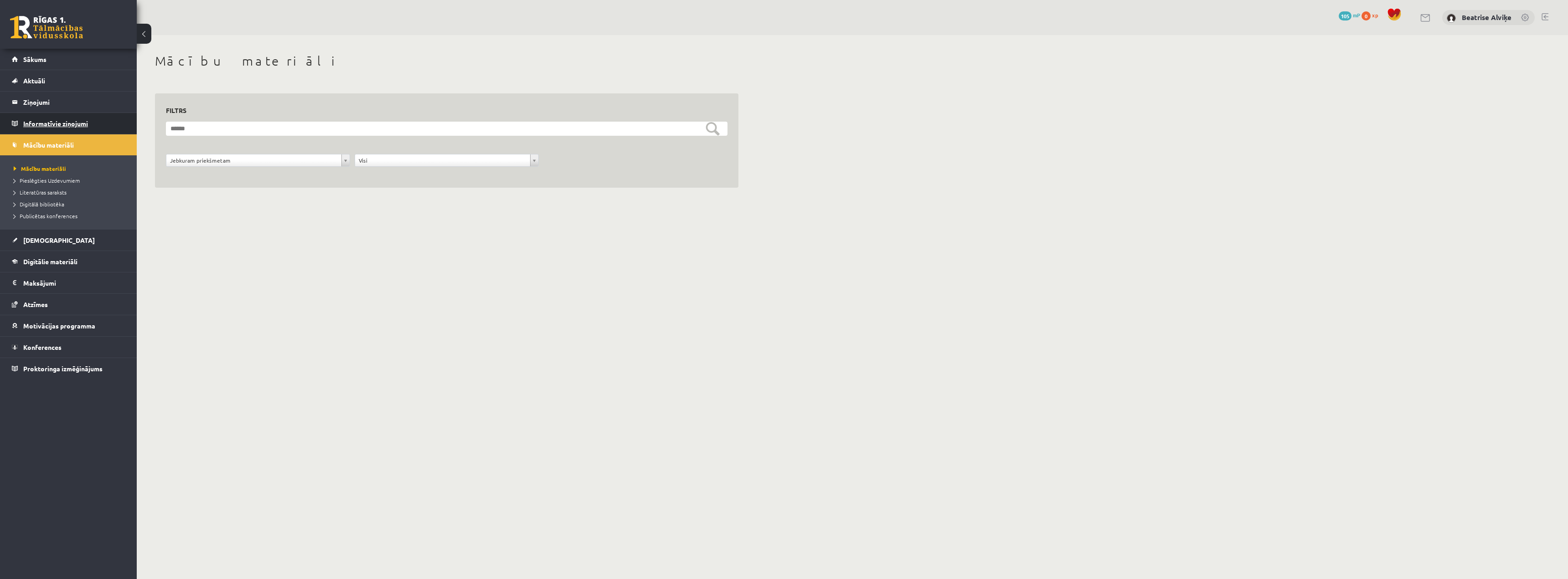
click at [46, 128] on legend "Informatīvie ziņojumi 0" at bounding box center [74, 124] width 102 height 21
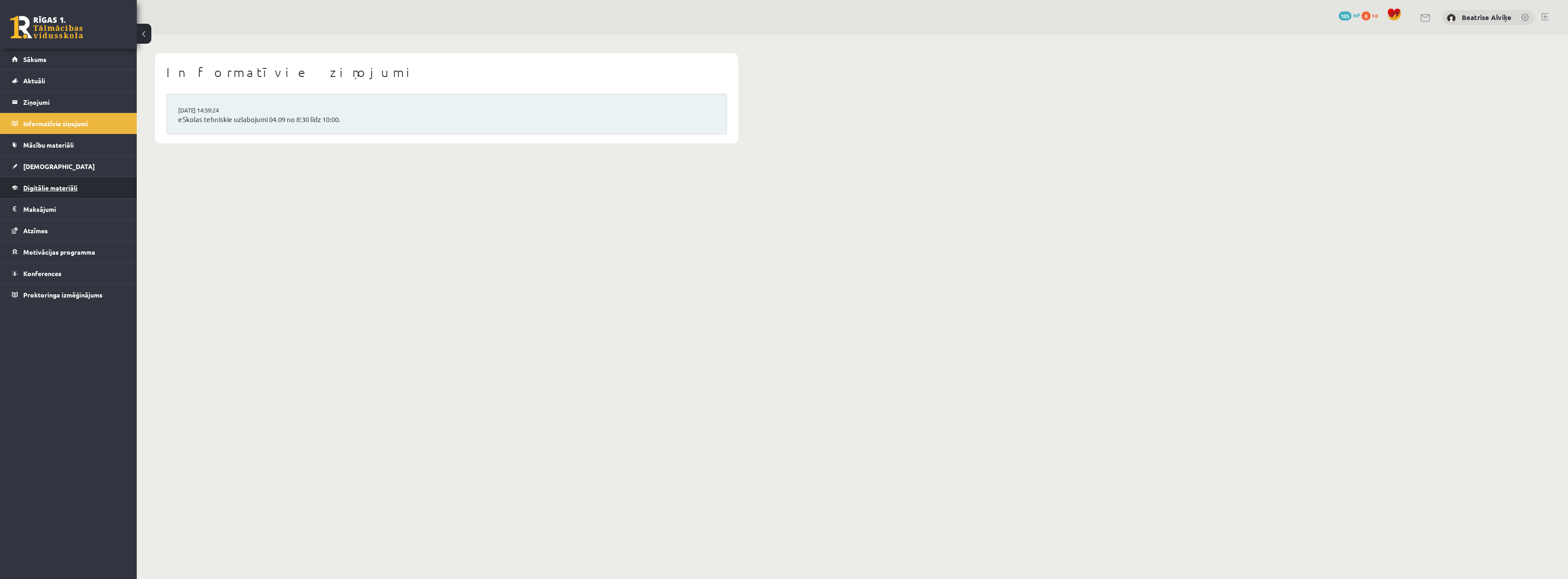
click at [60, 185] on span "Digitālie materiāli" at bounding box center [50, 187] width 55 height 8
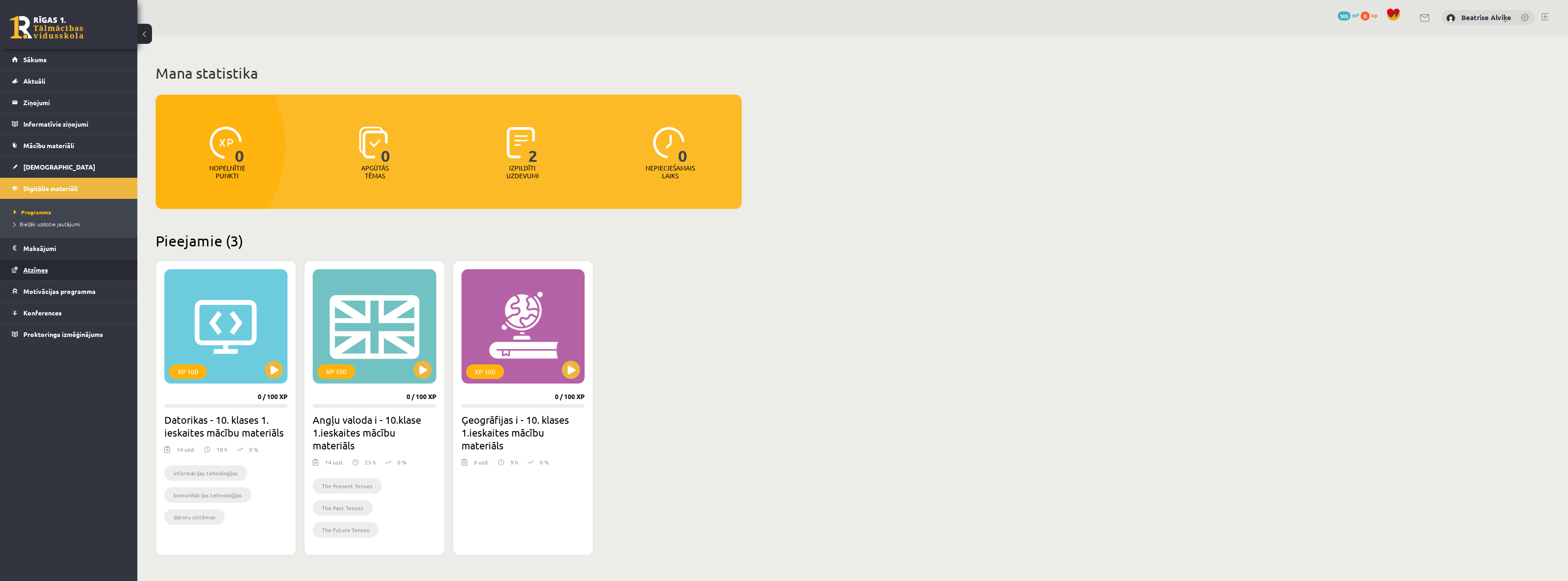
click at [41, 271] on span "Atzīmes" at bounding box center [36, 269] width 24 height 8
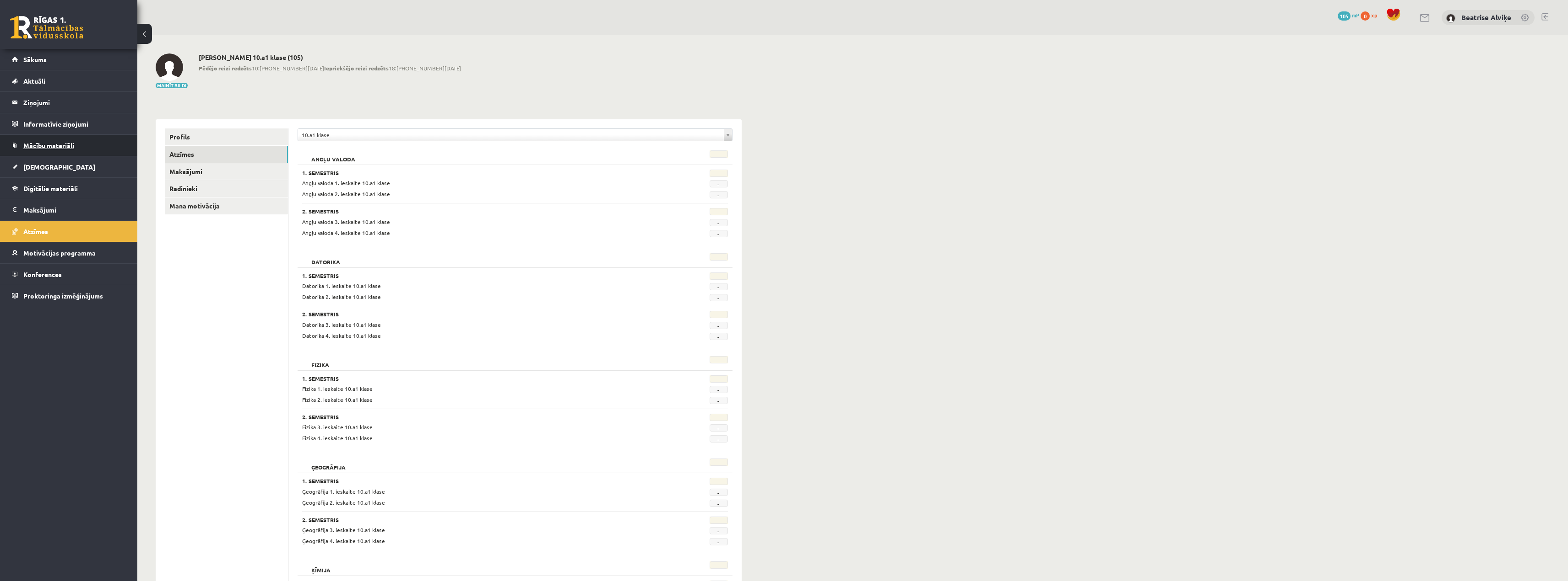
click at [43, 146] on span "Mācību materiāli" at bounding box center [49, 145] width 50 height 8
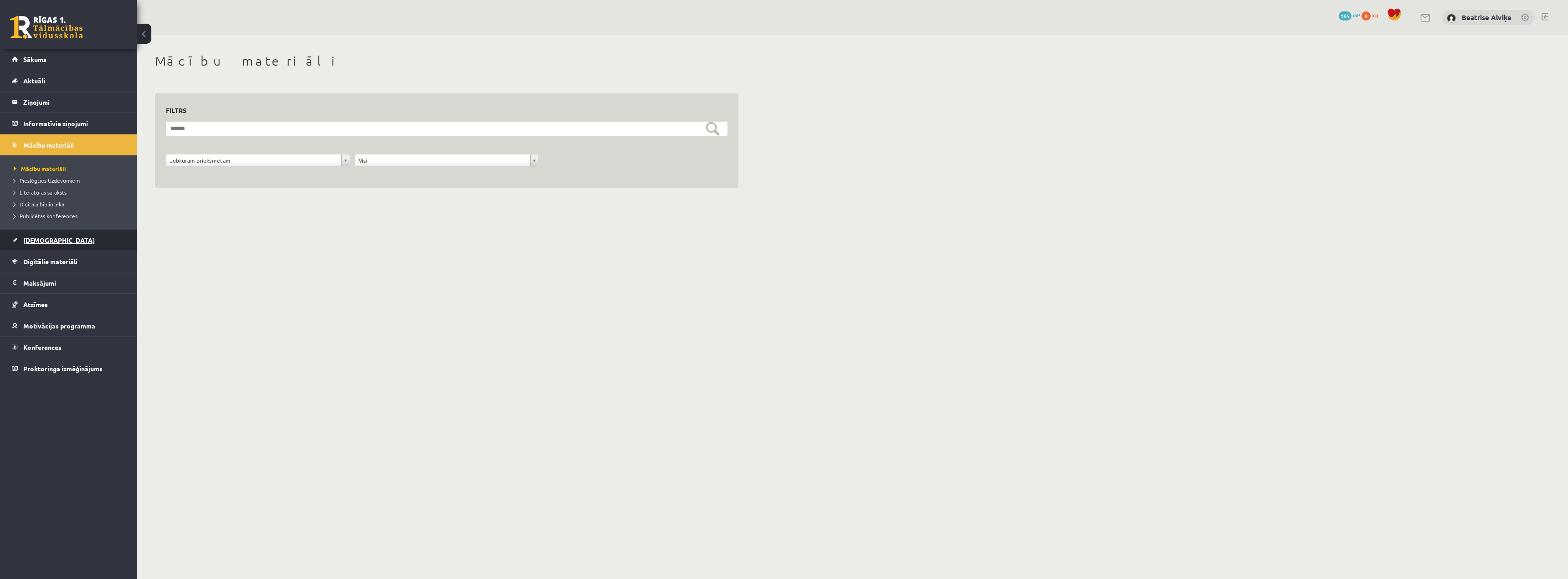
click at [54, 235] on link "[DEMOGRAPHIC_DATA]" at bounding box center [68, 240] width 113 height 21
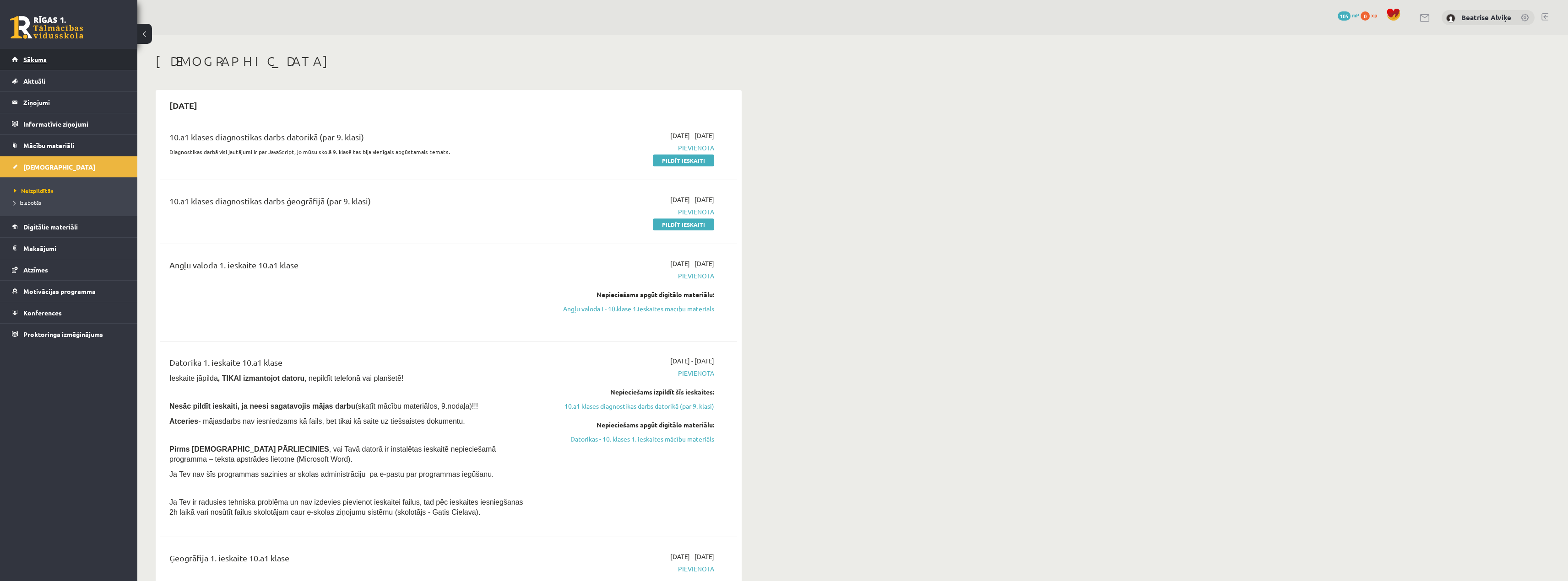
click at [64, 65] on link "Sākums" at bounding box center [69, 59] width 114 height 21
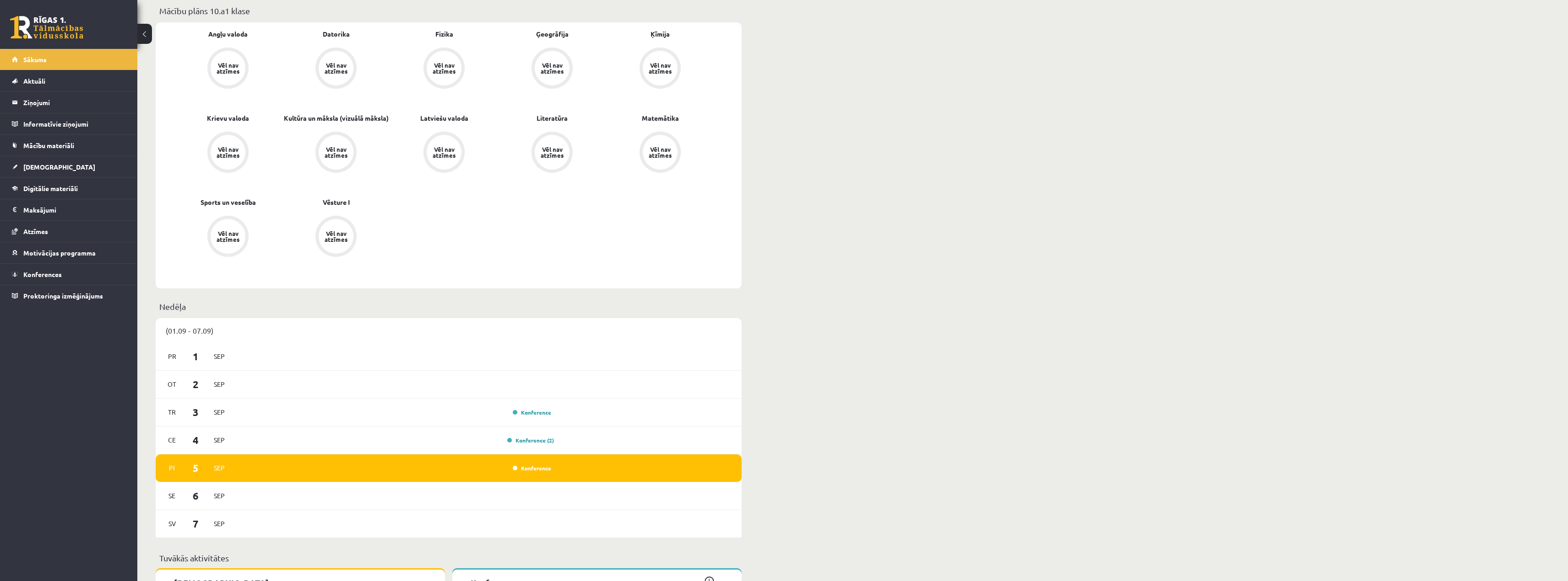
scroll to position [274, 0]
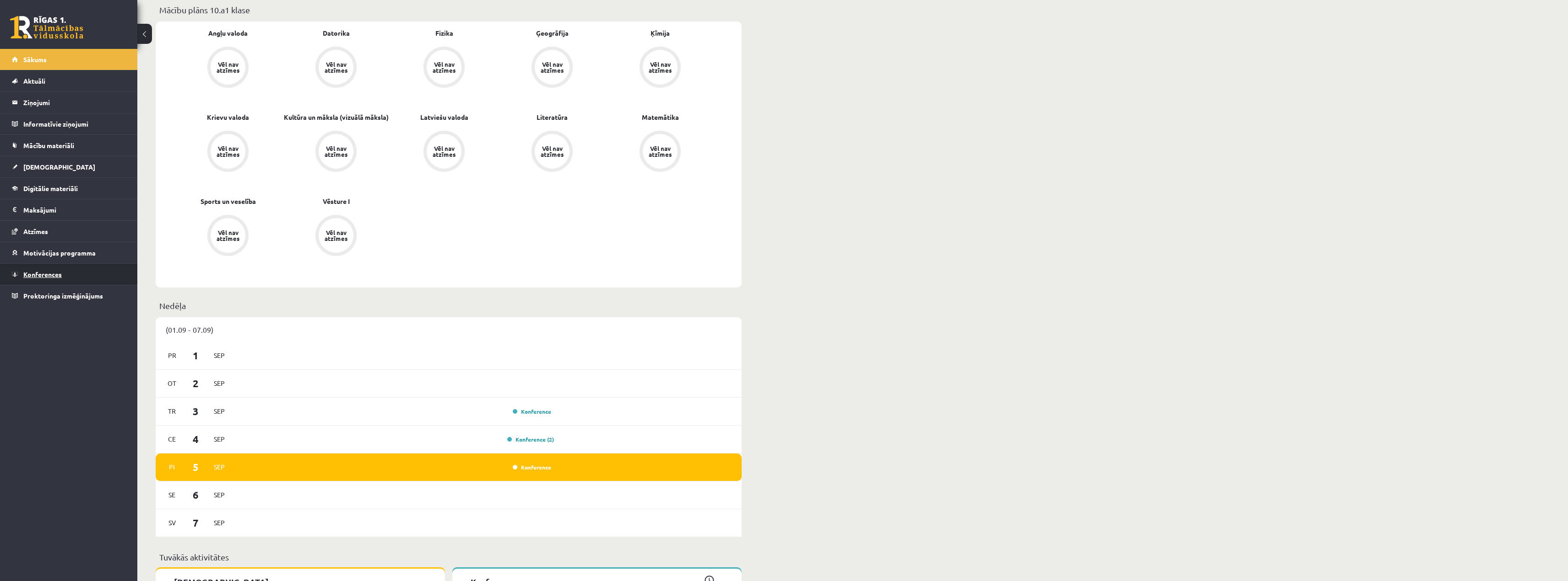
click at [71, 267] on link "Konferences" at bounding box center [69, 274] width 114 height 21
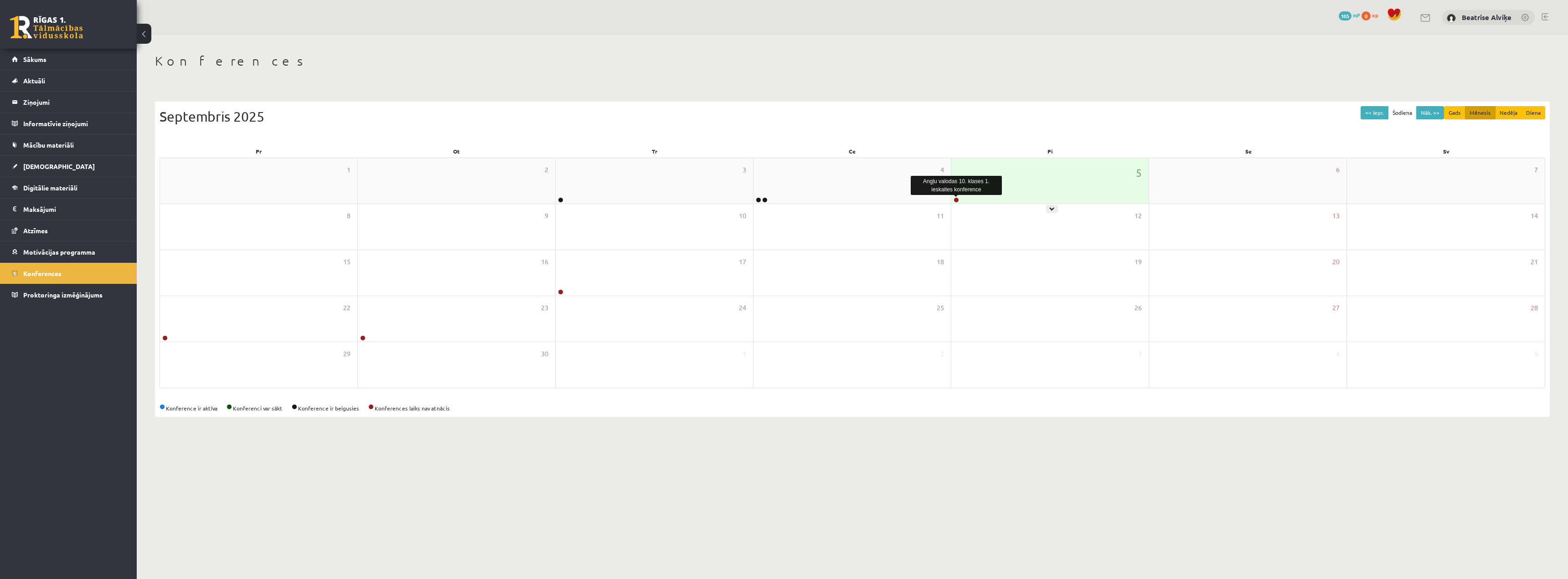
click at [954, 198] on link at bounding box center [956, 200] width 5 height 5
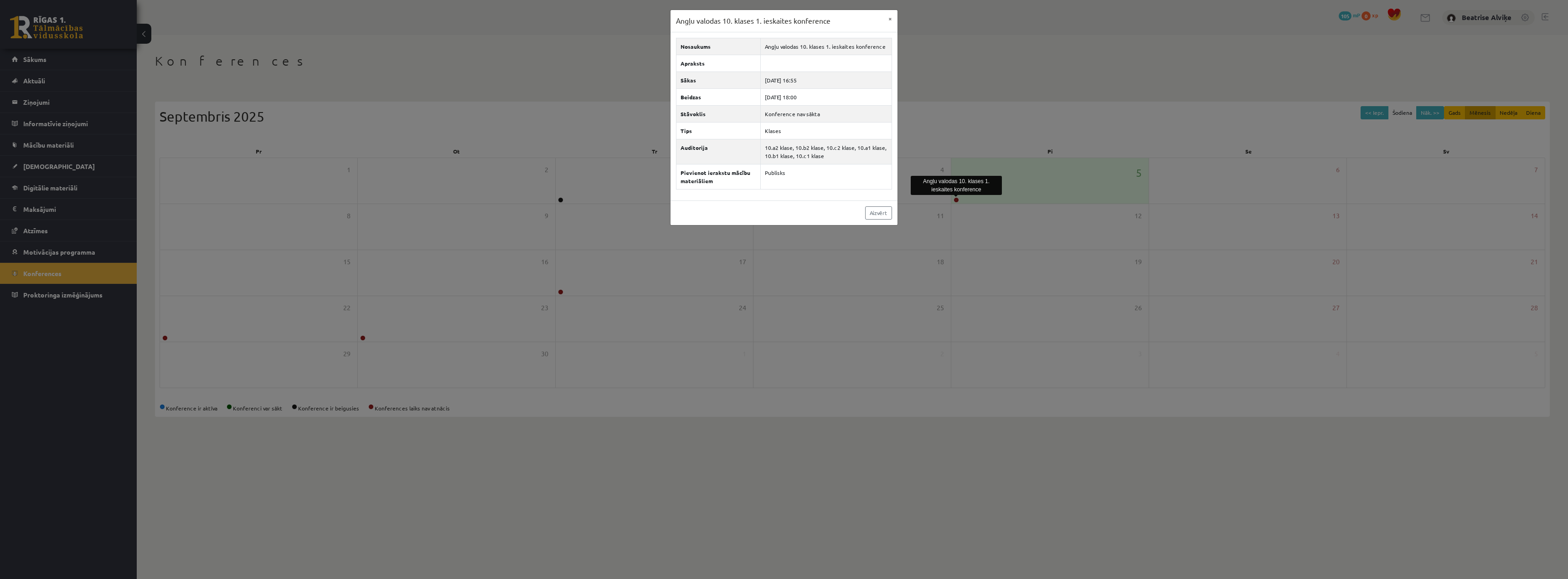
click at [873, 492] on div "Angļu valodas 10. klases 1. ieskaites konference × Nosaukums Angļu valodas 10. …" at bounding box center [784, 289] width 1568 height 579
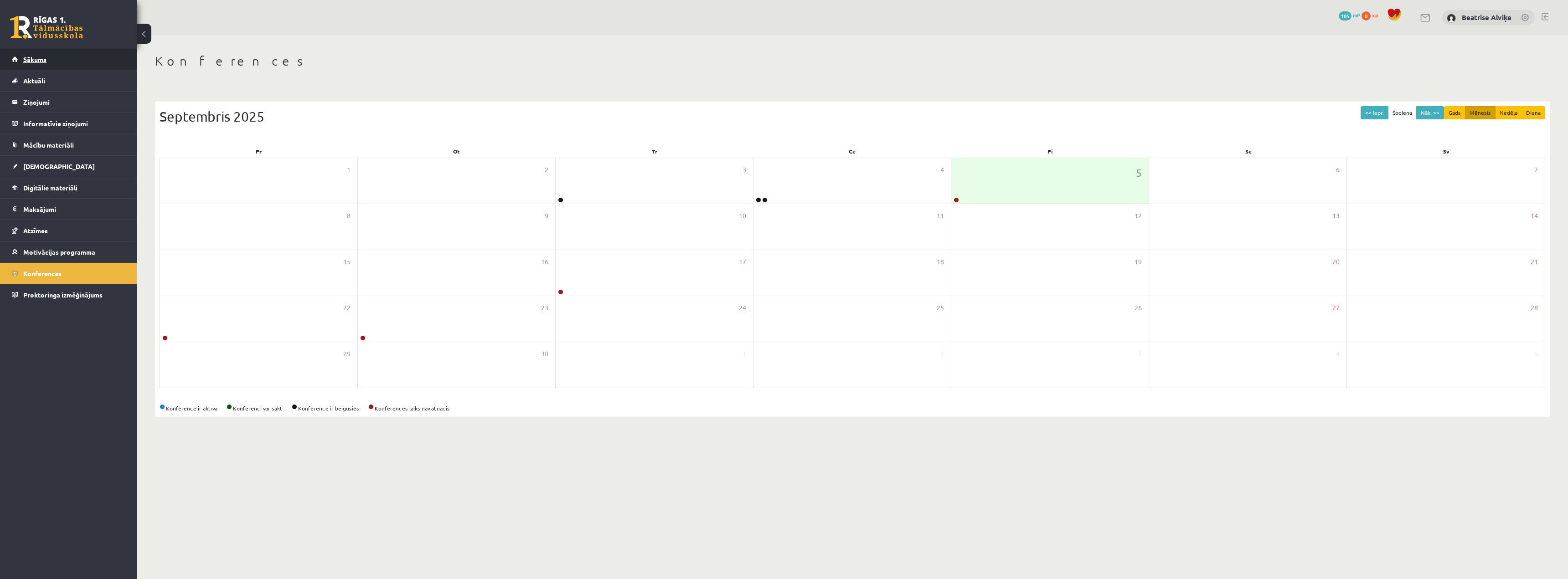
click at [34, 61] on span "Sākums" at bounding box center [35, 59] width 23 height 8
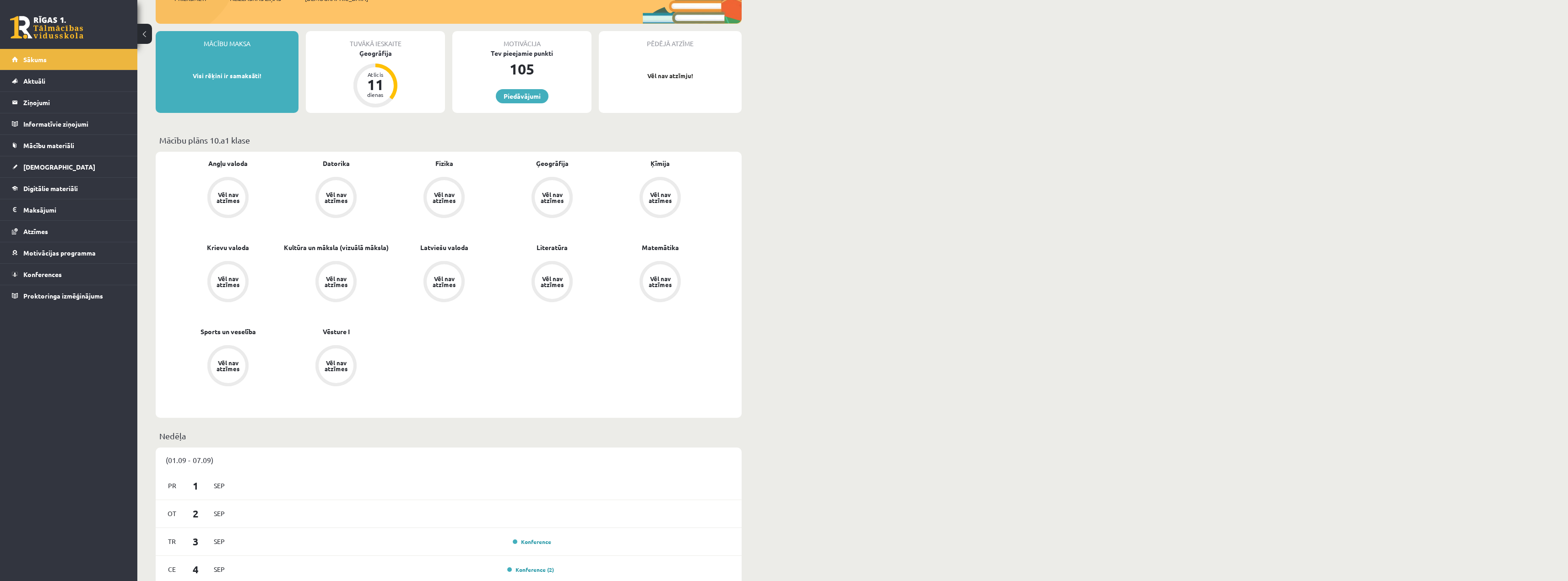
scroll to position [137, 0]
